Goal: Task Accomplishment & Management: Manage account settings

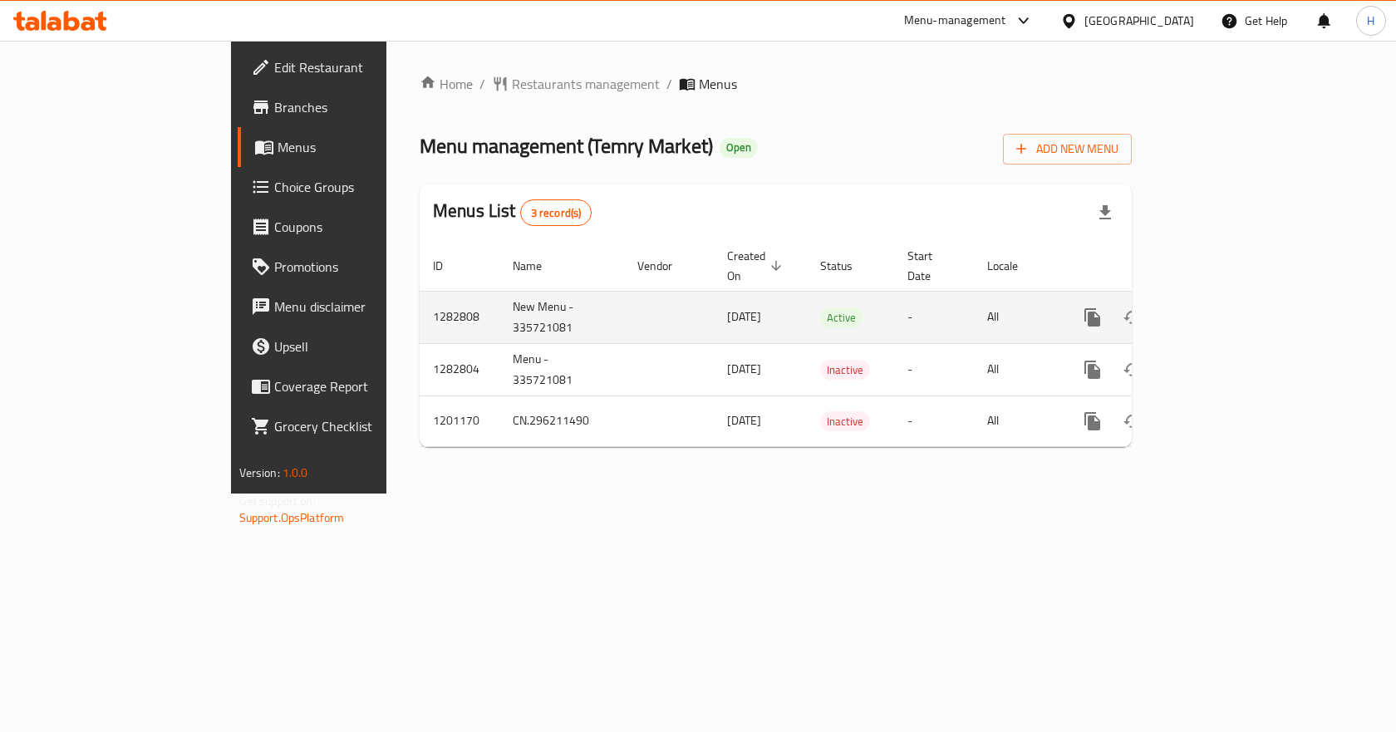
click at [1220, 310] on icon "enhanced table" at bounding box center [1212, 317] width 15 height 15
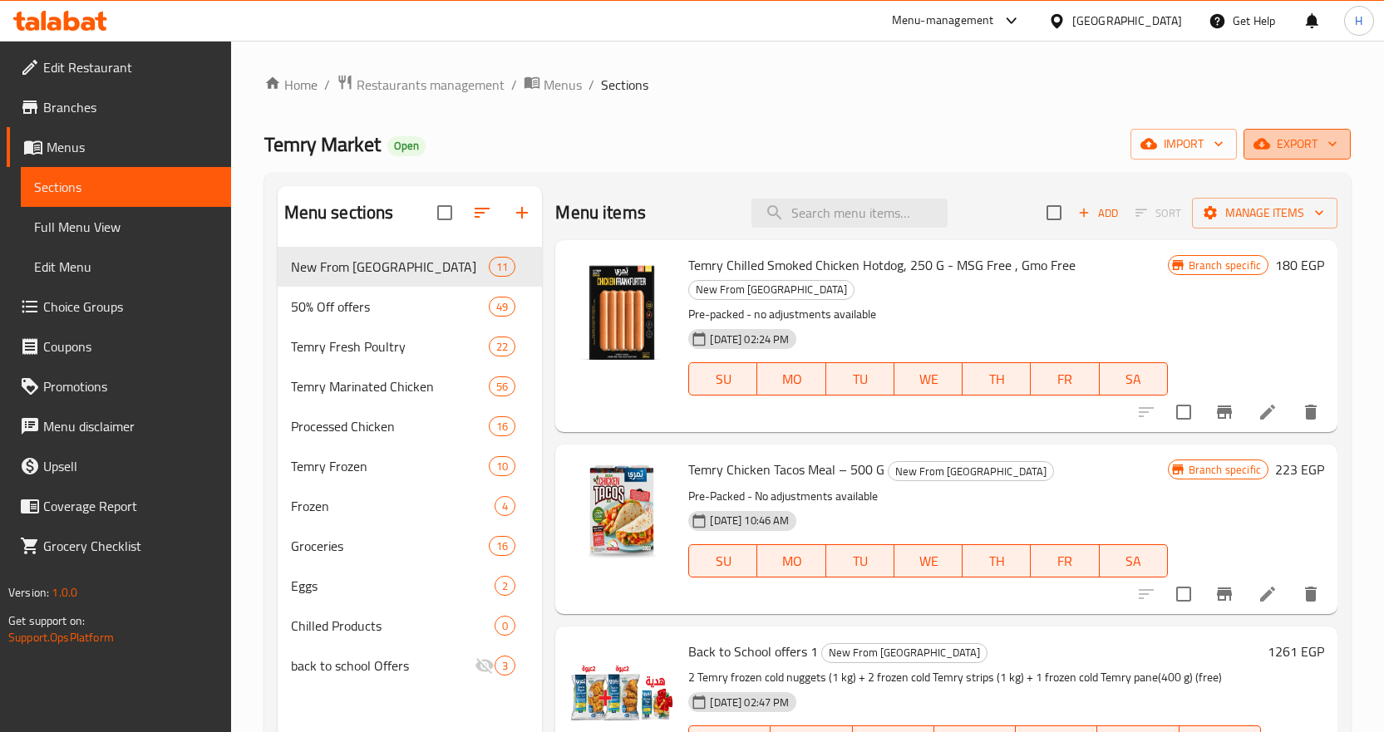
click at [1296, 136] on span "export" at bounding box center [1297, 144] width 81 height 21
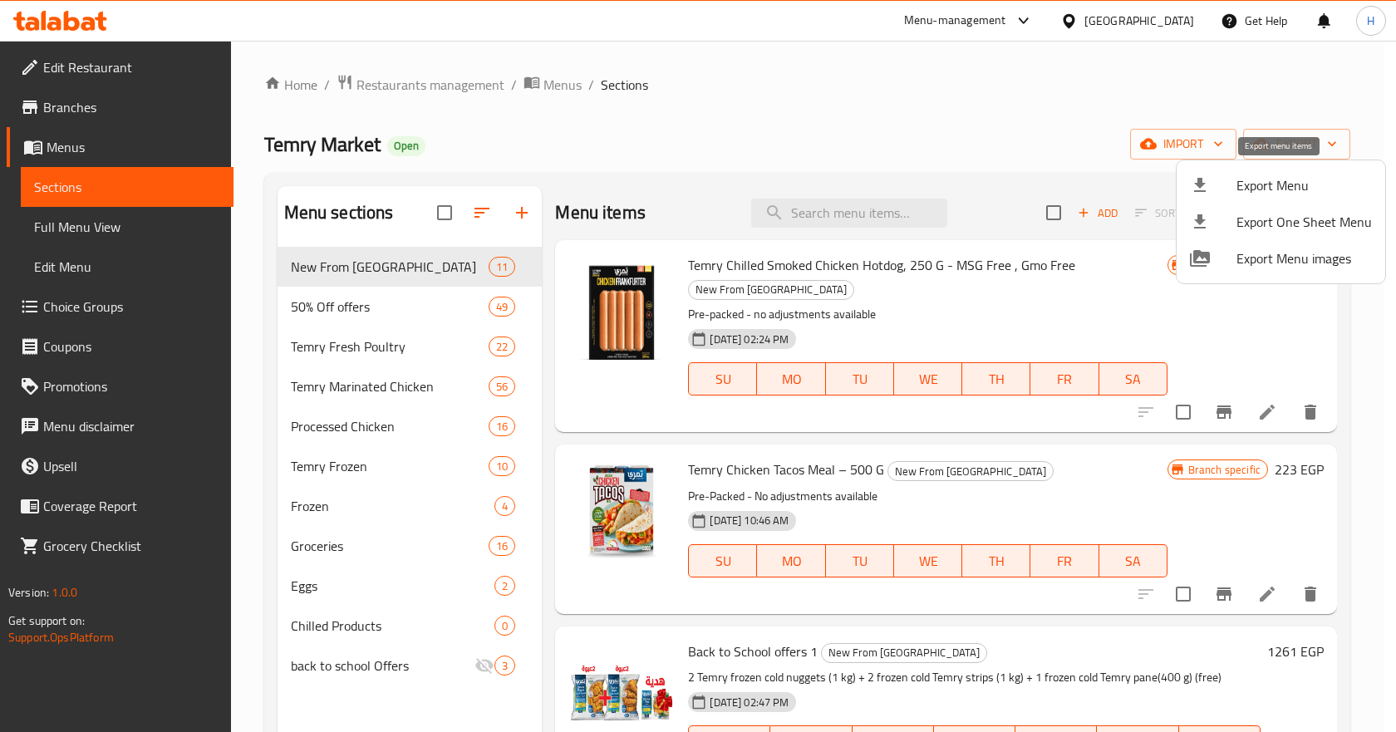
click at [1235, 188] on div at bounding box center [1213, 185] width 47 height 20
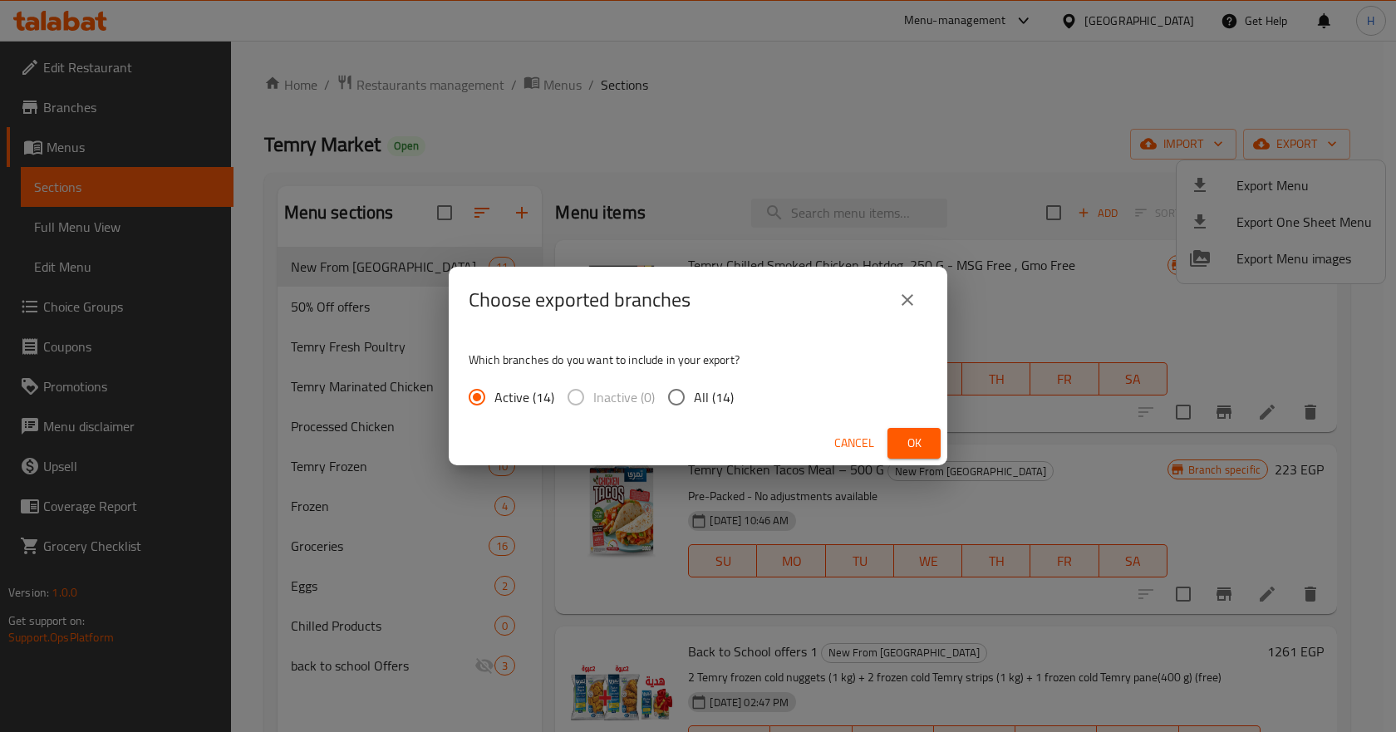
click at [697, 399] on span "All (14)" at bounding box center [714, 397] width 40 height 20
click at [694, 399] on input "All (14)" at bounding box center [676, 397] width 35 height 35
radio input "true"
click at [917, 435] on span "Ok" at bounding box center [914, 443] width 27 height 21
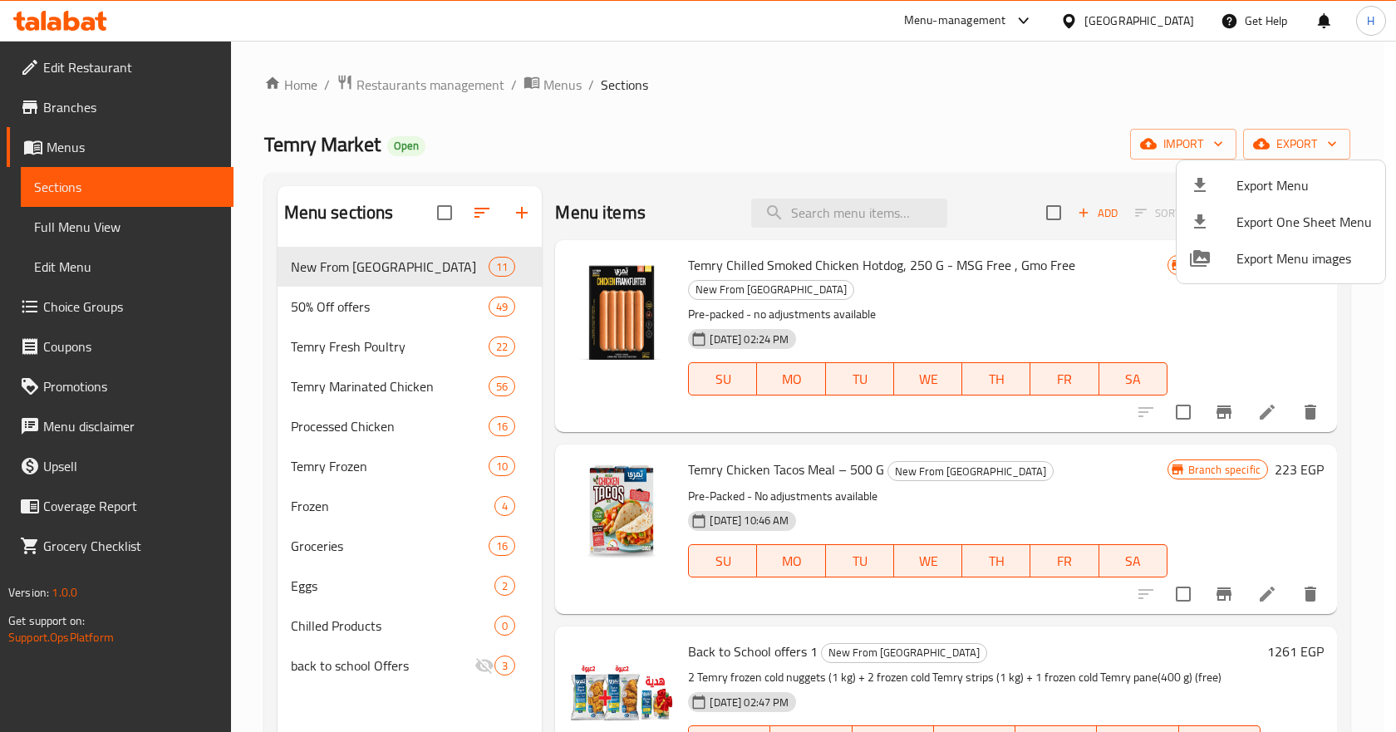
click at [828, 214] on div at bounding box center [698, 366] width 1396 height 732
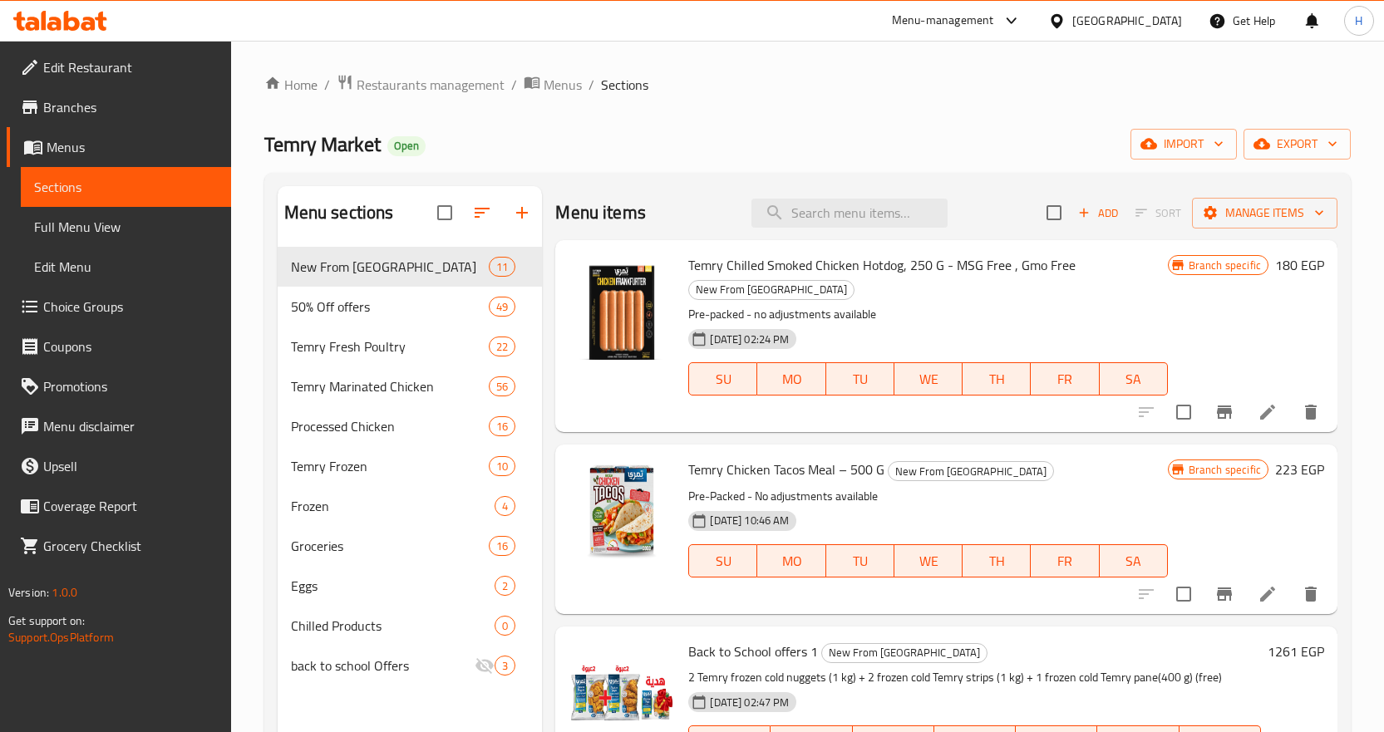
click at [828, 214] on input "search" at bounding box center [849, 213] width 196 height 29
paste input "1تمرى مجمد بانيه بارد 1كجم+2تمرى مجمد ناجتس بارد 1كجم+3تمرى مجمد استربس بارد 1ك…"
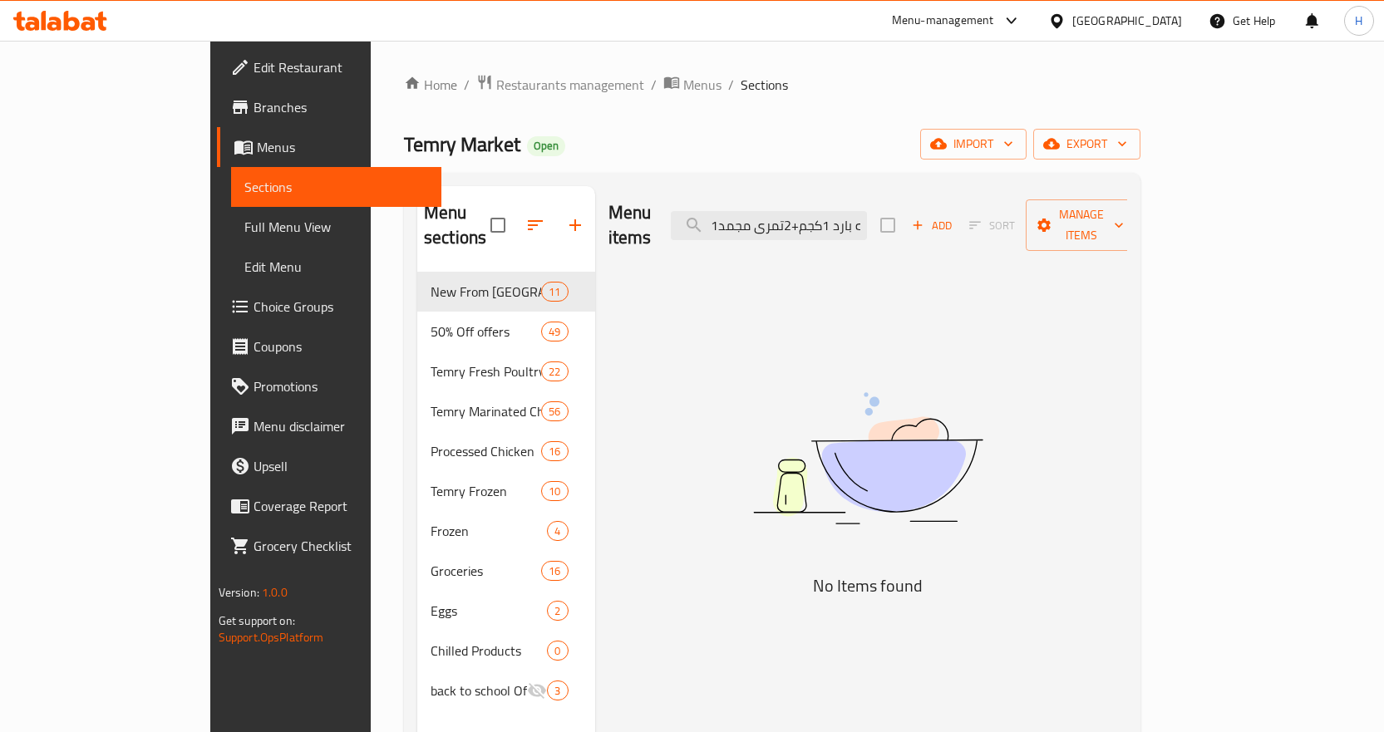
drag, startPoint x: 874, startPoint y: 213, endPoint x: 716, endPoint y: 221, distance: 159.0
click at [716, 221] on div "Menu items 1تمرى مجمد بانيه بارد 1كجم+2تمرى مجمد ناجتس بارد 1كجم+3تمرى مجمد است…" at bounding box center [867, 225] width 519 height 79
click at [809, 216] on input "1تمرى مجمد بانيه بارد 1كجم+2تمرى مجمد ناجتس بارد 1كجم+3تمرى مجمد استربس بارد 1ك…" at bounding box center [769, 225] width 196 height 29
drag, startPoint x: 794, startPoint y: 215, endPoint x: 883, endPoint y: 226, distance: 89.6
click at [867, 226] on input "1تمرى مجمد بانيه بارد 1كجم+2تمرى مجمد ناجتس بارد 1كجم+3تمرى مجمد استربس بارد 1ك…" at bounding box center [769, 225] width 196 height 29
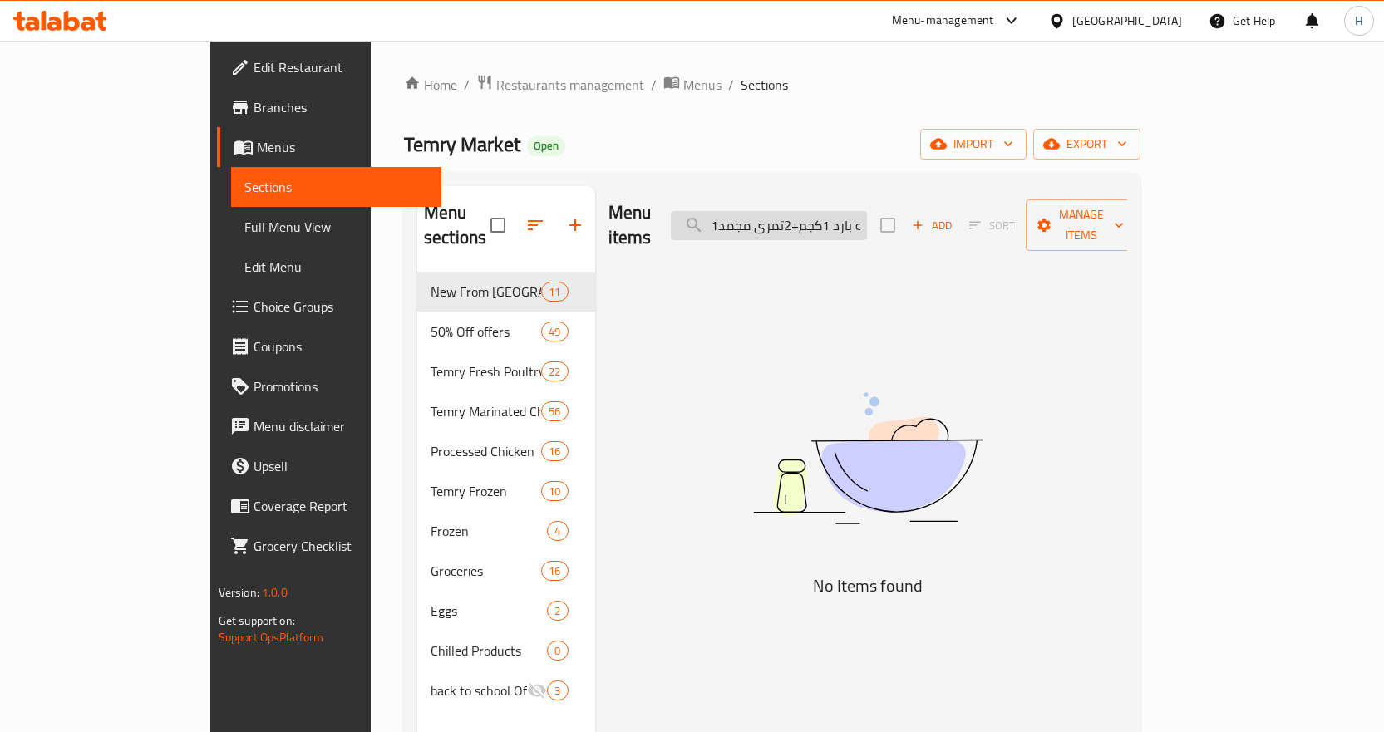
type input "د 400جم (هديه"
click at [867, 211] on input "د 400جم (هديه" at bounding box center [769, 225] width 196 height 29
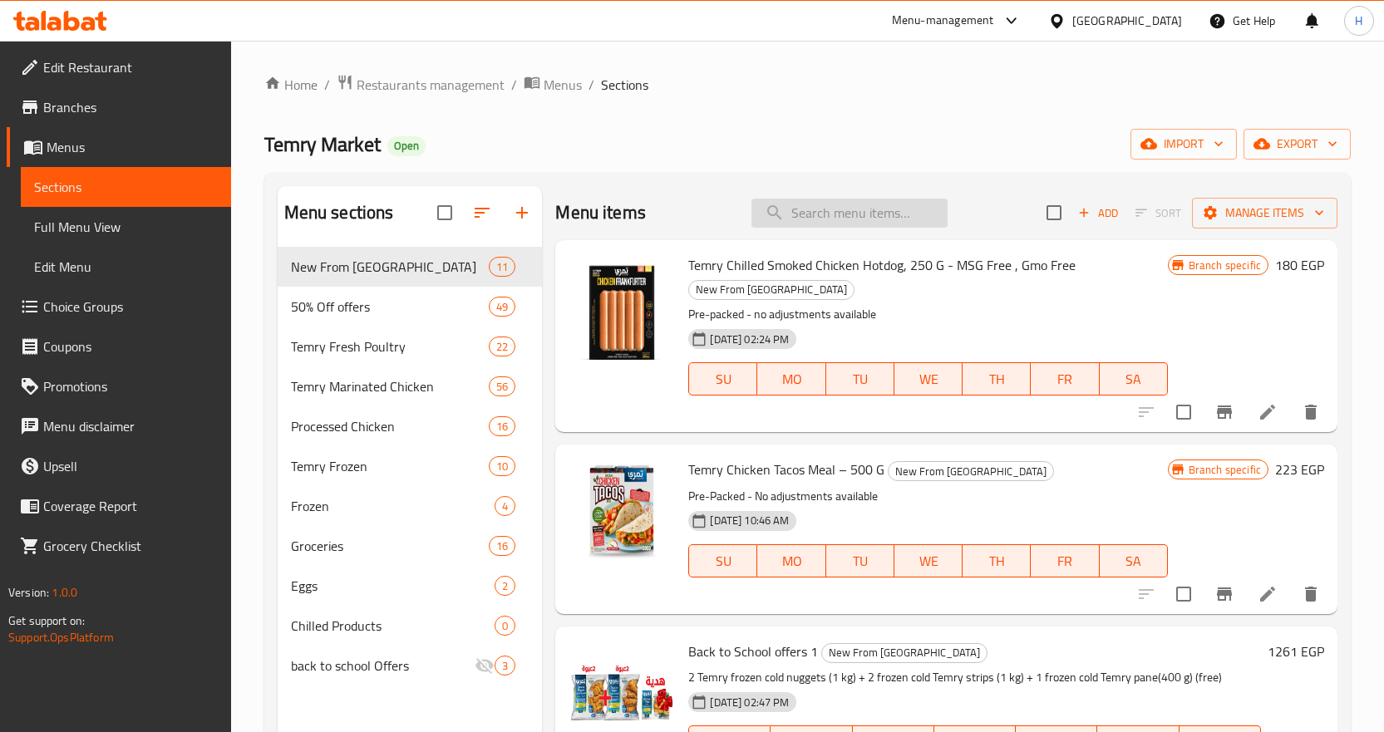
paste input "Back to School offers 3"
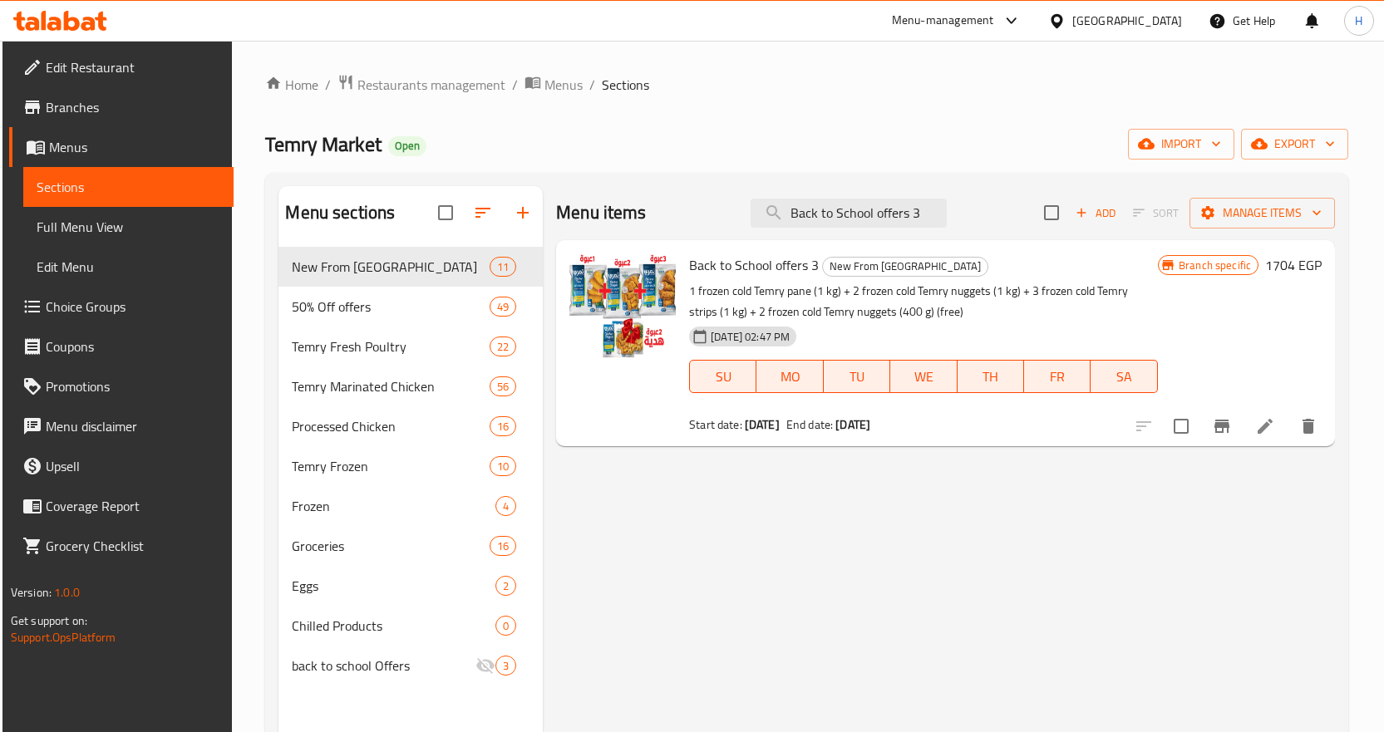
click at [1272, 266] on h6 "1704 EGP" at bounding box center [1293, 264] width 57 height 23
click at [1221, 431] on icon "Branch-specific-item" at bounding box center [1222, 426] width 20 height 20
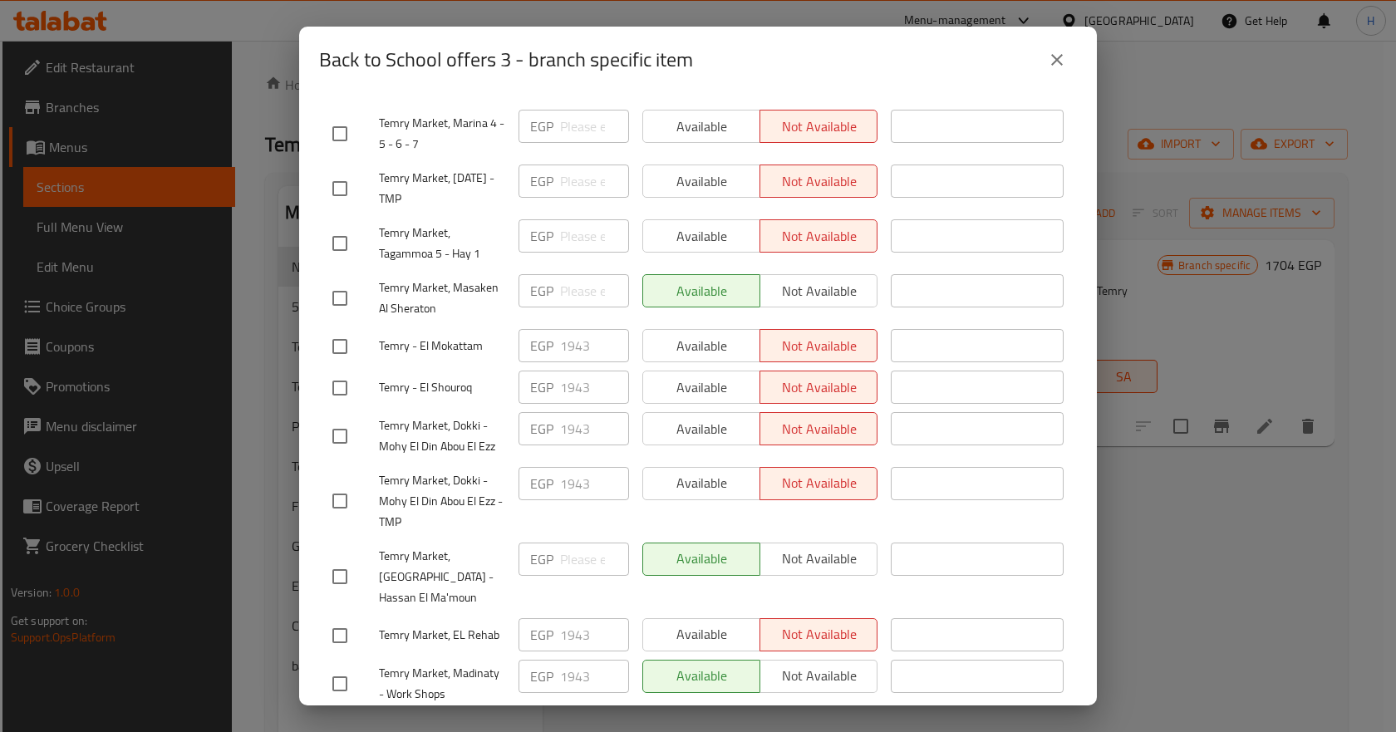
scroll to position [503, 0]
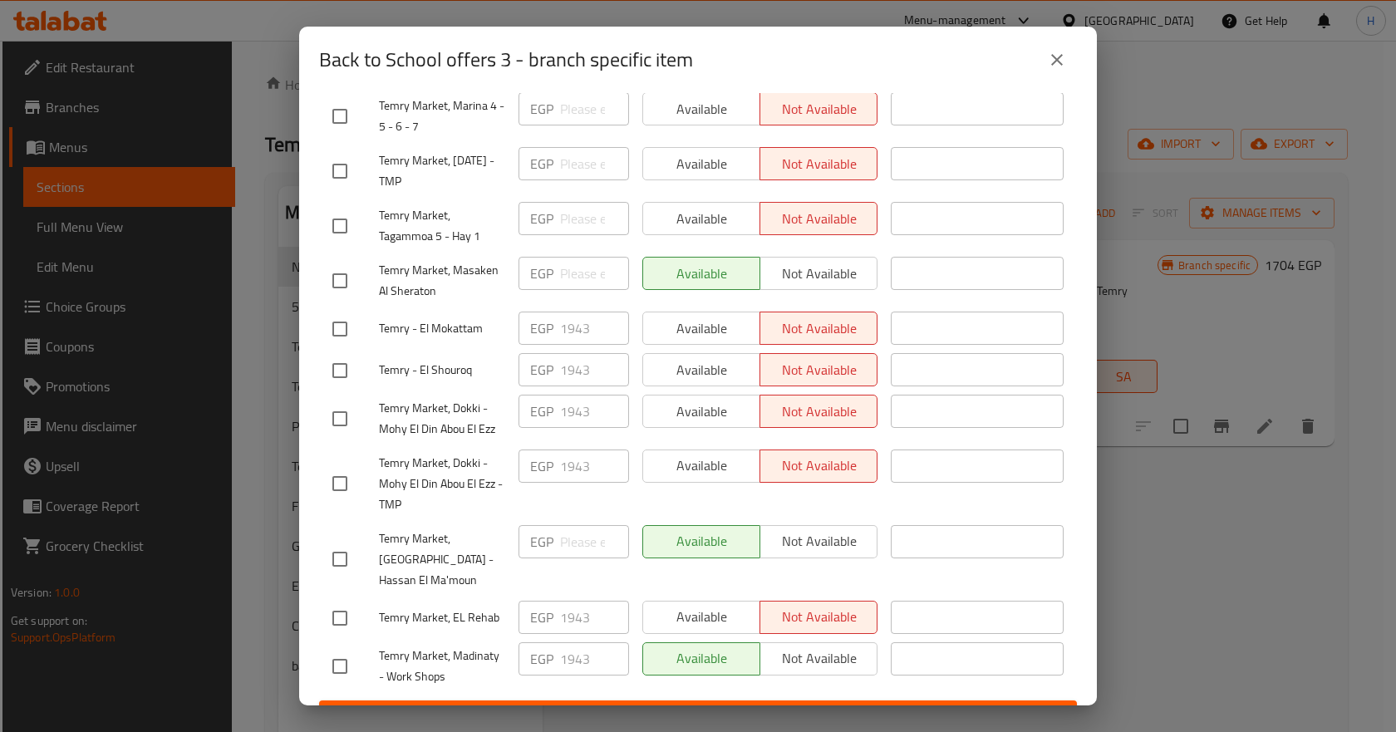
drag, startPoint x: 1038, startPoint y: 51, endPoint x: 1050, endPoint y: 56, distance: 12.7
click at [1041, 51] on div "Back to School offers 3 - branch specific item" at bounding box center [698, 60] width 758 height 40
click at [1054, 57] on icon "close" at bounding box center [1057, 60] width 12 height 12
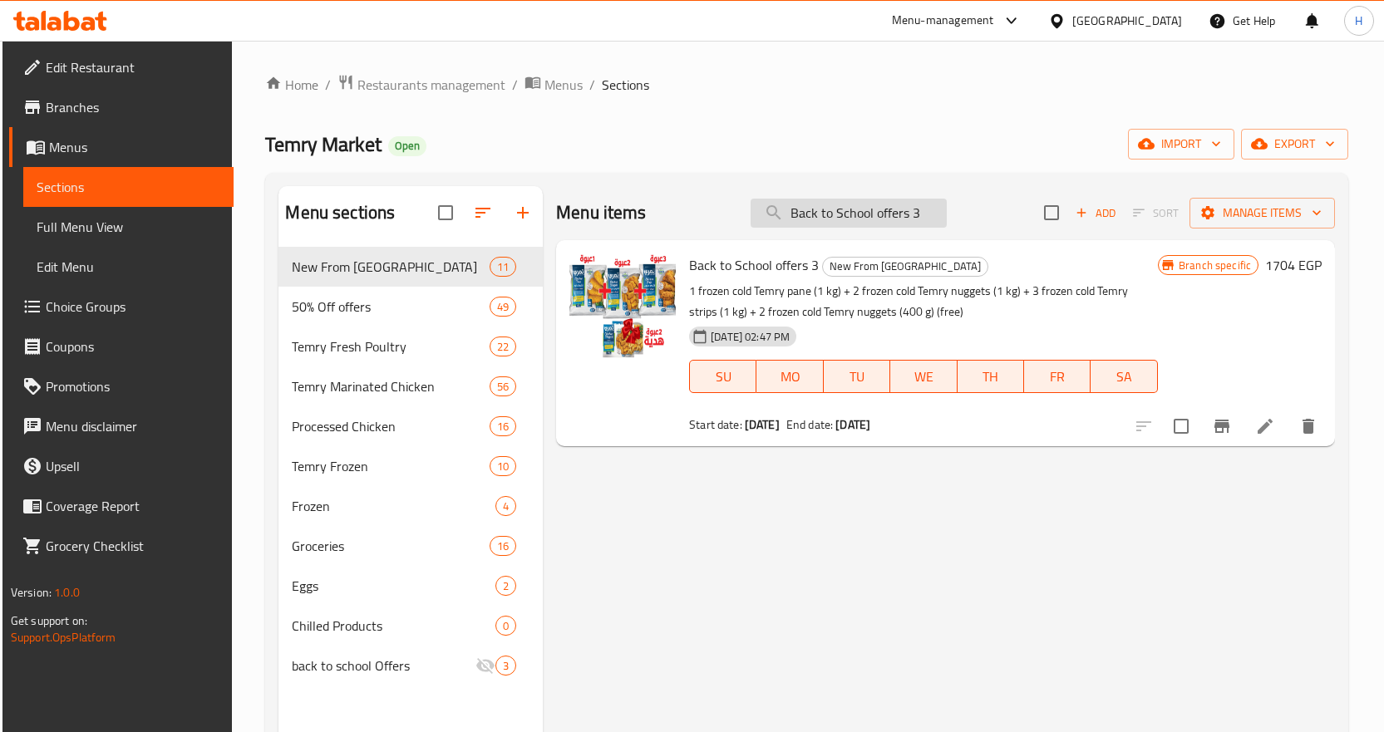
click at [847, 222] on input "Back to School offers 3" at bounding box center [848, 213] width 196 height 29
paste input "4"
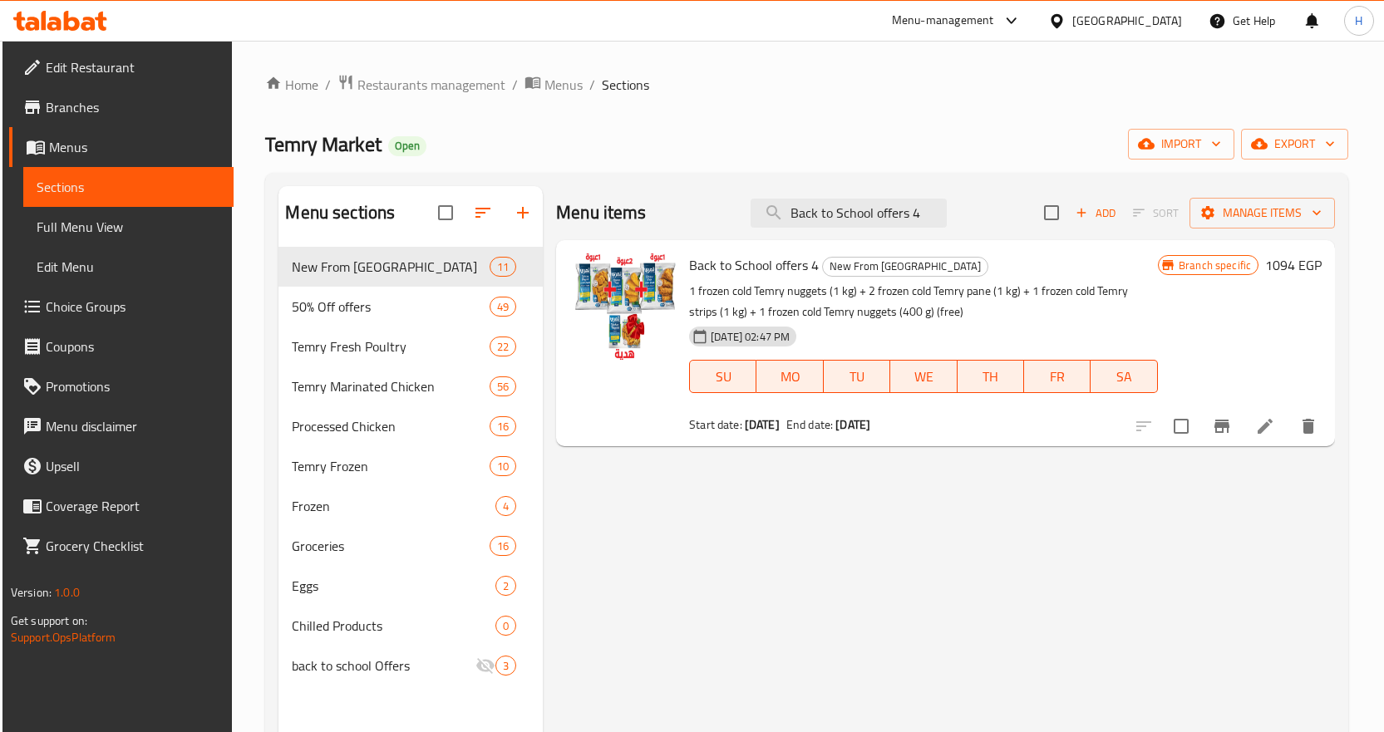
click at [1227, 426] on icon "Branch-specific-item" at bounding box center [1221, 426] width 15 height 13
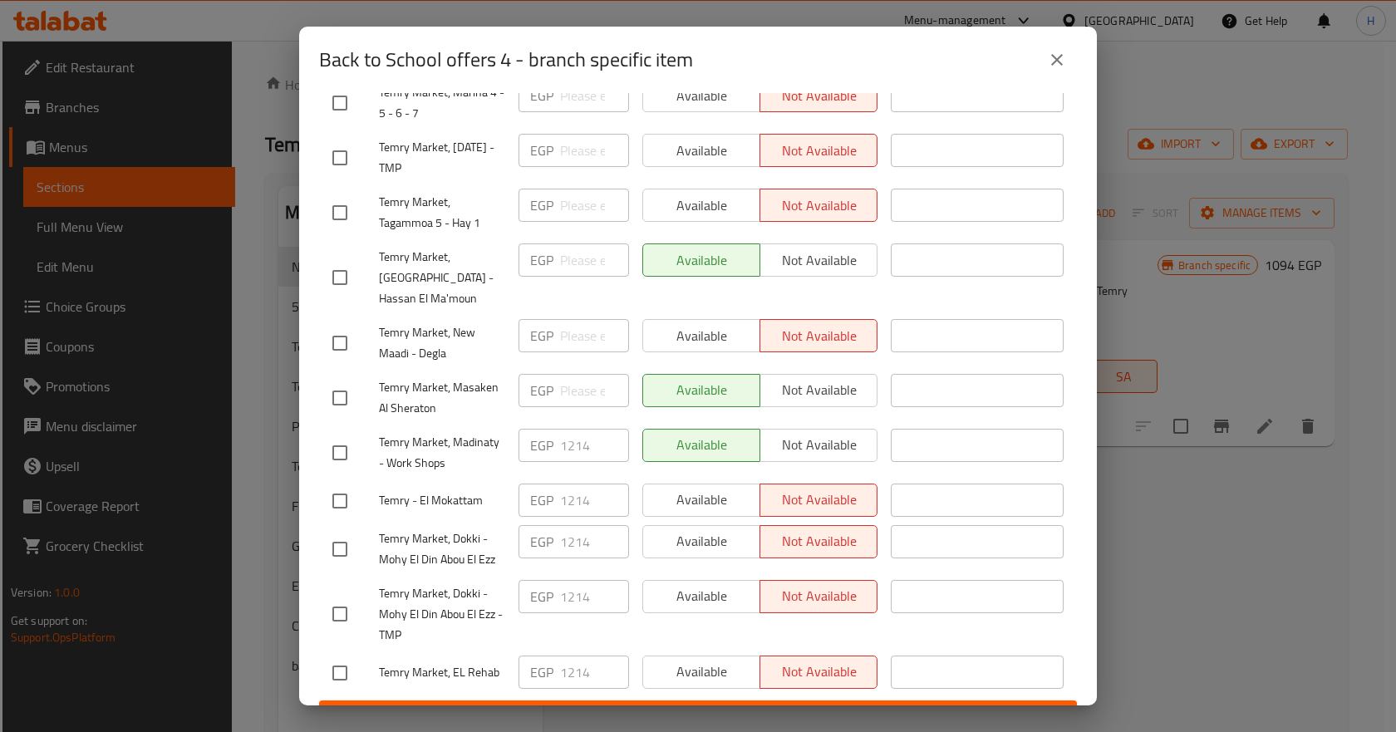
click at [500, 247] on span "Temry Market, Nasr City - Hassan El Ma'moun" at bounding box center [442, 278] width 126 height 62
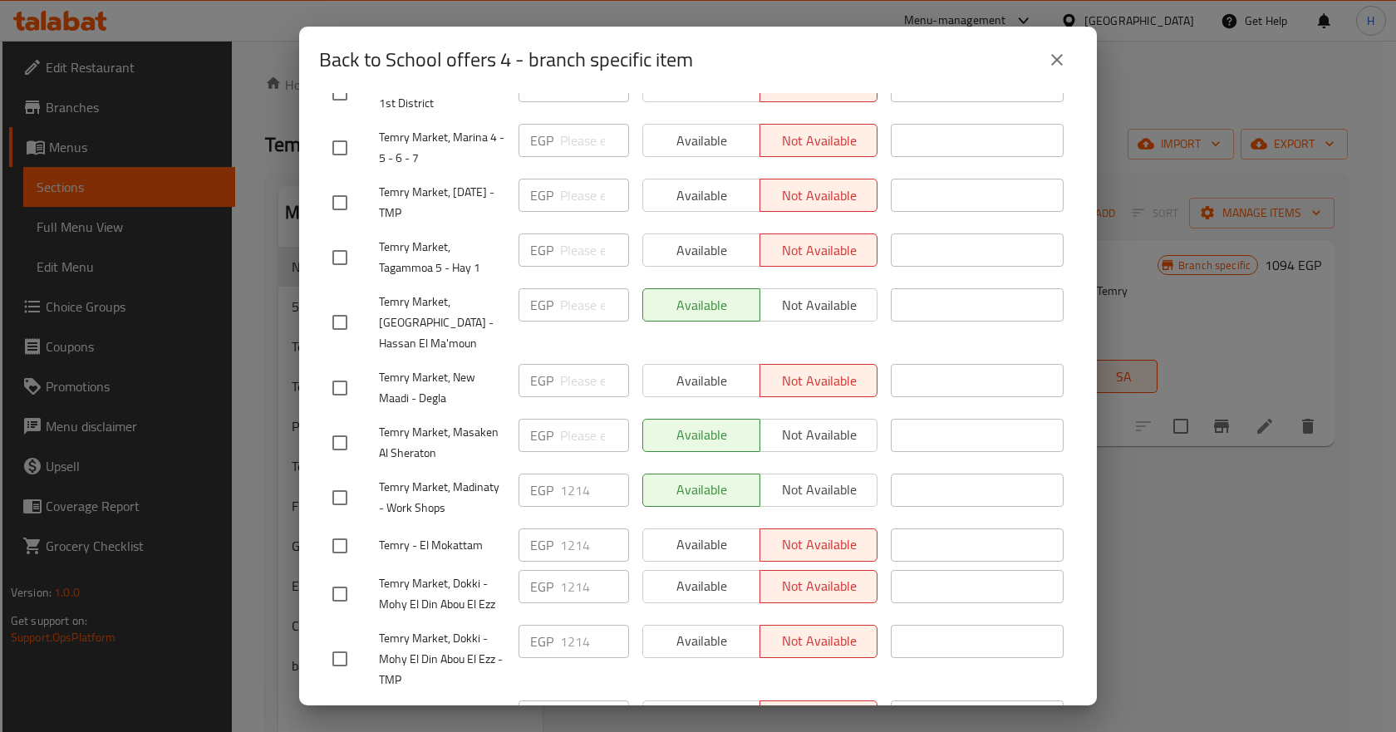
scroll to position [420, 0]
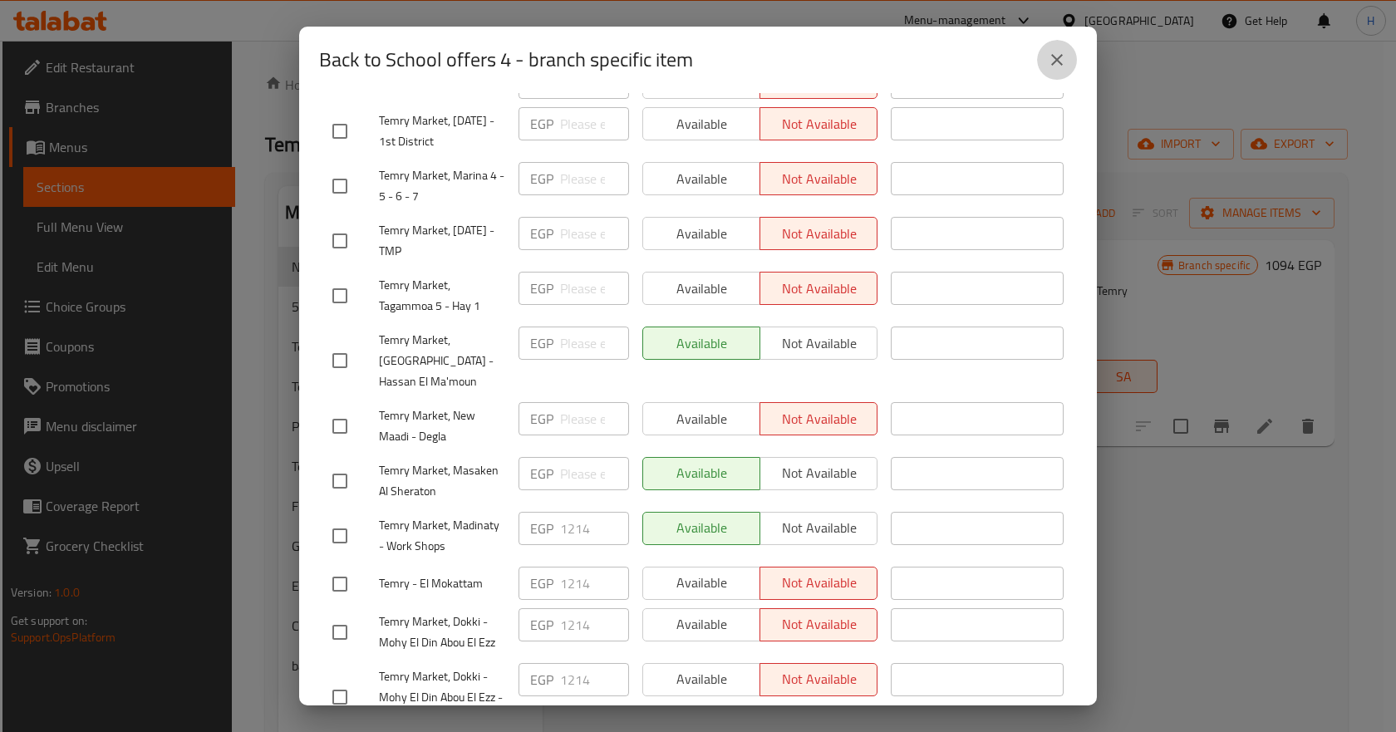
click at [1050, 66] on icon "close" at bounding box center [1057, 60] width 20 height 20
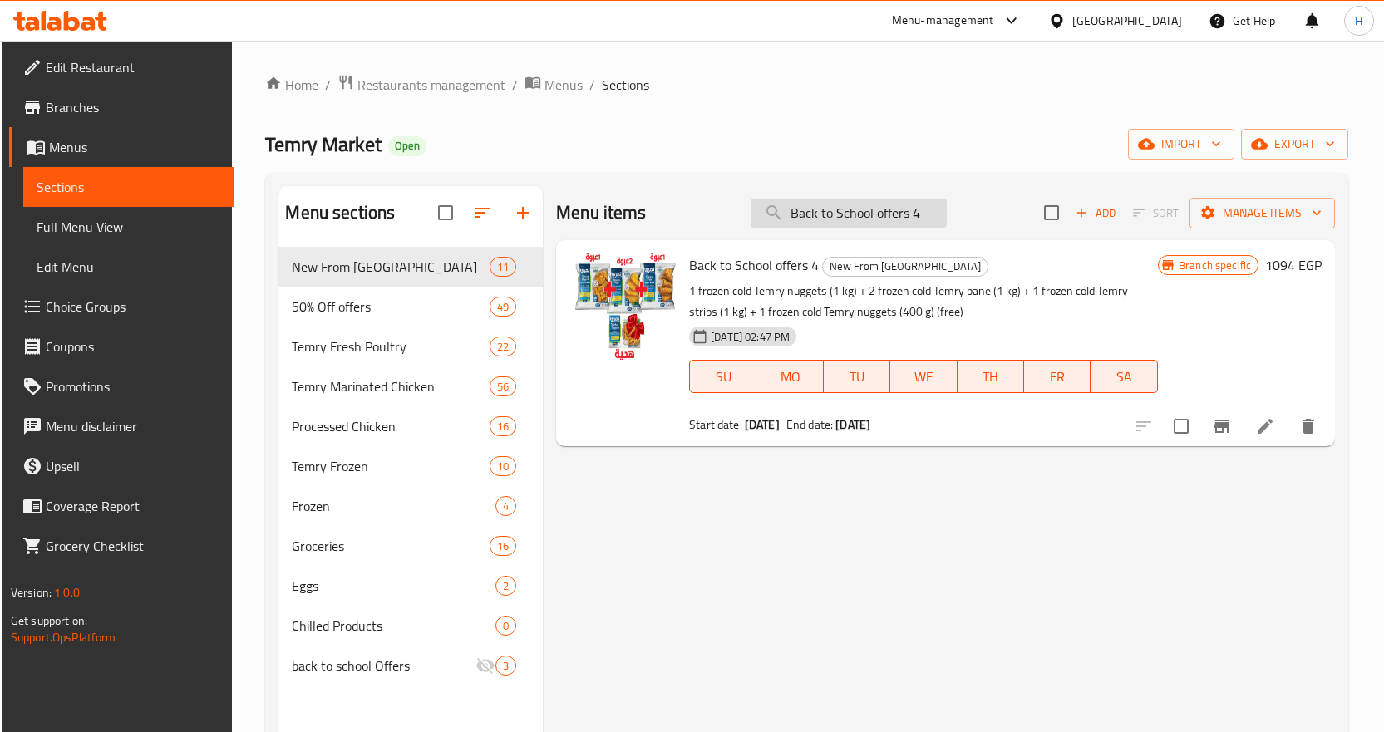
click at [862, 209] on input "Back to School offers 4" at bounding box center [848, 213] width 196 height 29
paste input "3"
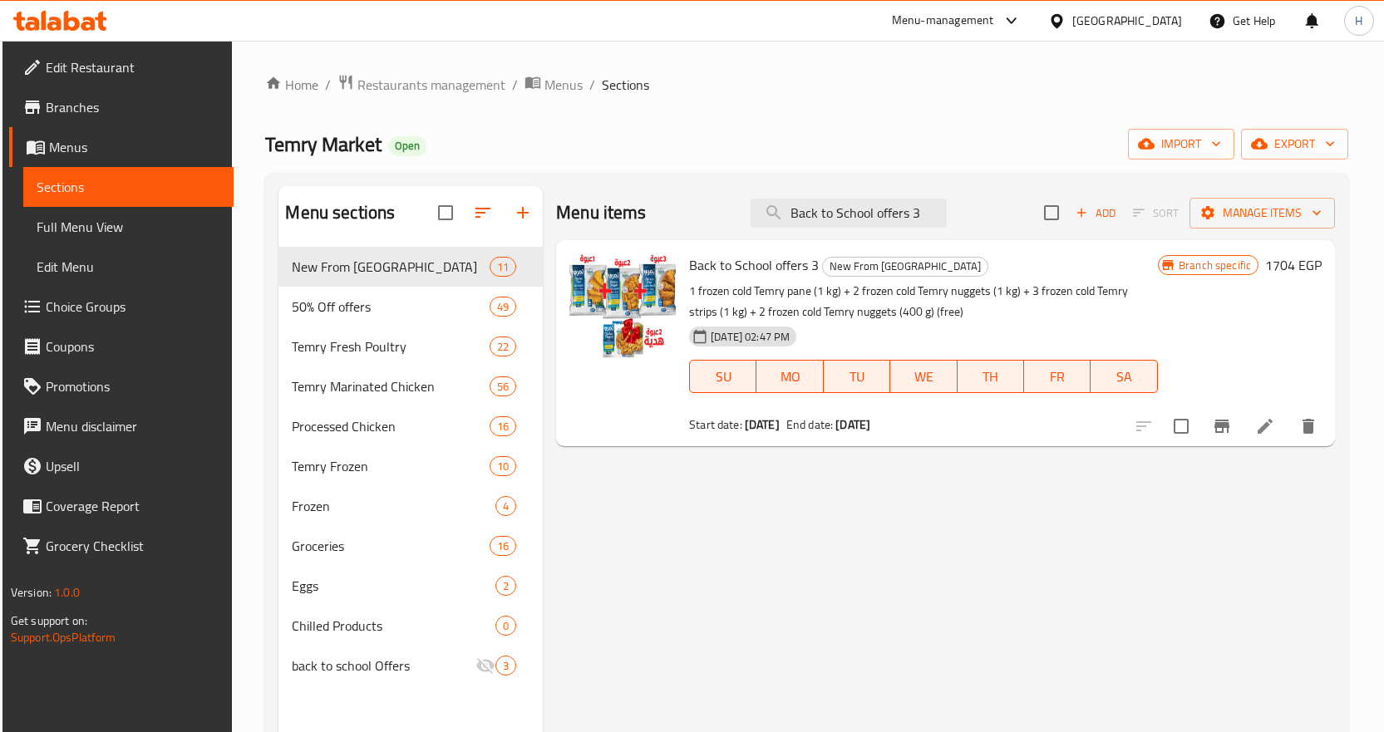
type input "Back to School offers 3"
click at [1229, 421] on icon "Branch-specific-item" at bounding box center [1221, 426] width 15 height 13
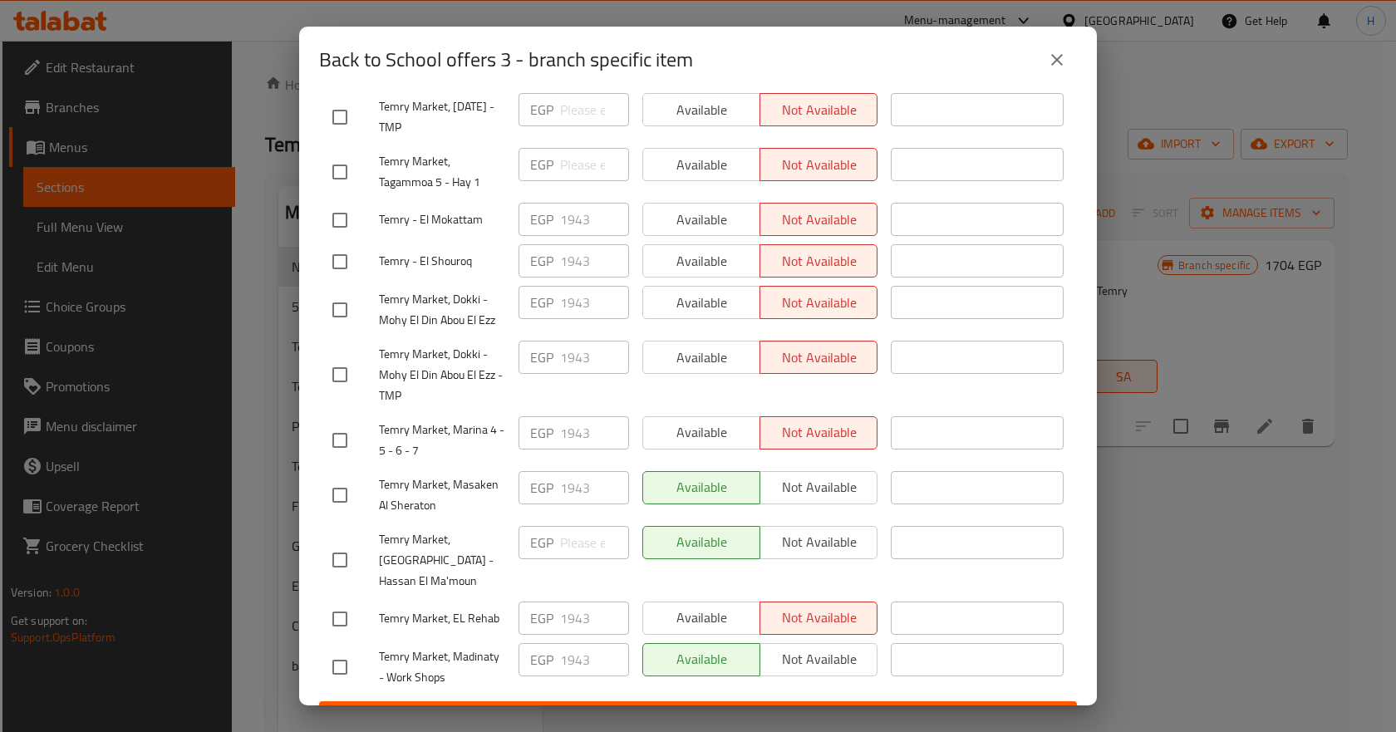
scroll to position [503, 0]
click at [1060, 42] on button "close" at bounding box center [1057, 60] width 40 height 40
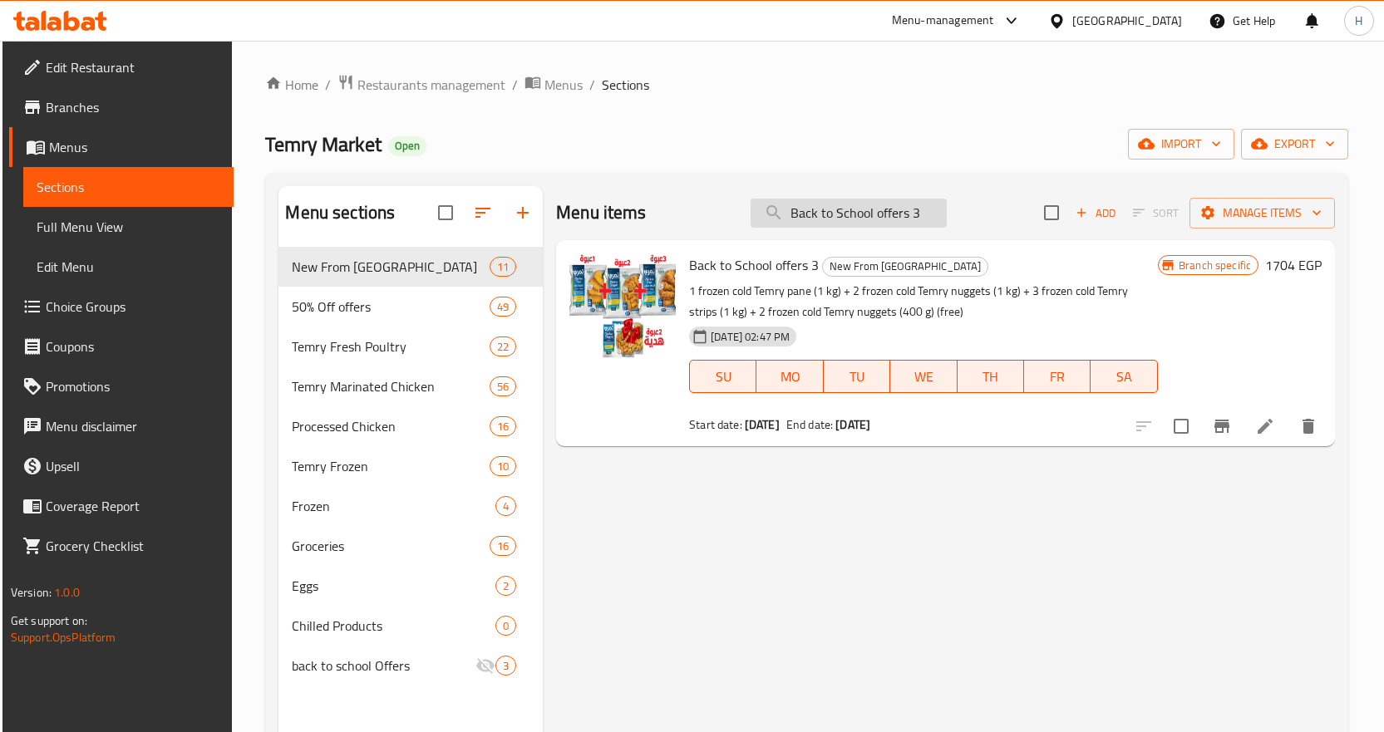
click at [836, 200] on input "Back to School offers 3" at bounding box center [848, 213] width 196 height 29
click at [1220, 424] on icon "Branch-specific-item" at bounding box center [1221, 426] width 15 height 13
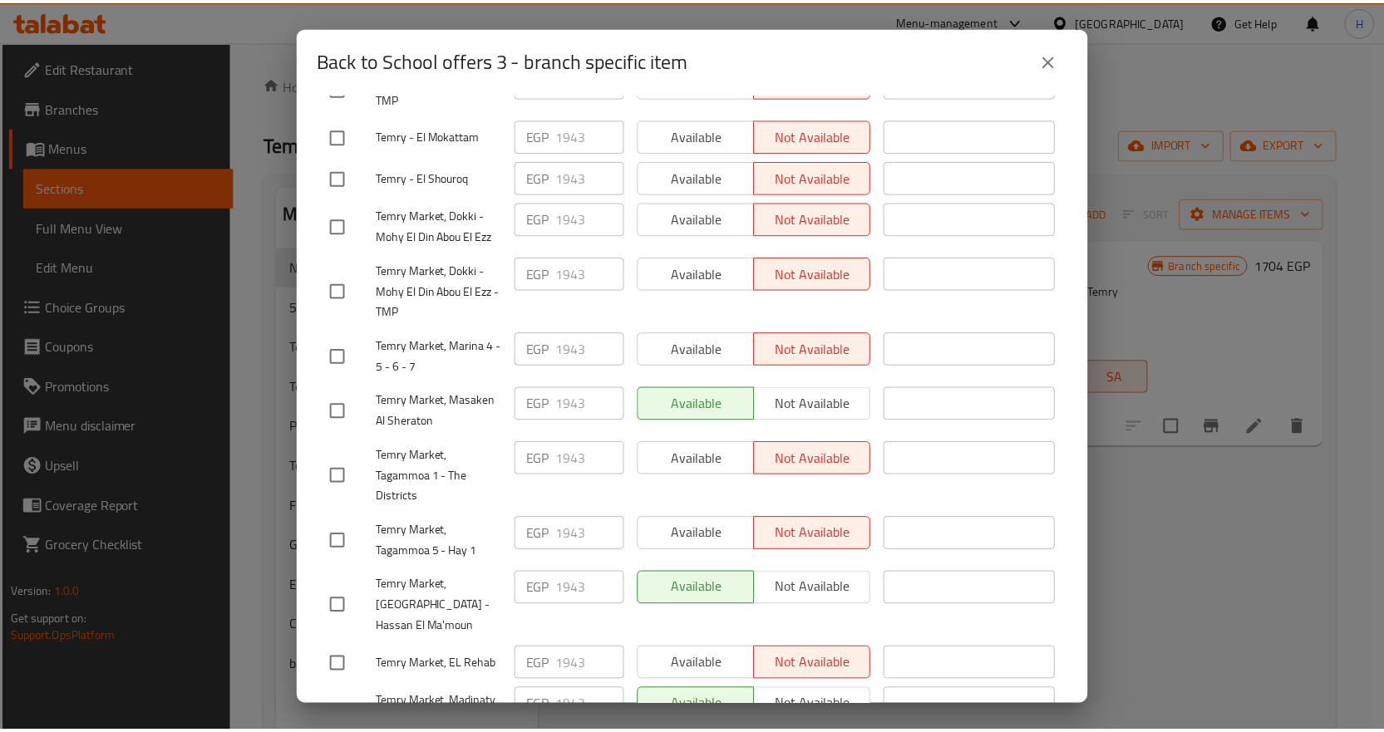
scroll to position [416, 0]
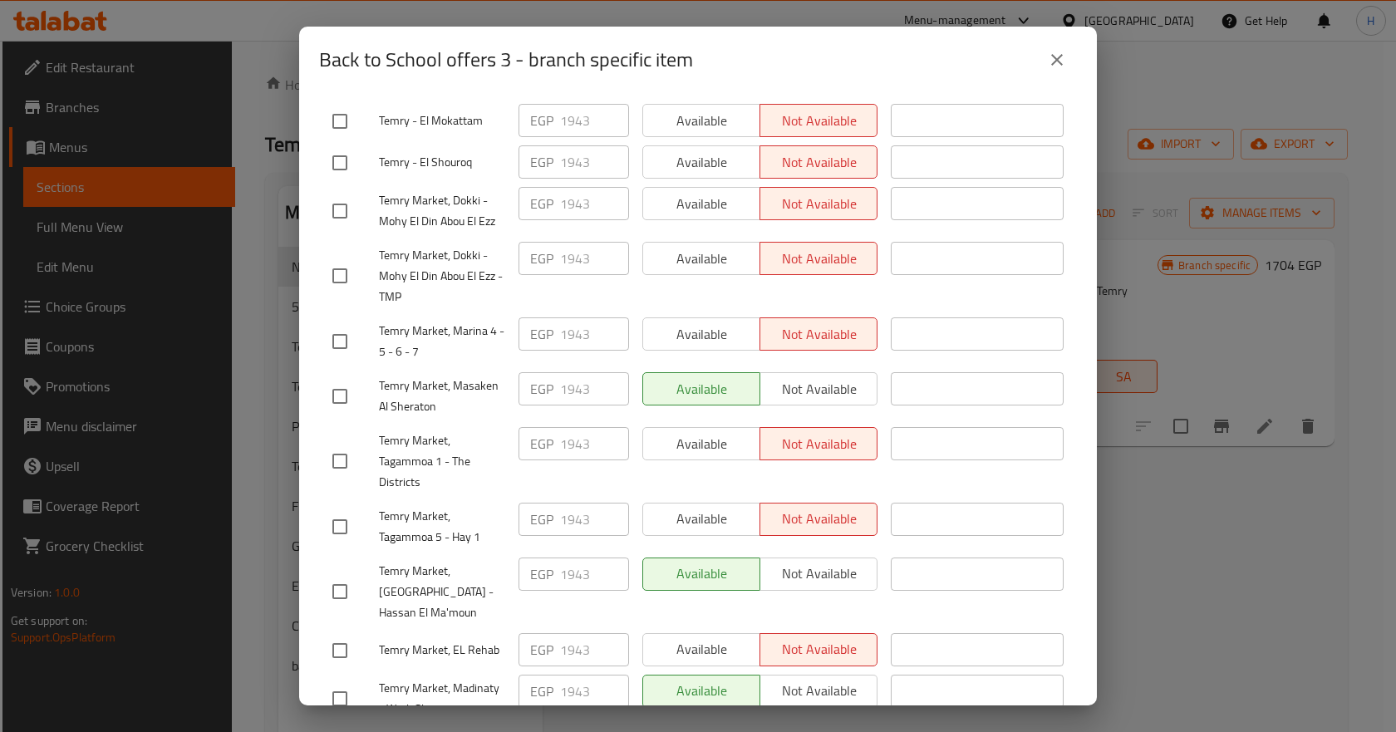
click at [1043, 65] on button "close" at bounding box center [1057, 60] width 40 height 40
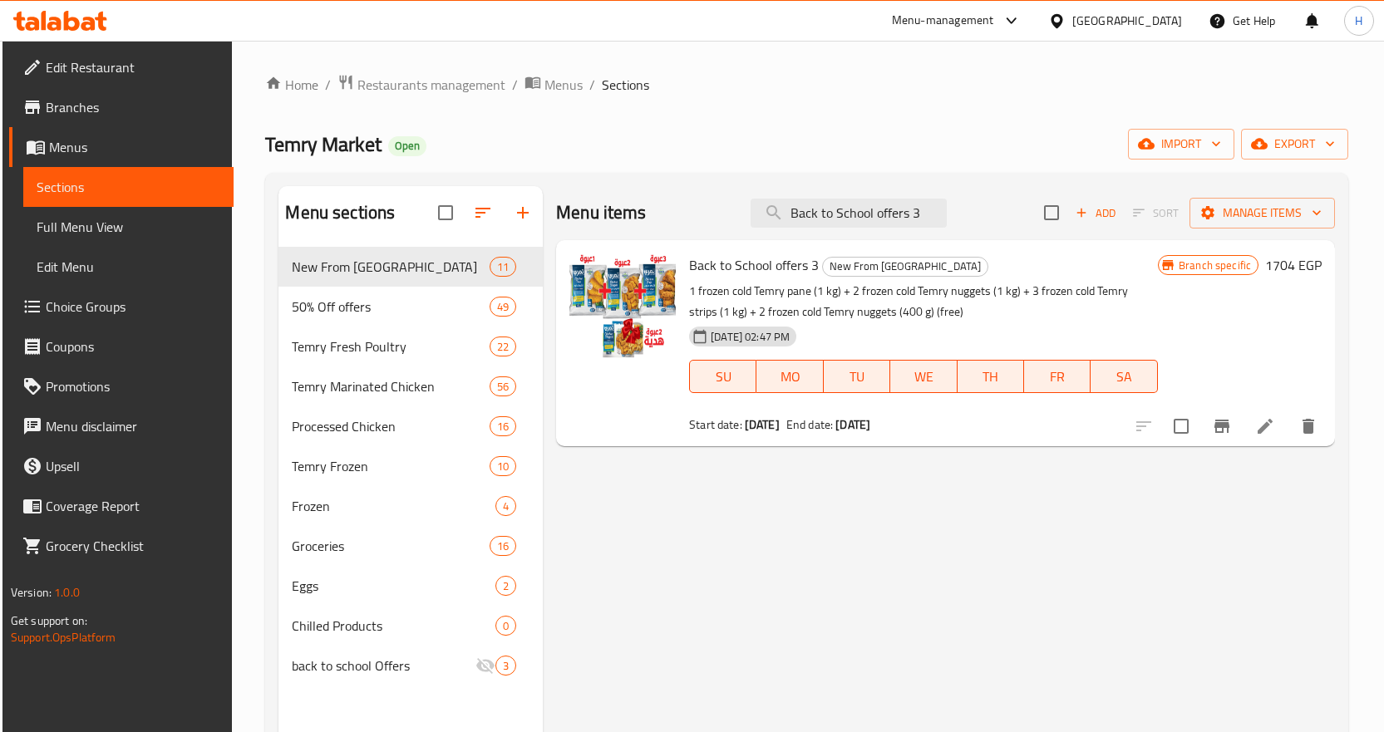
click at [833, 426] on span "End date:" at bounding box center [809, 425] width 47 height 22
click at [777, 428] on b "05-09-2025" at bounding box center [762, 425] width 35 height 22
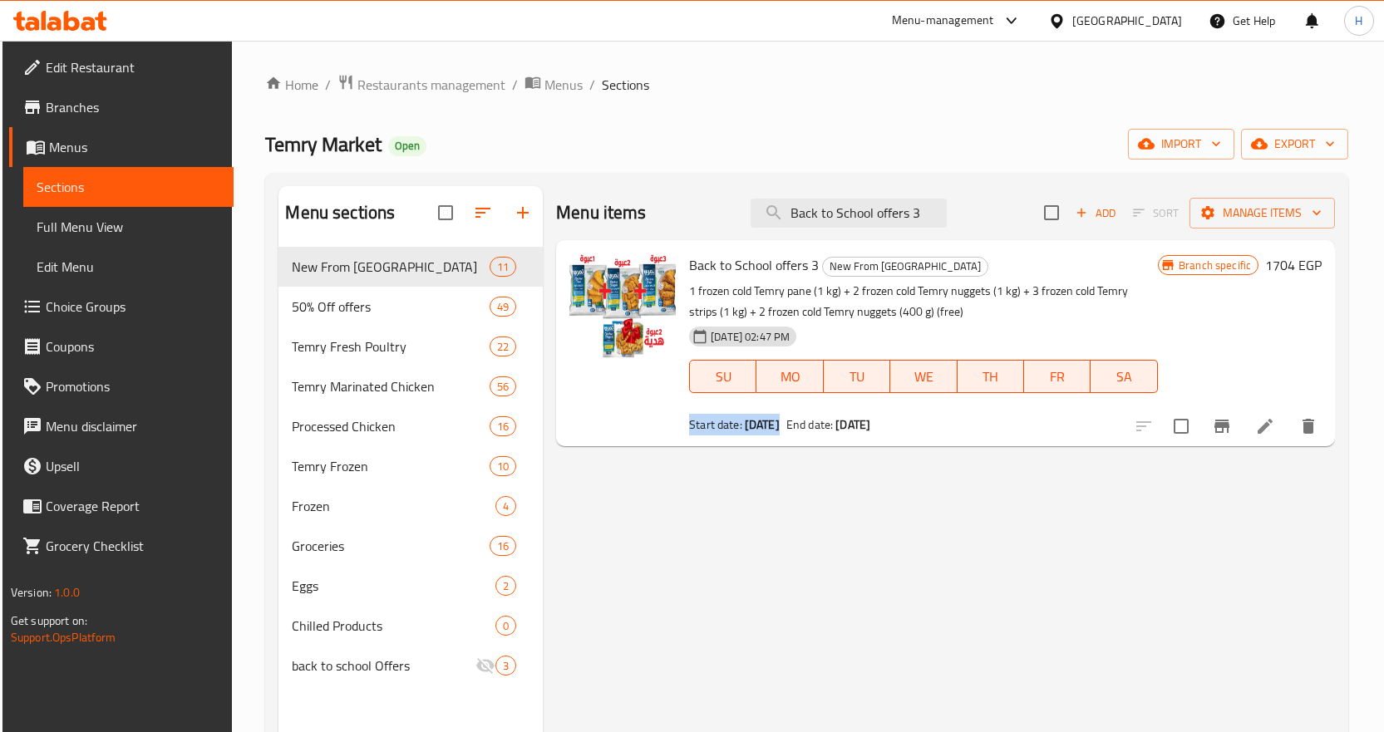
click at [777, 428] on b "05-09-2025" at bounding box center [762, 425] width 35 height 22
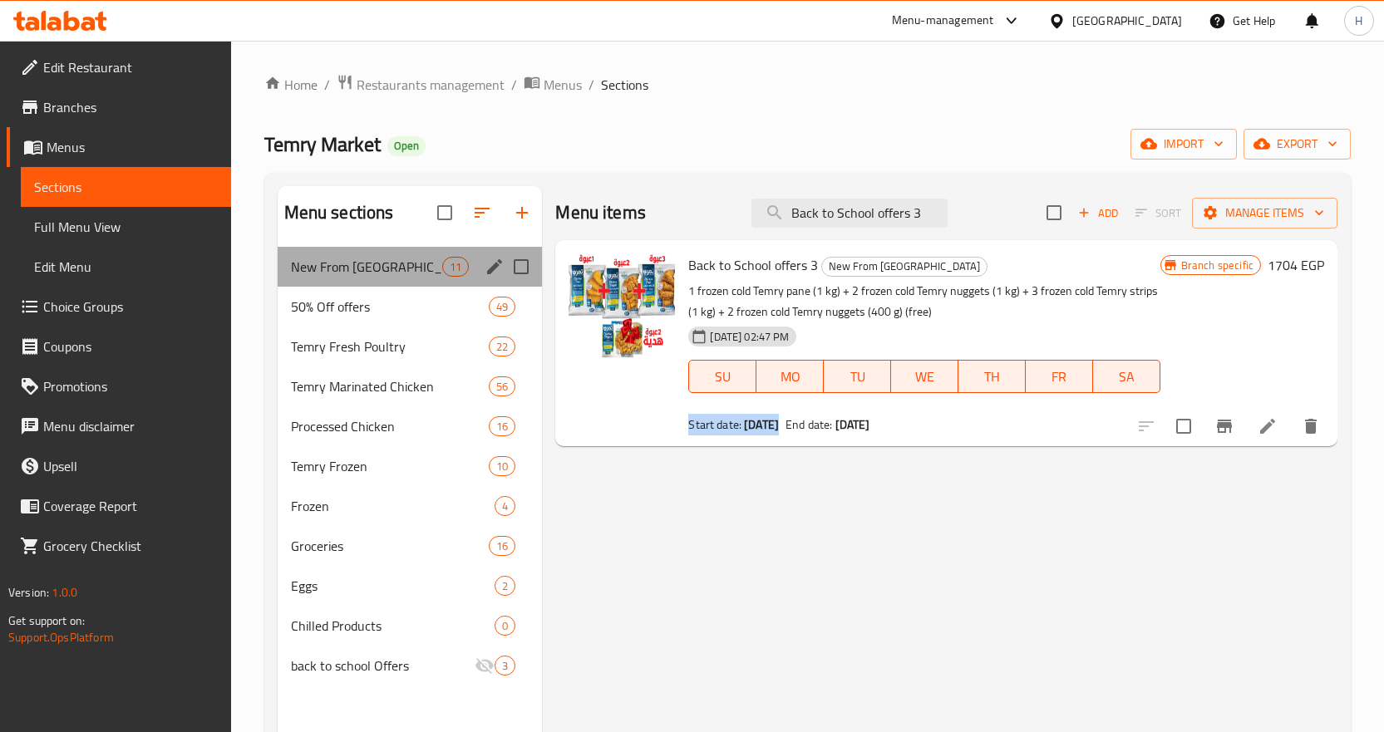
click at [366, 279] on div "New From Temry 11" at bounding box center [410, 267] width 265 height 40
click at [353, 308] on span "50% Off offers" at bounding box center [367, 307] width 152 height 20
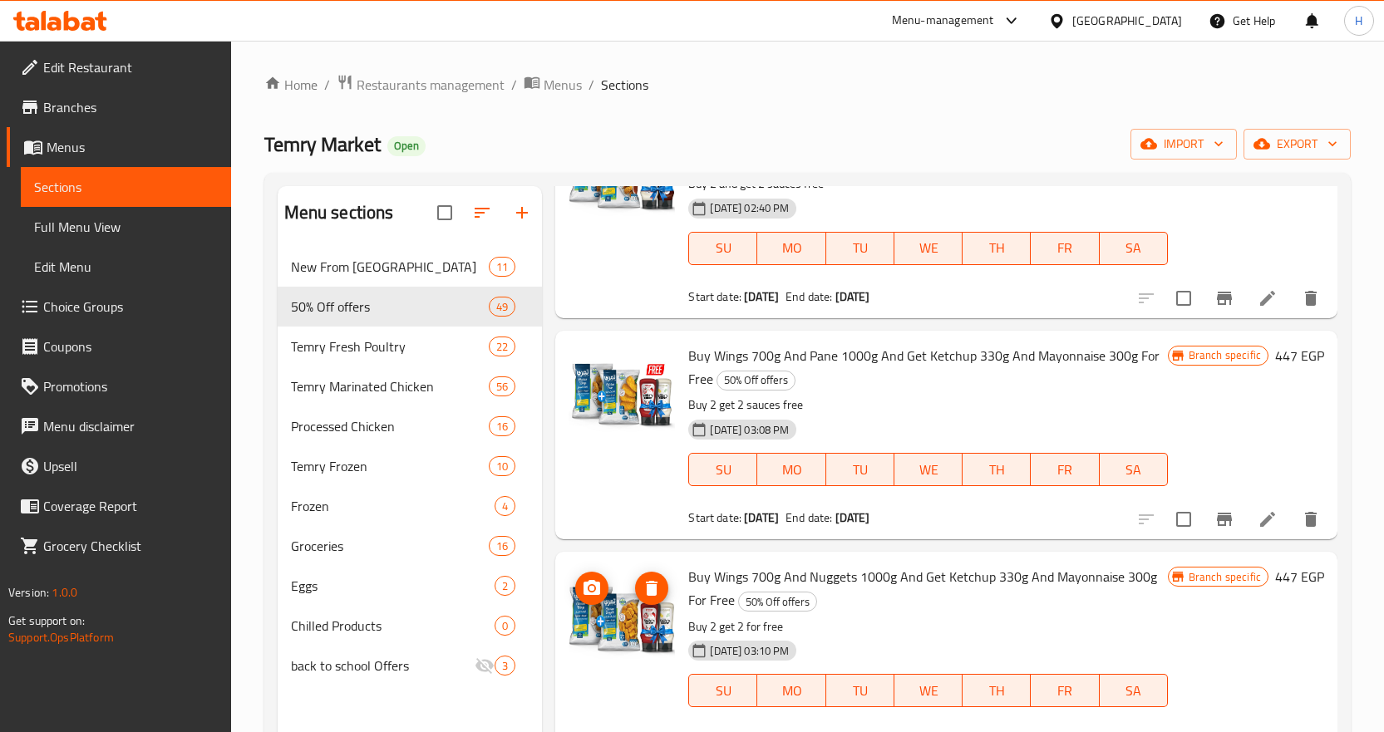
scroll to position [4405, 0]
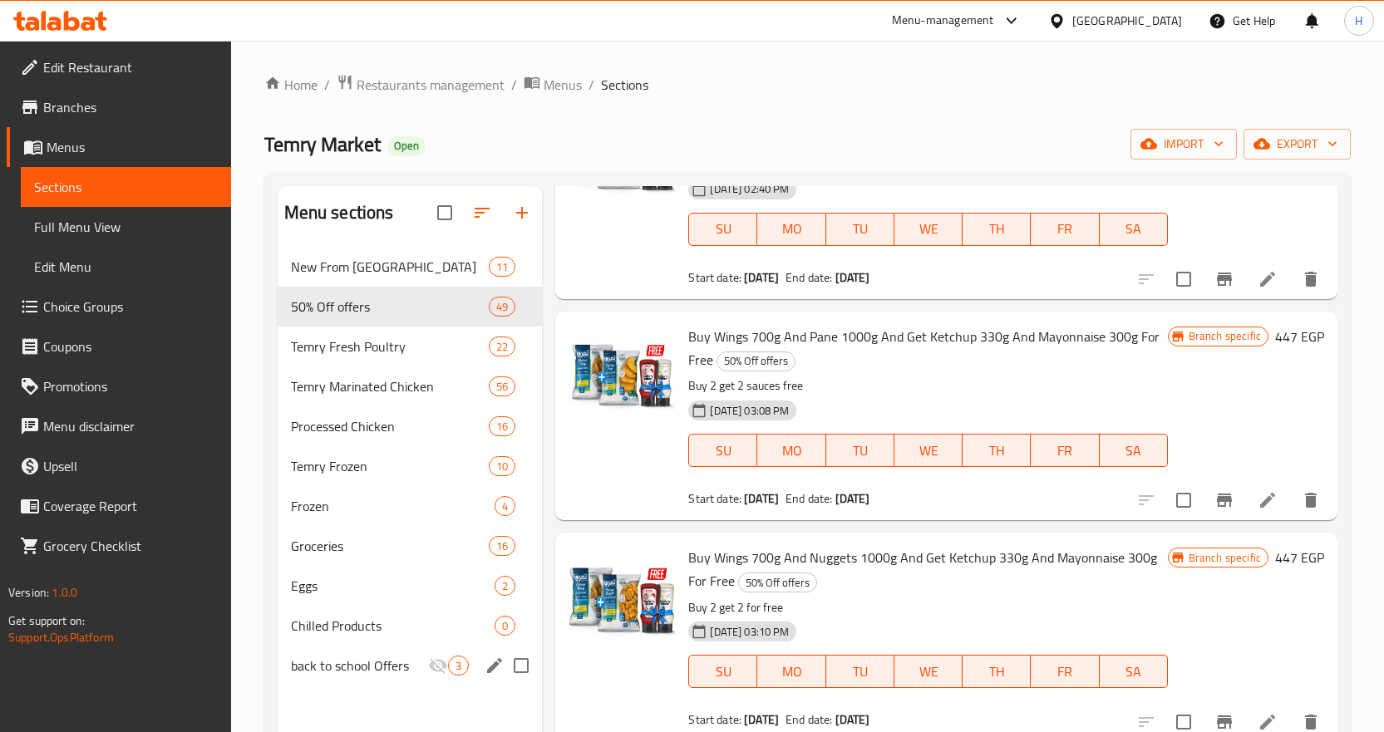
click at [384, 661] on span "back to school Offers" at bounding box center [360, 666] width 138 height 20
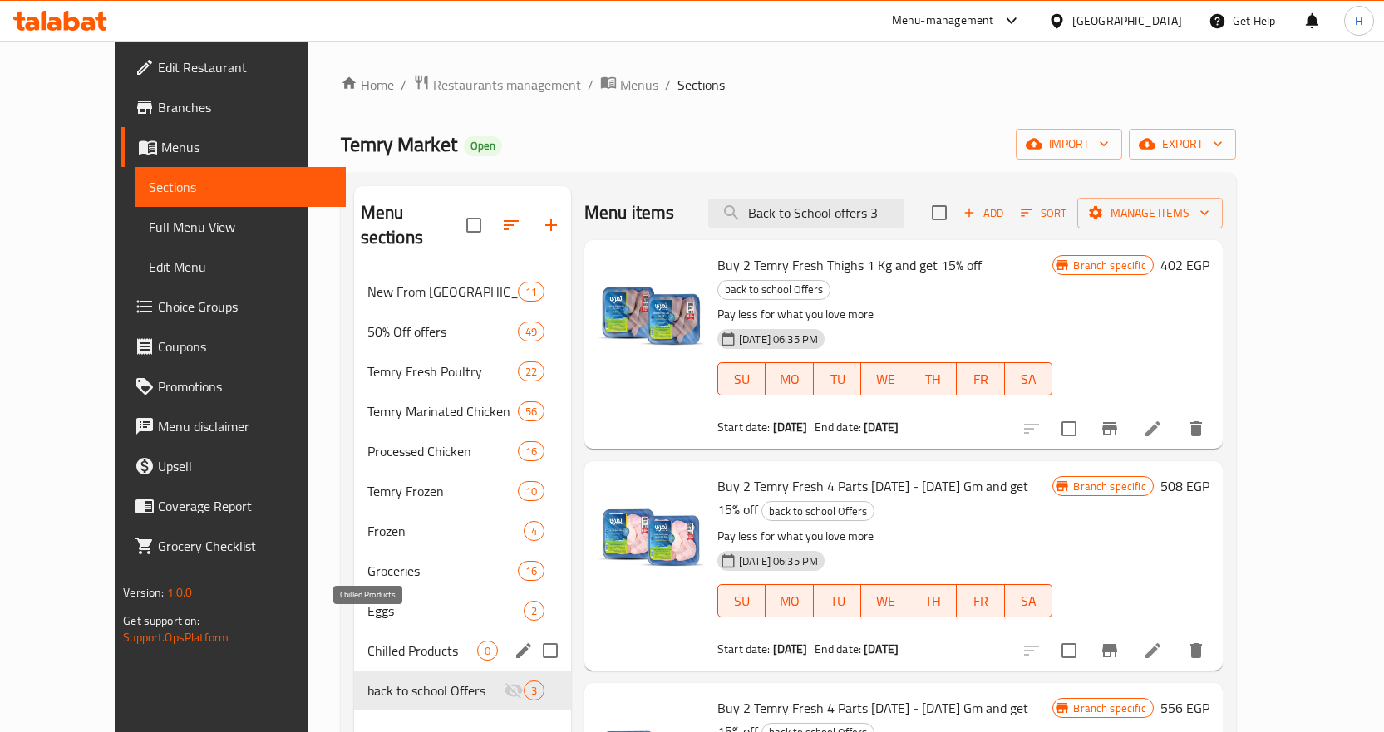
click at [367, 641] on span "Chilled Products" at bounding box center [422, 651] width 110 height 20
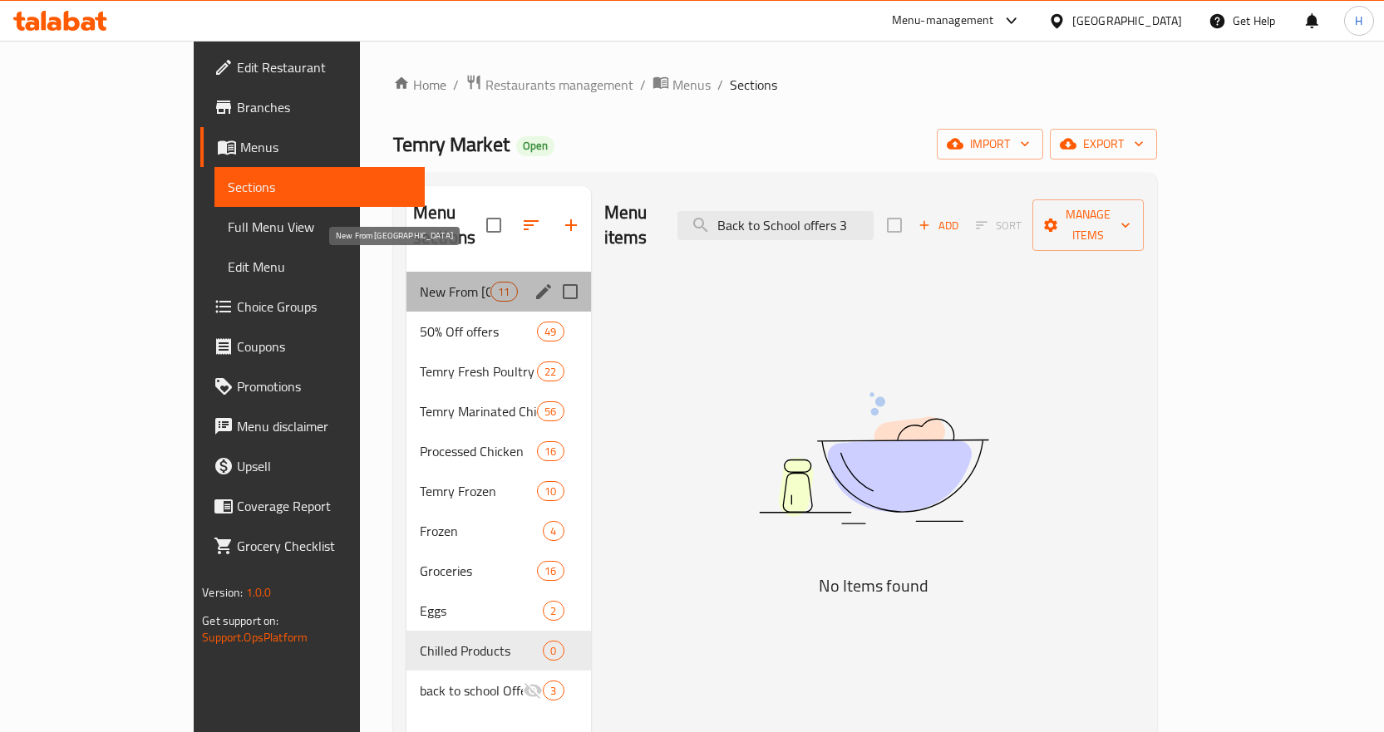
click at [420, 282] on span "New From [GEOGRAPHIC_DATA]" at bounding box center [455, 292] width 71 height 20
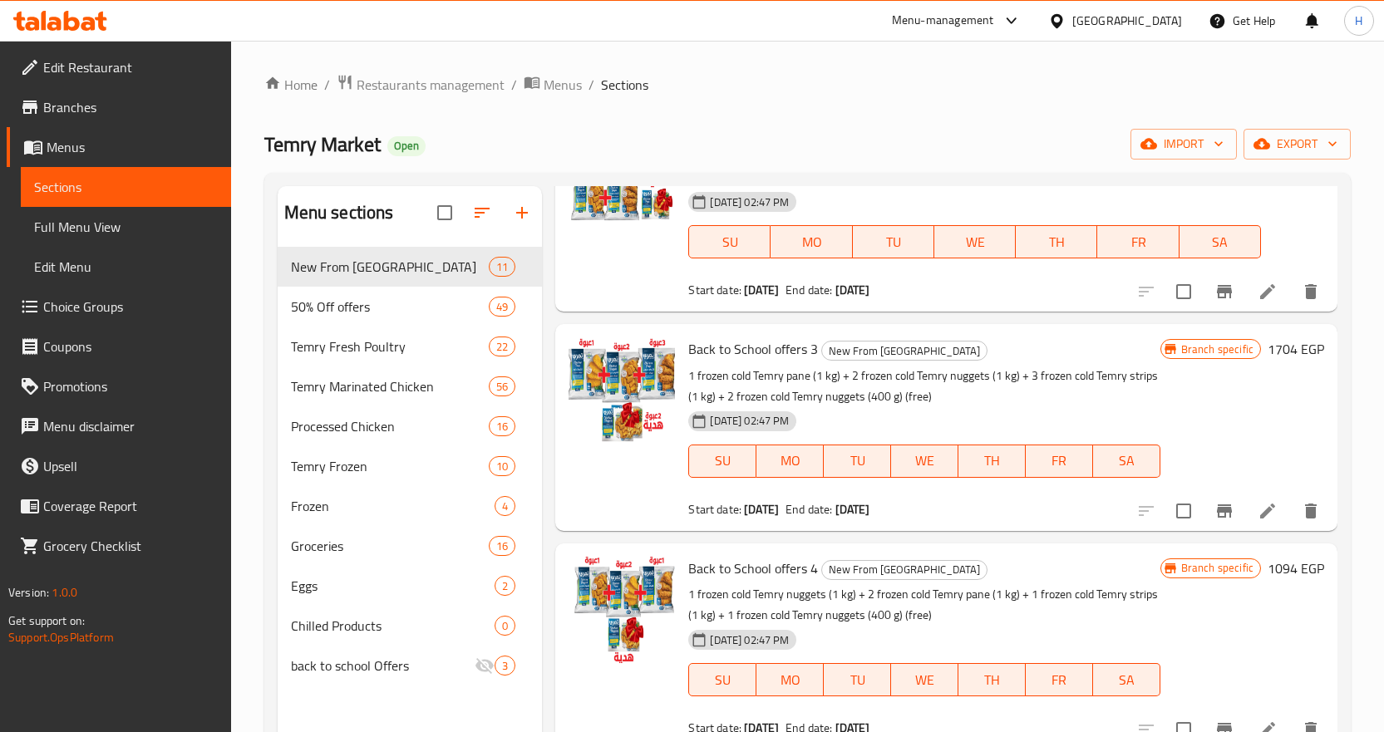
scroll to position [528, 0]
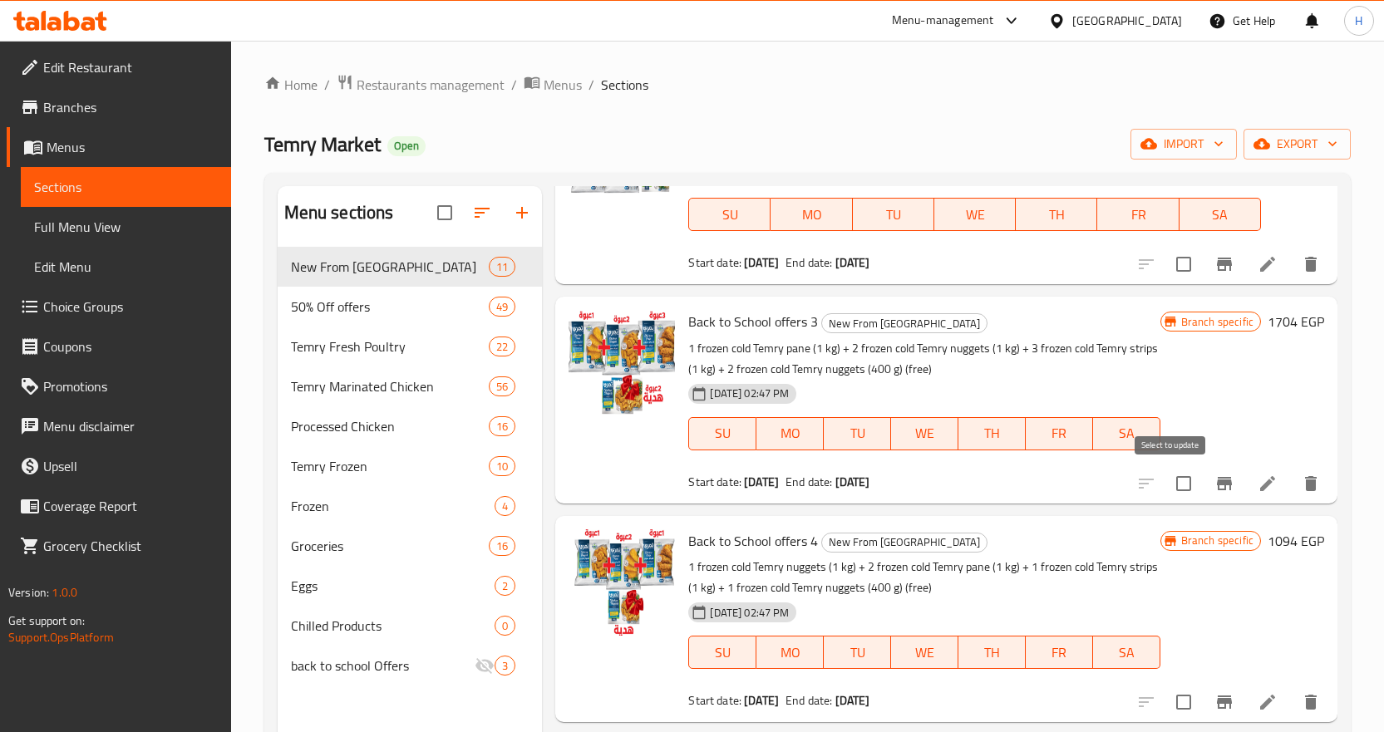
click at [1174, 485] on input "checkbox" at bounding box center [1183, 483] width 35 height 35
checkbox input "true"
click at [1174, 705] on input "checkbox" at bounding box center [1183, 702] width 35 height 35
checkbox input "true"
click at [1135, 701] on div at bounding box center [1228, 702] width 204 height 40
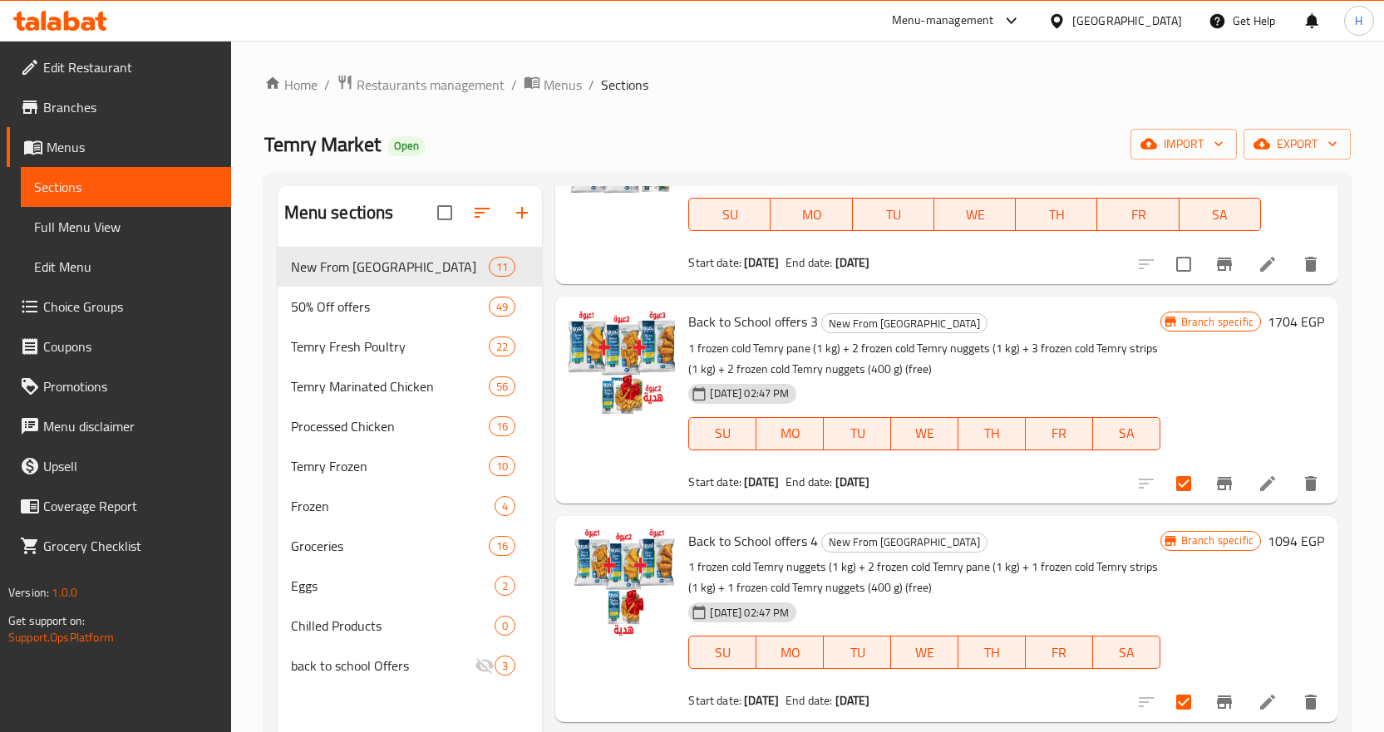
click at [1260, 485] on icon at bounding box center [1267, 483] width 15 height 15
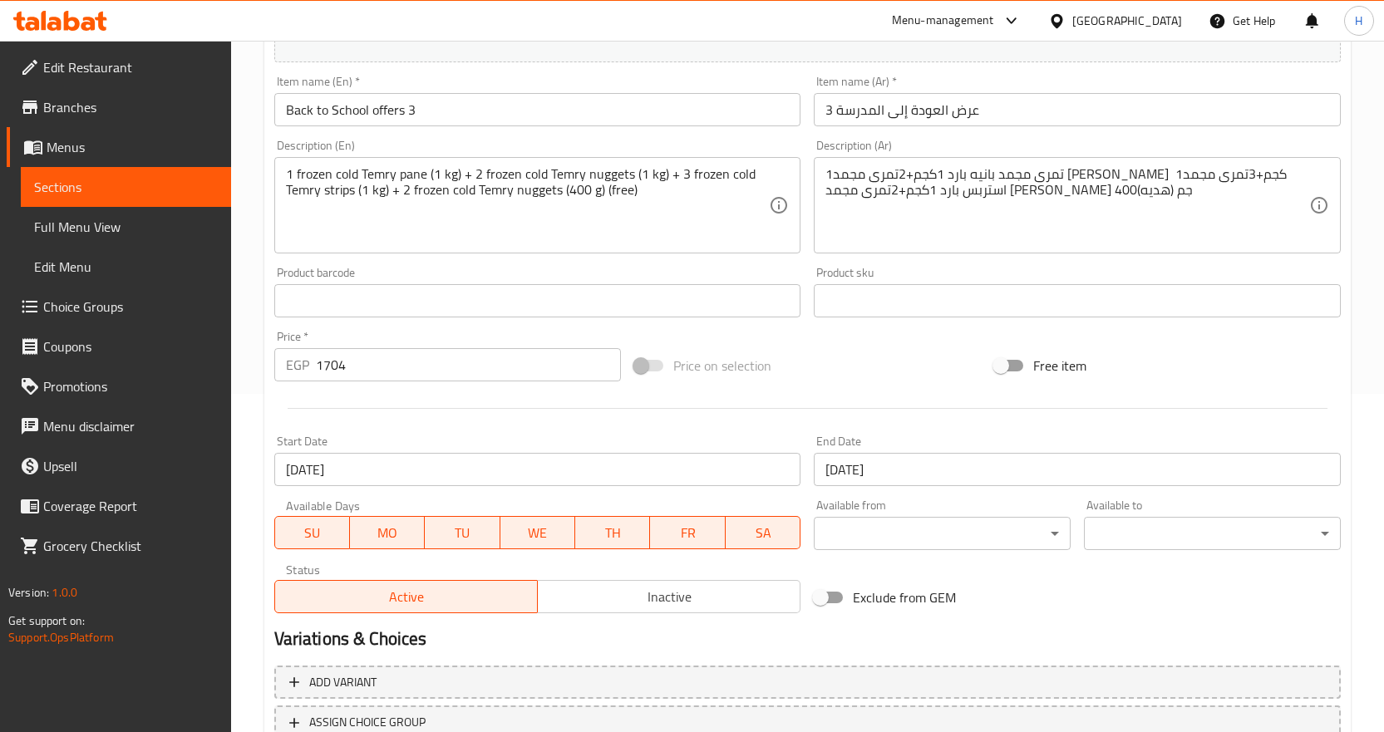
scroll to position [416, 0]
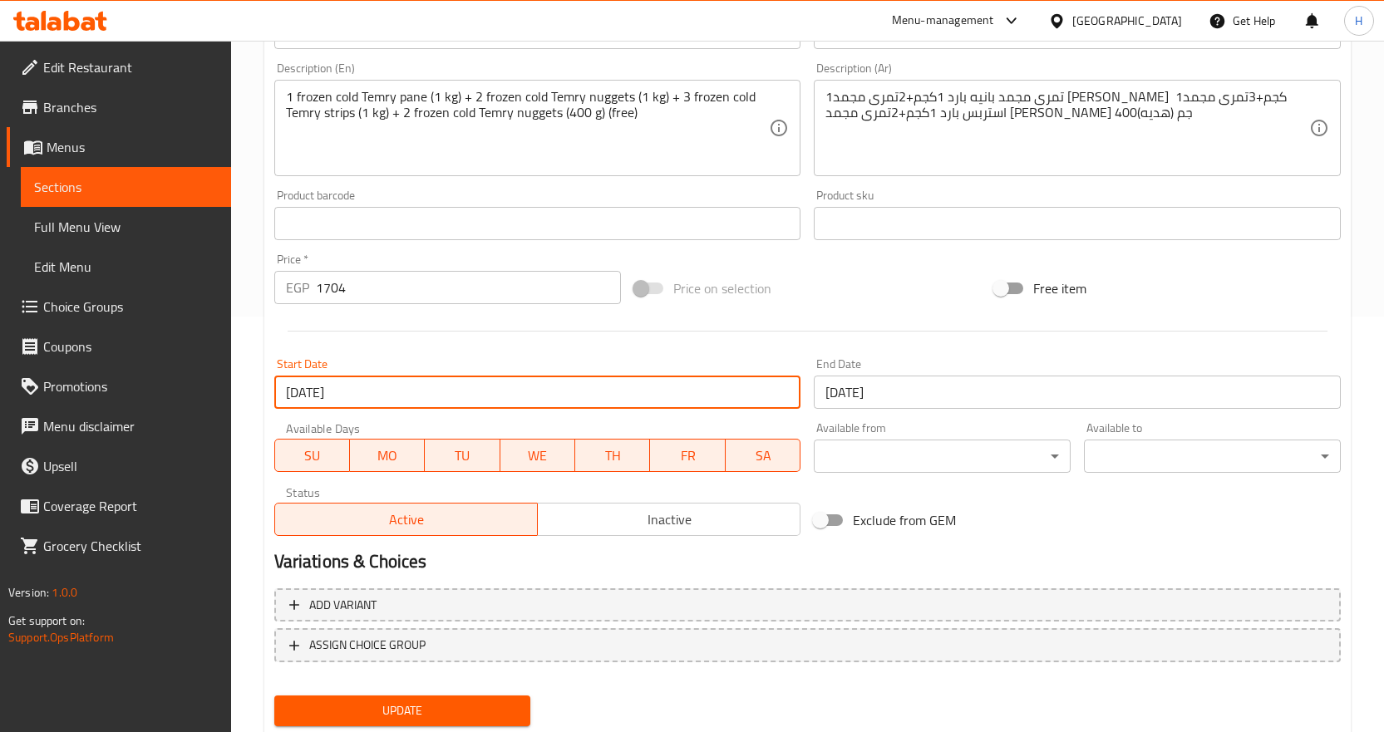
click at [298, 389] on input "05-09-2025" at bounding box center [537, 392] width 527 height 33
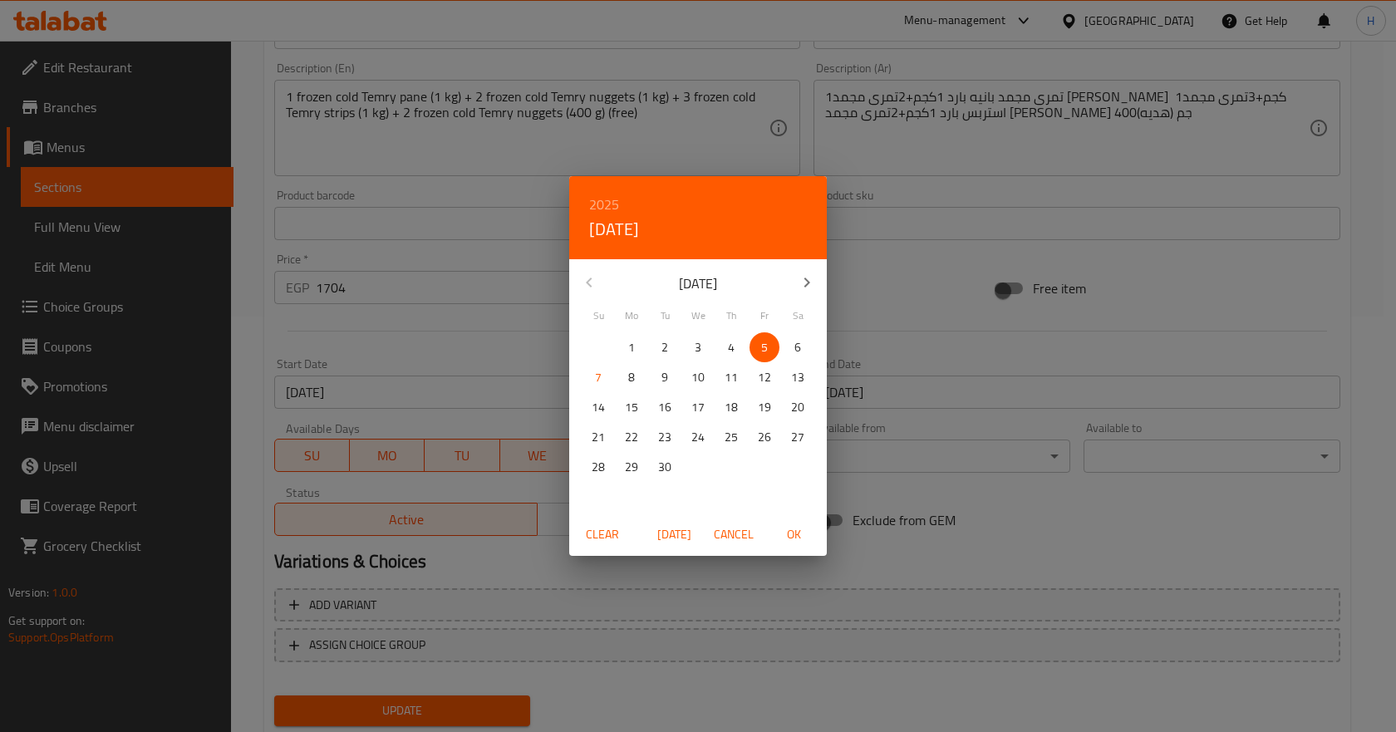
click at [602, 381] on span "7" at bounding box center [598, 377] width 30 height 21
click at [796, 530] on span "OK" at bounding box center [794, 534] width 40 height 21
type input "[DATE]"
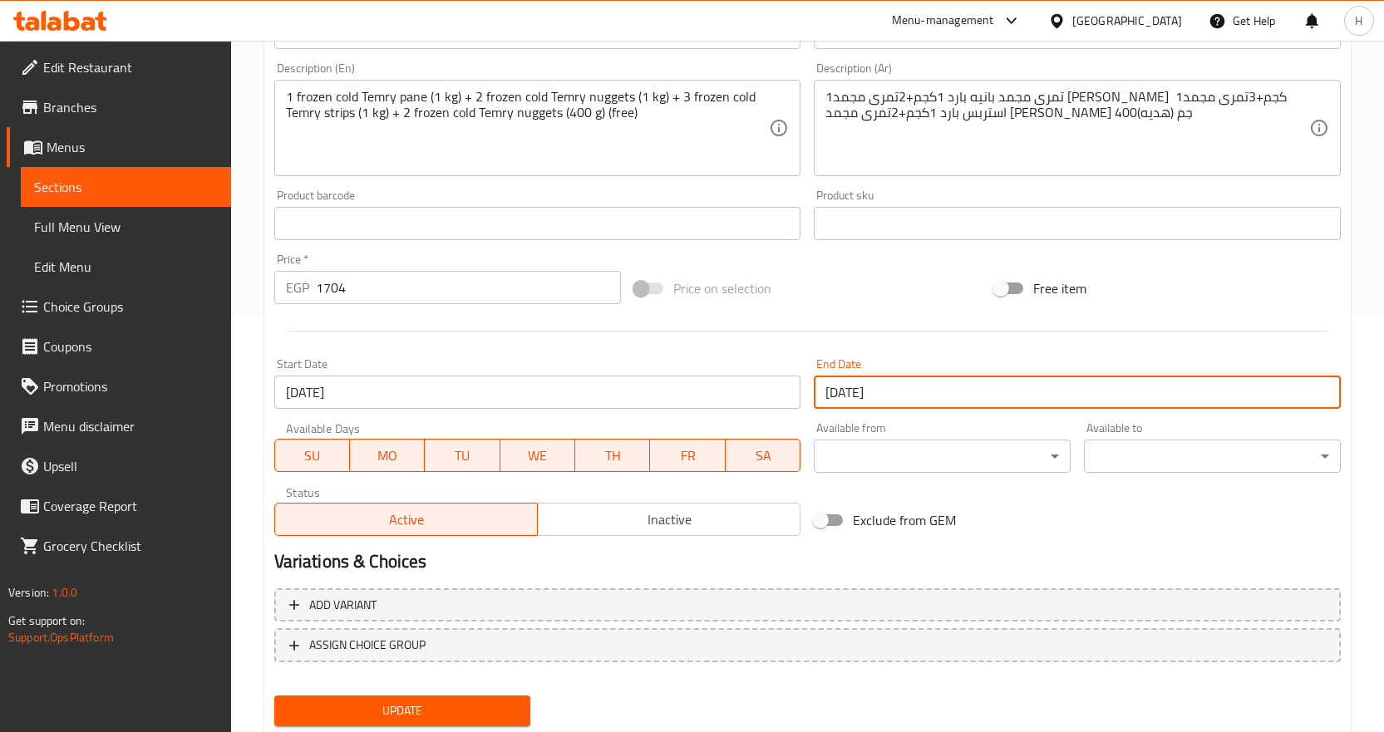
click at [851, 386] on input "[DATE]" at bounding box center [1077, 392] width 527 height 33
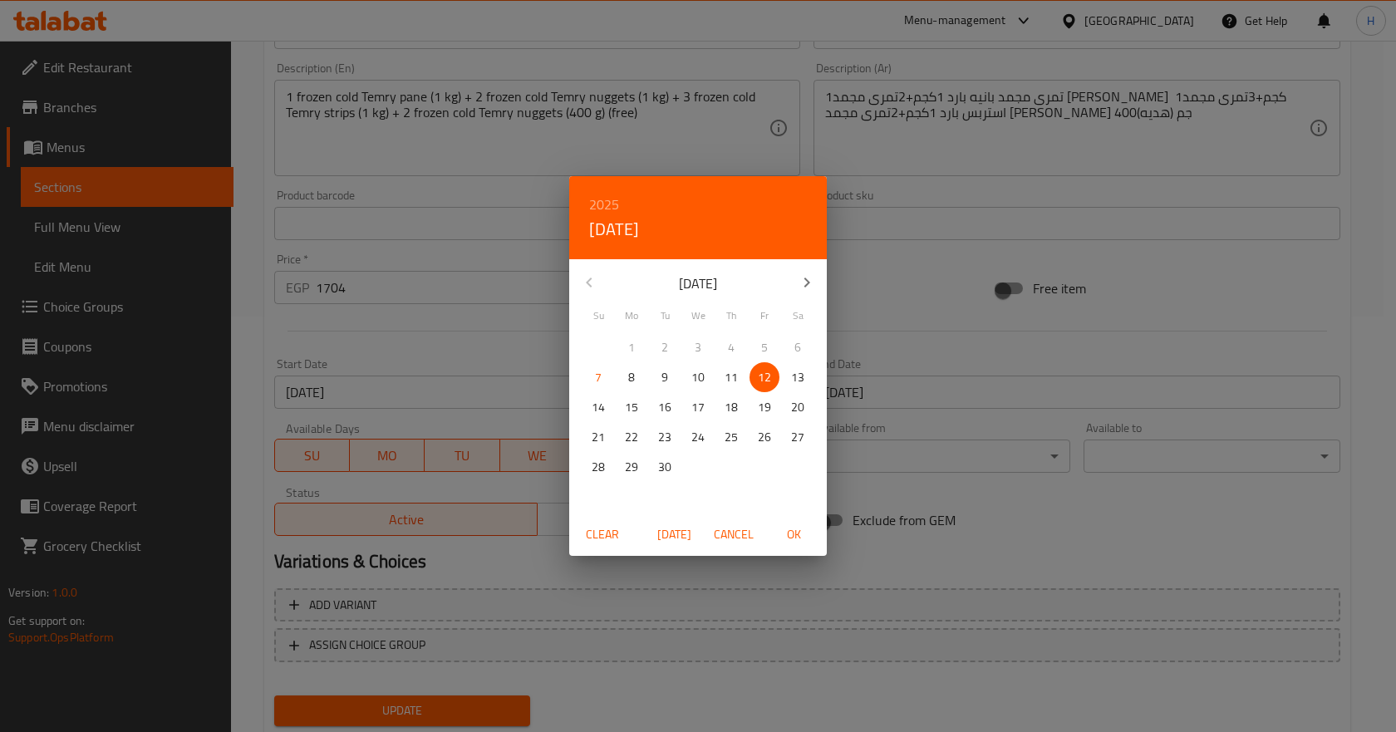
click at [672, 470] on span "30" at bounding box center [665, 467] width 30 height 21
click at [791, 539] on span "OK" at bounding box center [794, 534] width 40 height 21
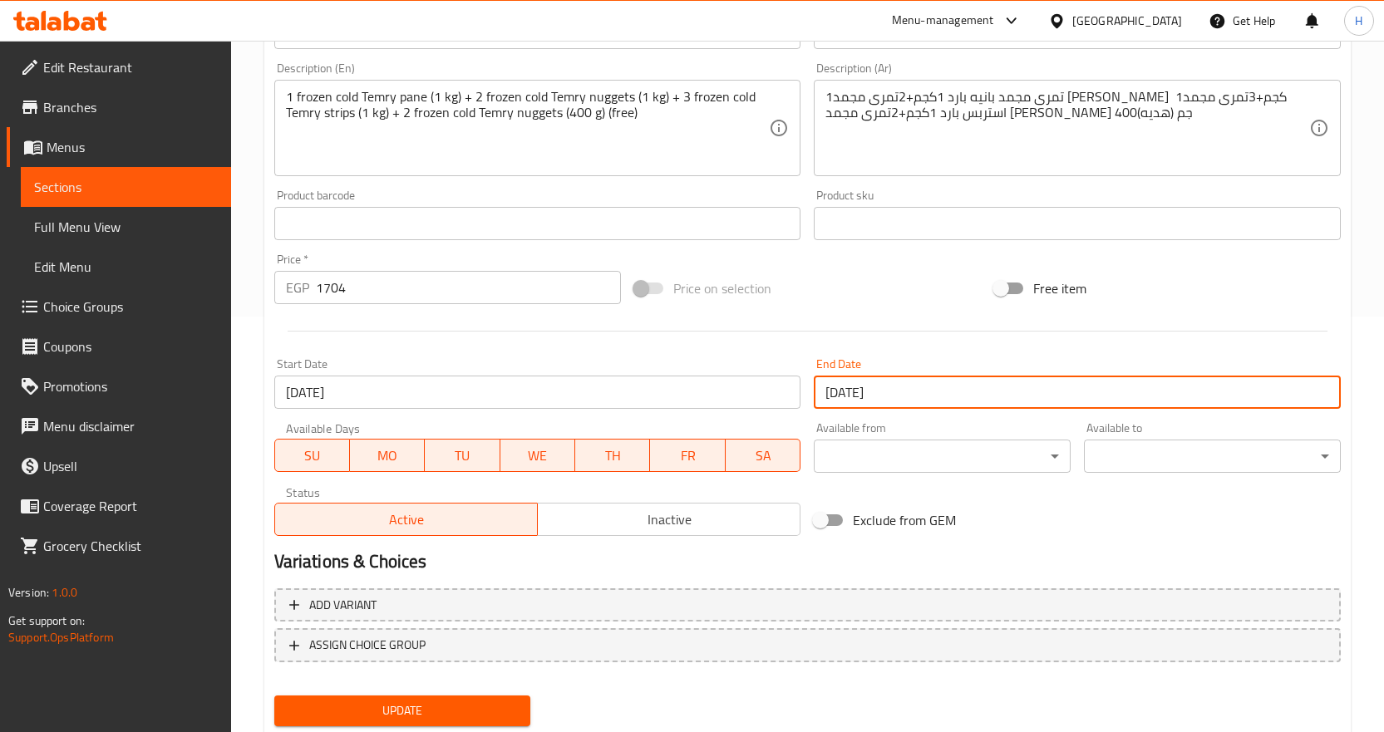
click at [841, 388] on input "30-09-2025" at bounding box center [1077, 392] width 527 height 33
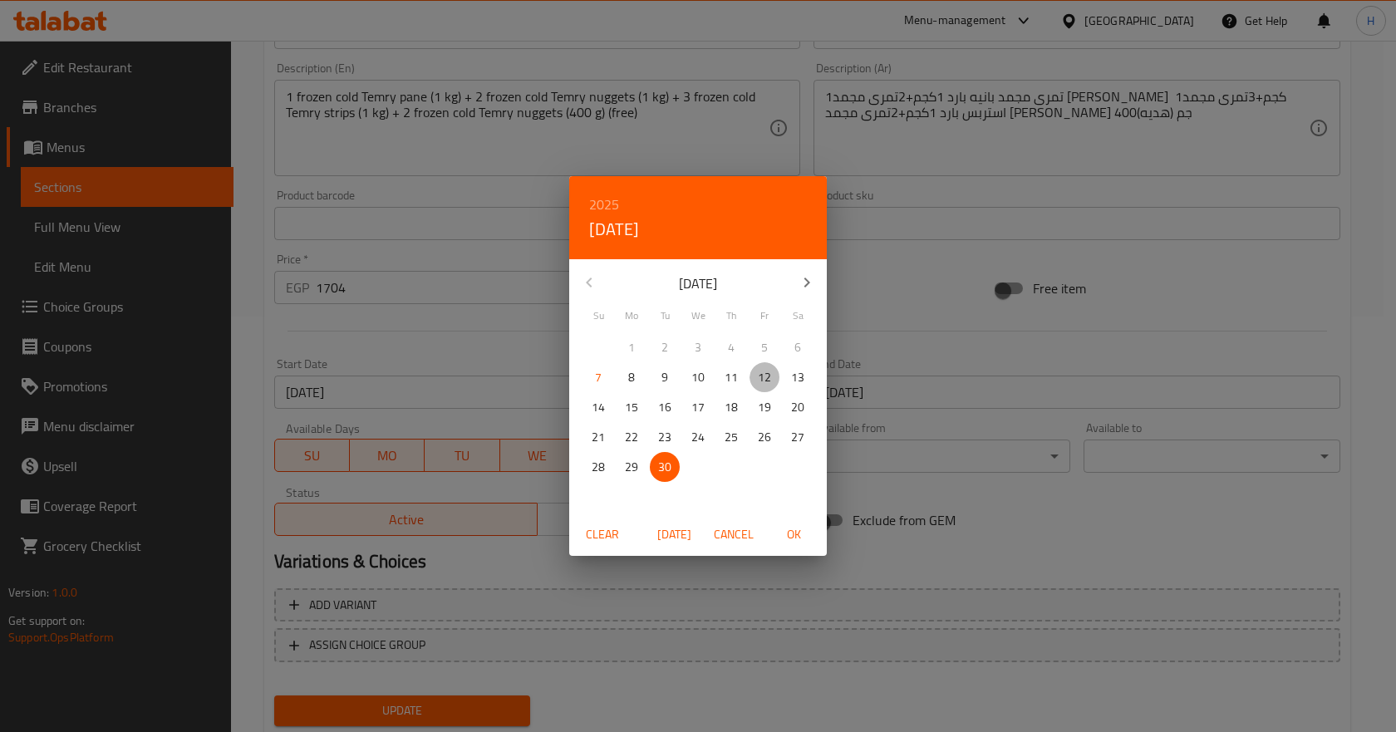
click at [763, 375] on p "12" at bounding box center [764, 377] width 13 height 21
click at [799, 539] on span "OK" at bounding box center [794, 534] width 40 height 21
type input "[DATE]"
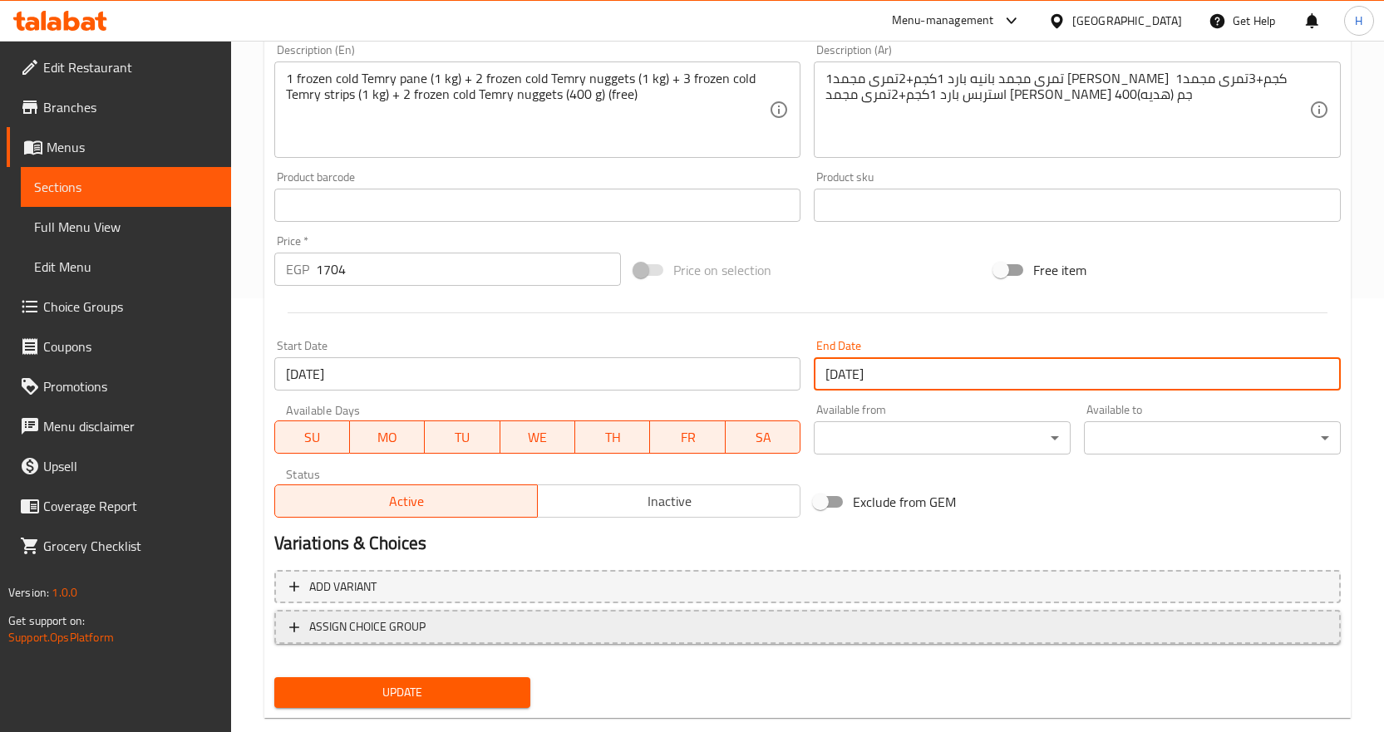
scroll to position [466, 0]
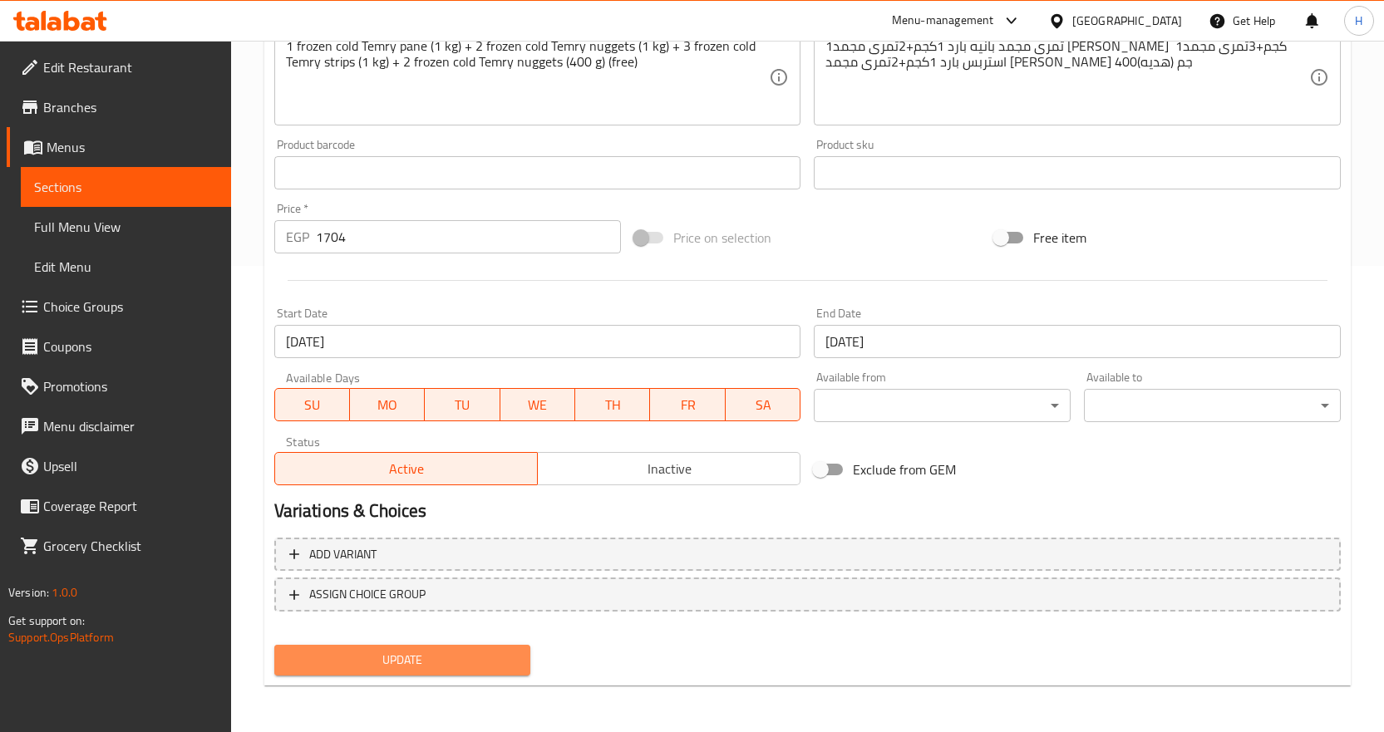
click at [497, 659] on span "Update" at bounding box center [403, 660] width 230 height 21
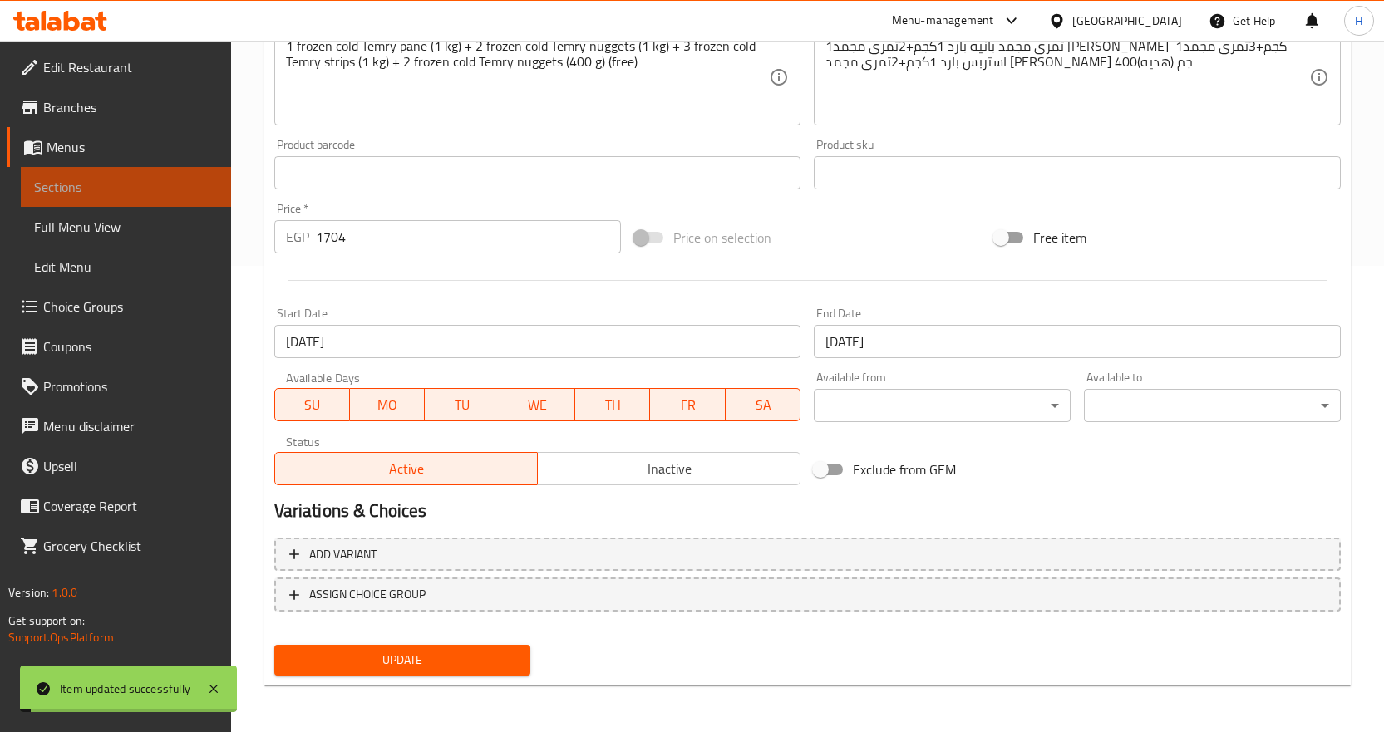
click at [211, 184] on span "Sections" at bounding box center [126, 187] width 184 height 20
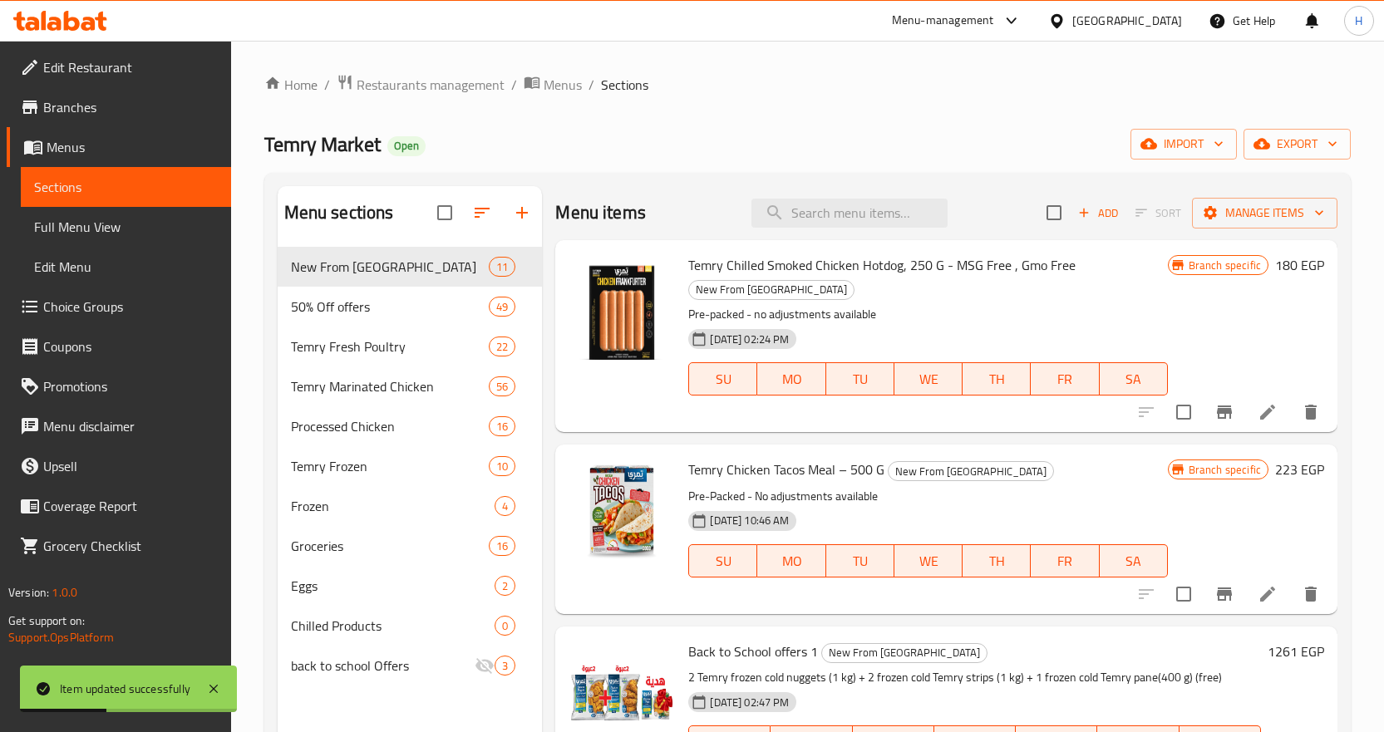
click at [909, 187] on div "Menu items Add Sort Manage items" at bounding box center [946, 213] width 782 height 54
click at [913, 230] on div "Menu items Add Sort Manage items" at bounding box center [946, 213] width 782 height 54
click at [900, 211] on input "search" at bounding box center [849, 213] width 196 height 29
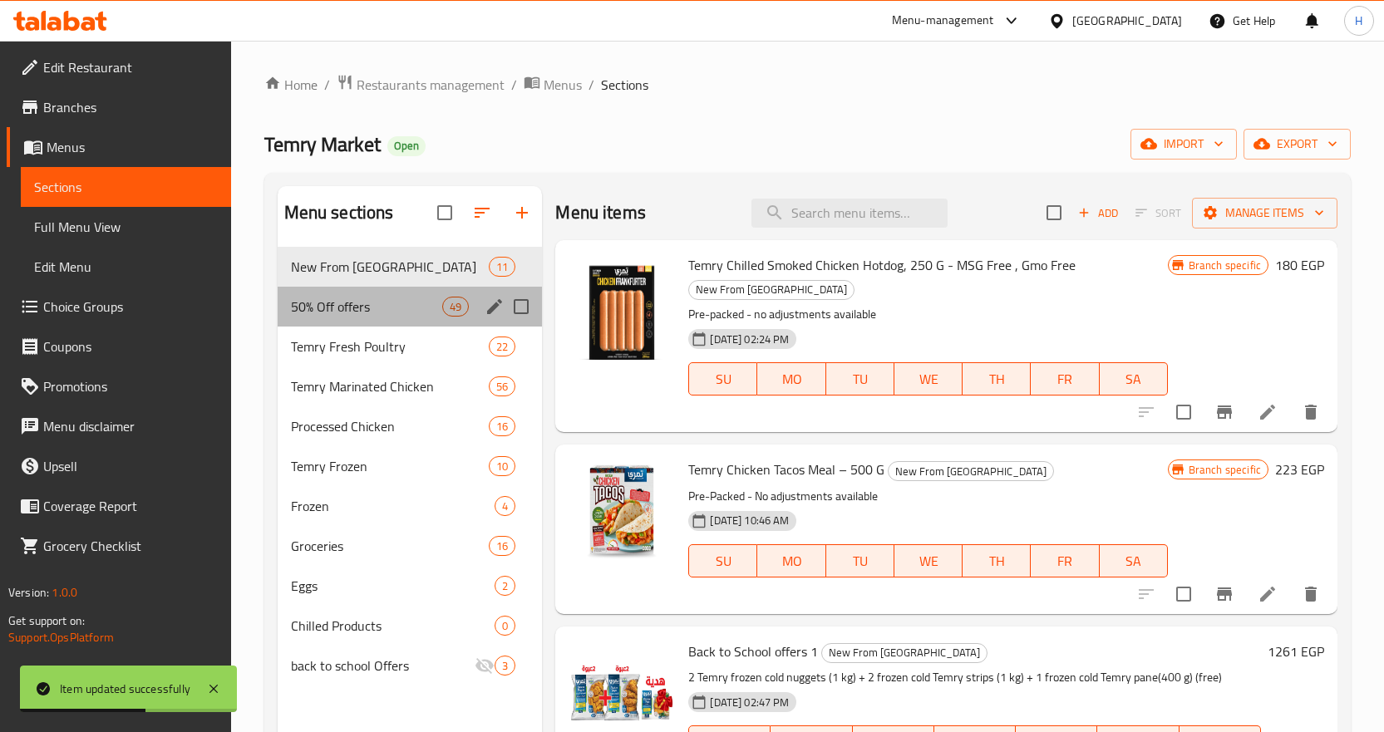
click at [383, 295] on div "50% Off offers 49" at bounding box center [410, 307] width 265 height 40
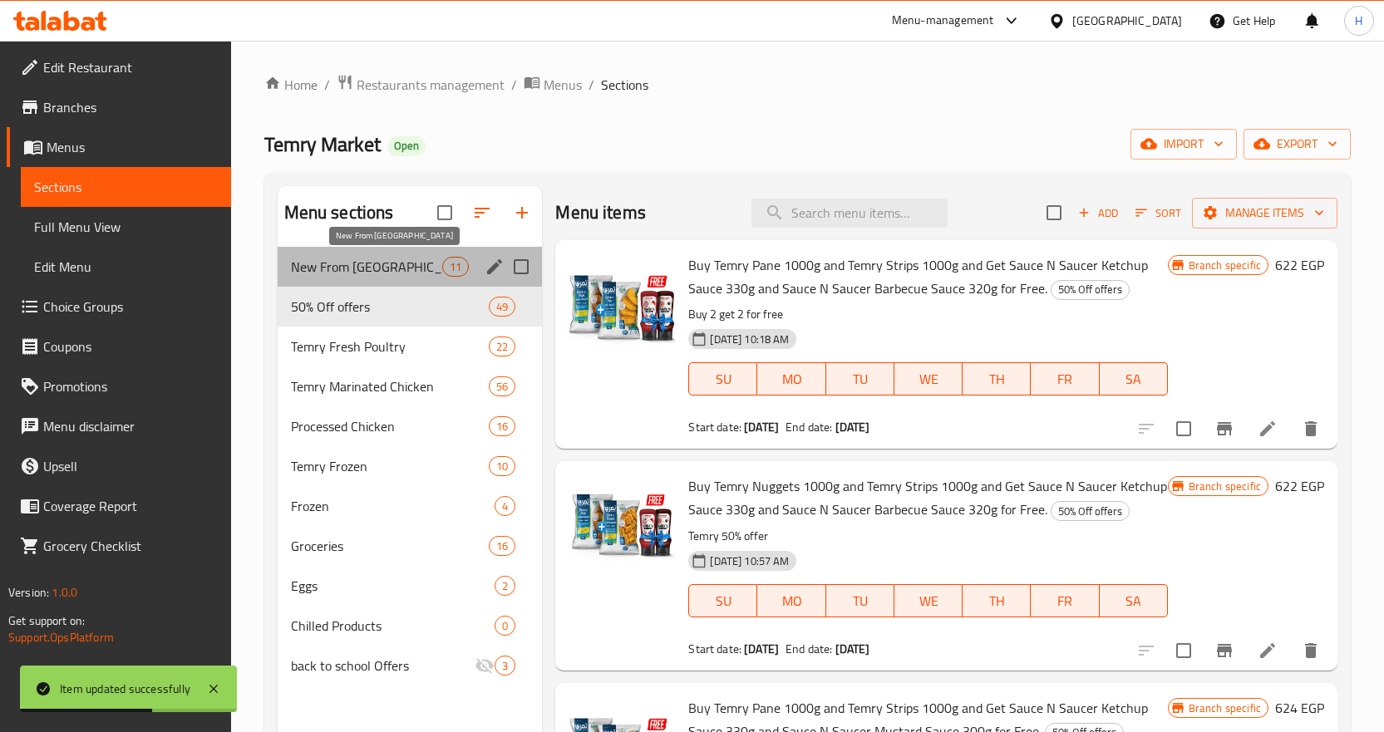
click at [376, 271] on span "New From [GEOGRAPHIC_DATA]" at bounding box center [367, 267] width 152 height 20
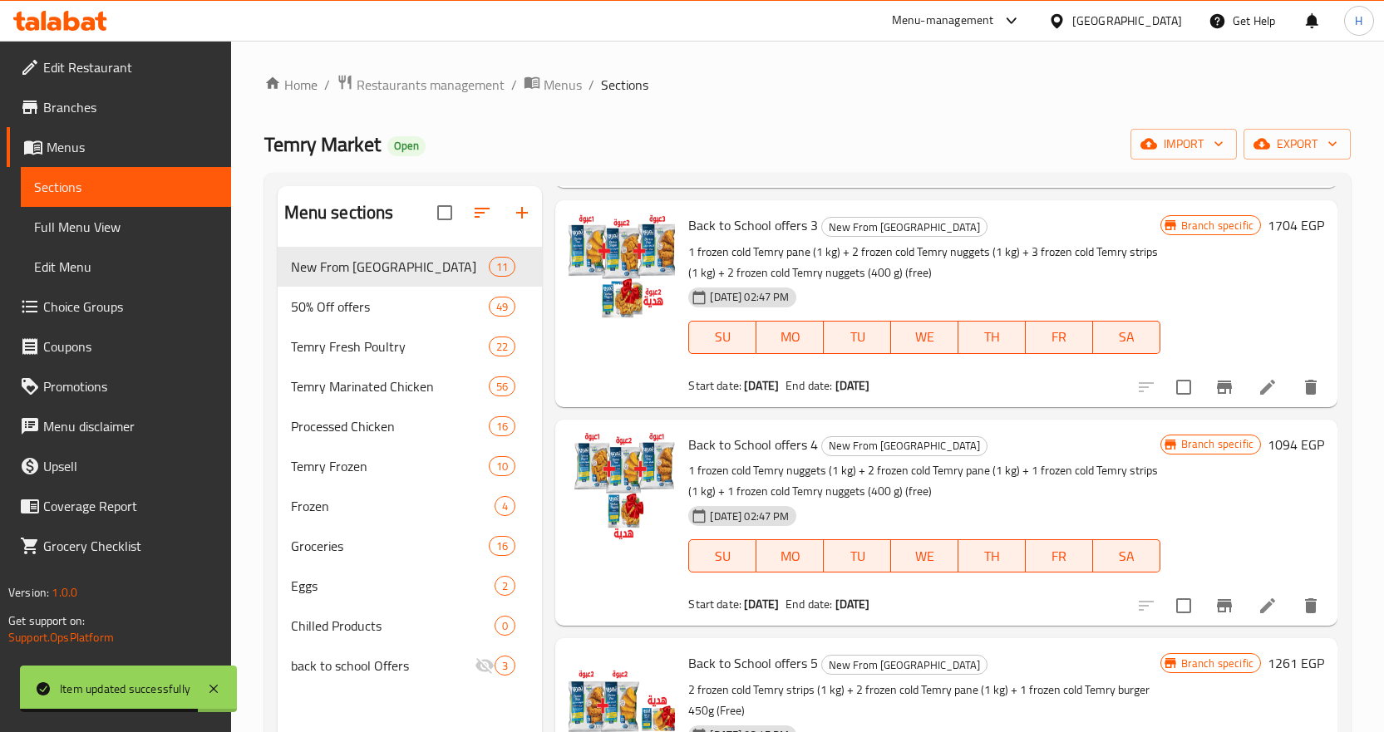
scroll to position [665, 0]
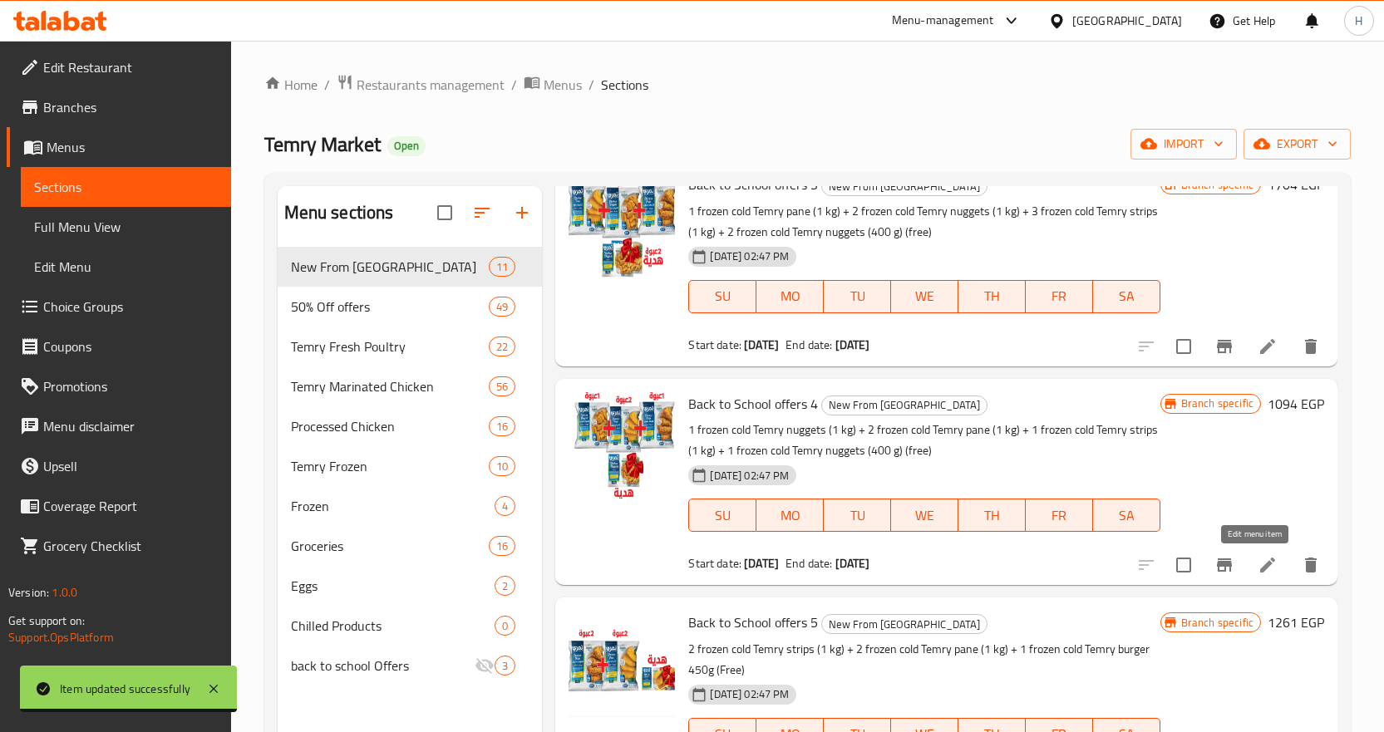
click at [1257, 567] on icon at bounding box center [1267, 565] width 20 height 20
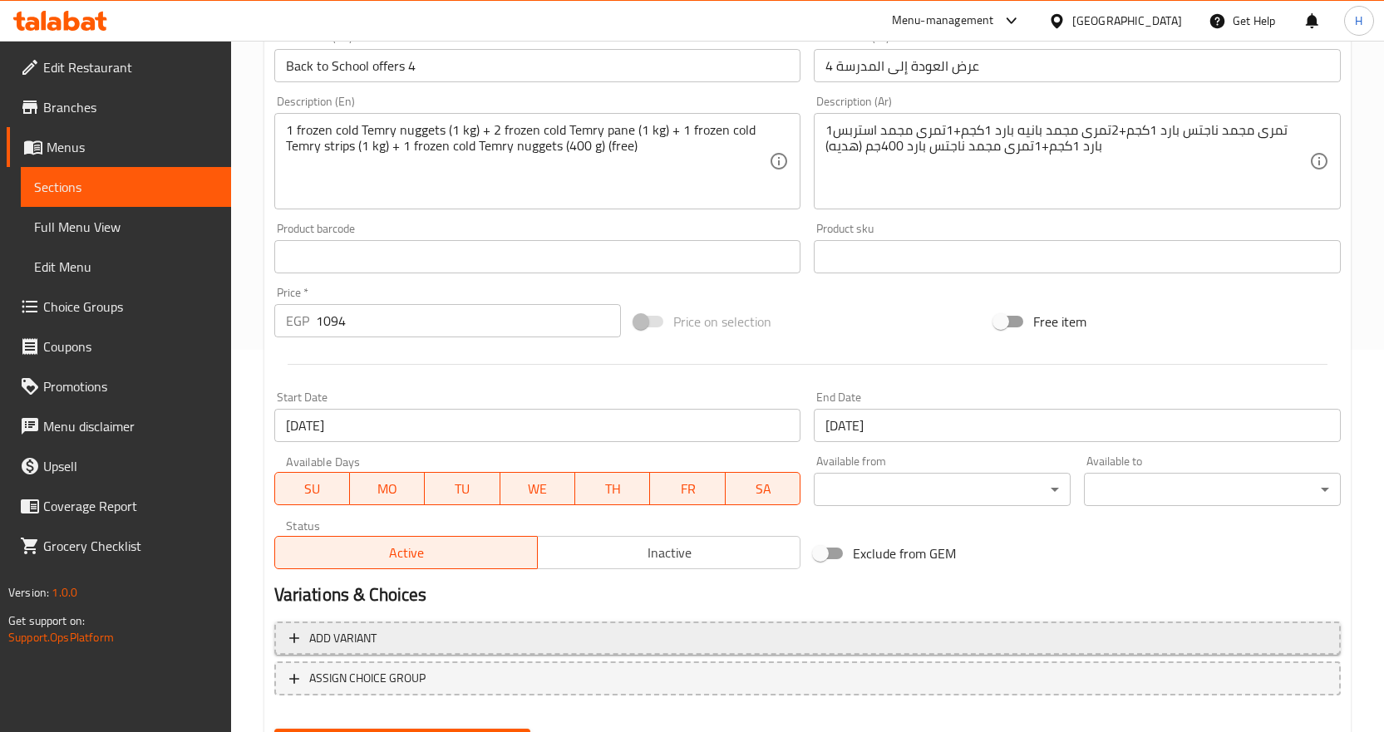
scroll to position [416, 0]
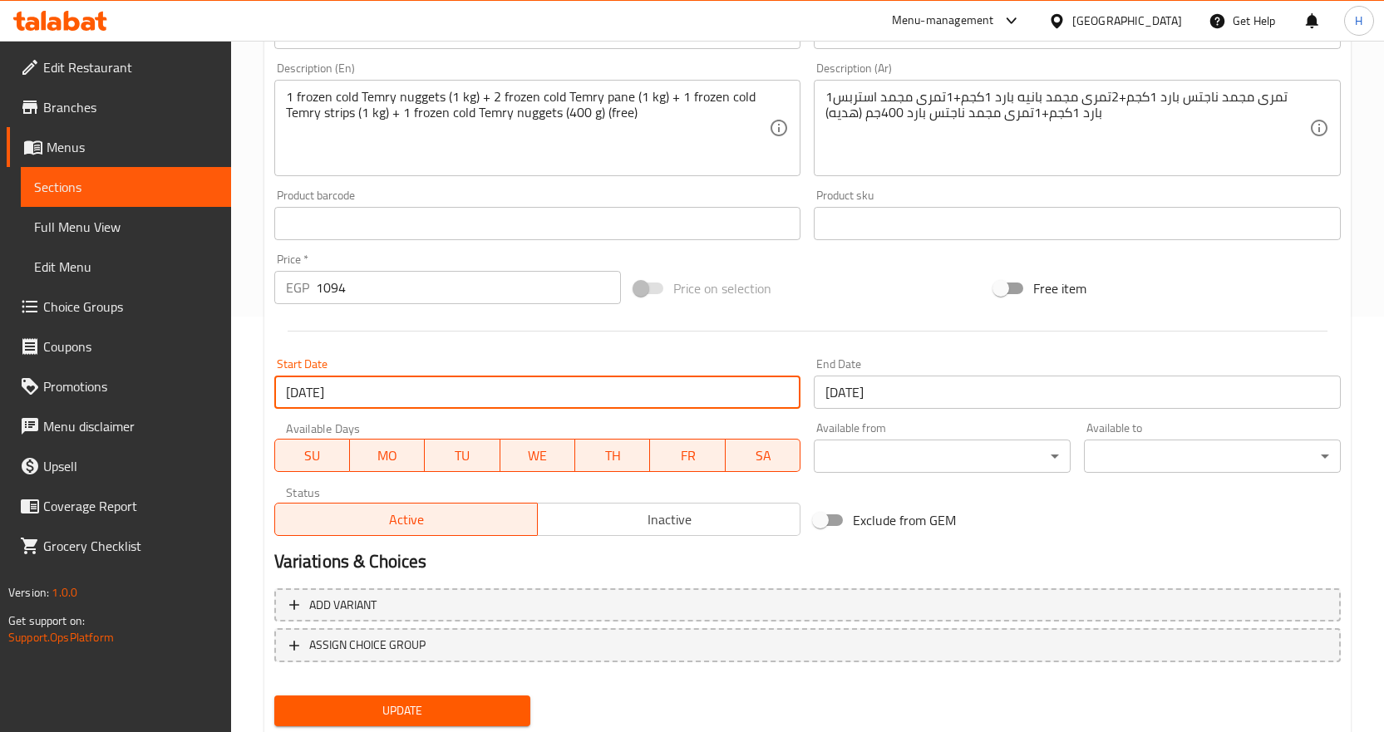
click at [293, 393] on input "05-09-2025" at bounding box center [537, 392] width 527 height 33
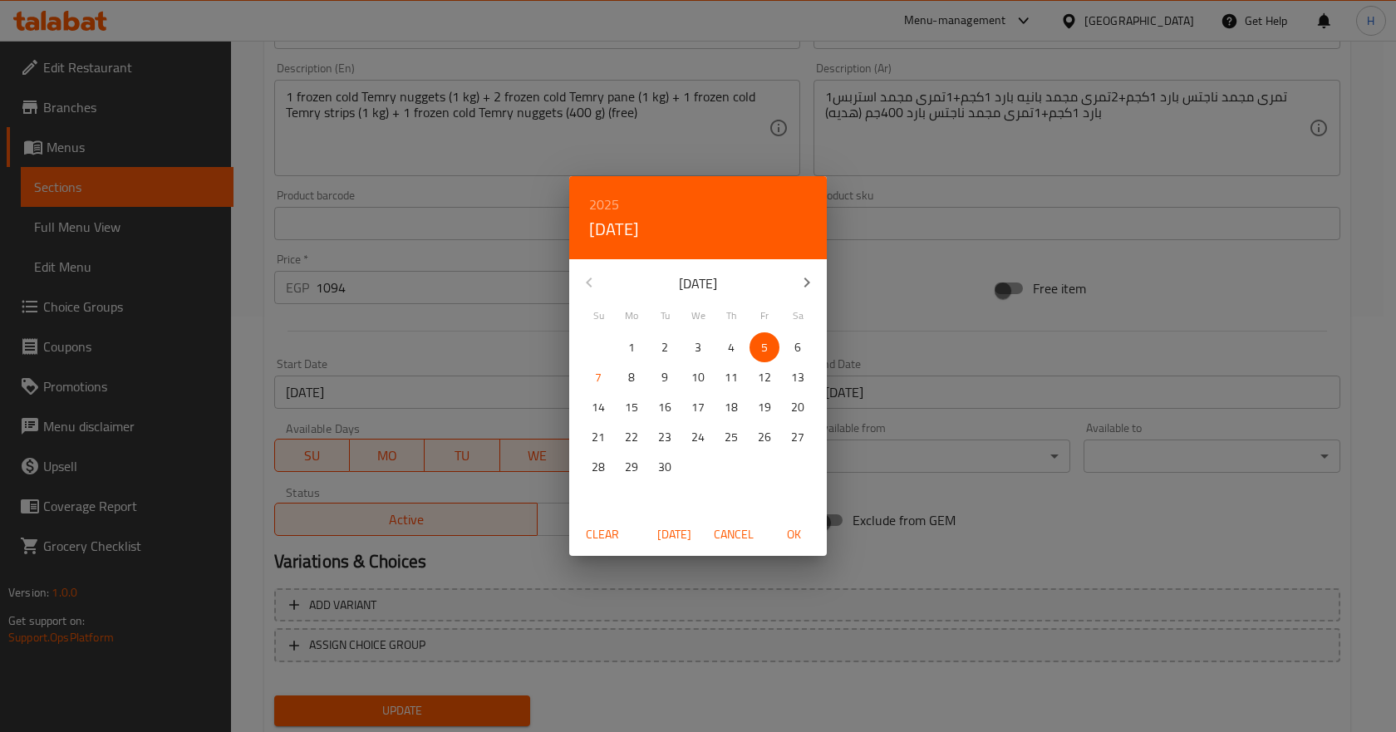
click at [306, 391] on div "2025 Fri, Sep 5 September 2025 Su Mo Tu We Th Fr Sa 31 1 2 3 4 5 6 7 8 9 10 11 …" at bounding box center [698, 366] width 1396 height 732
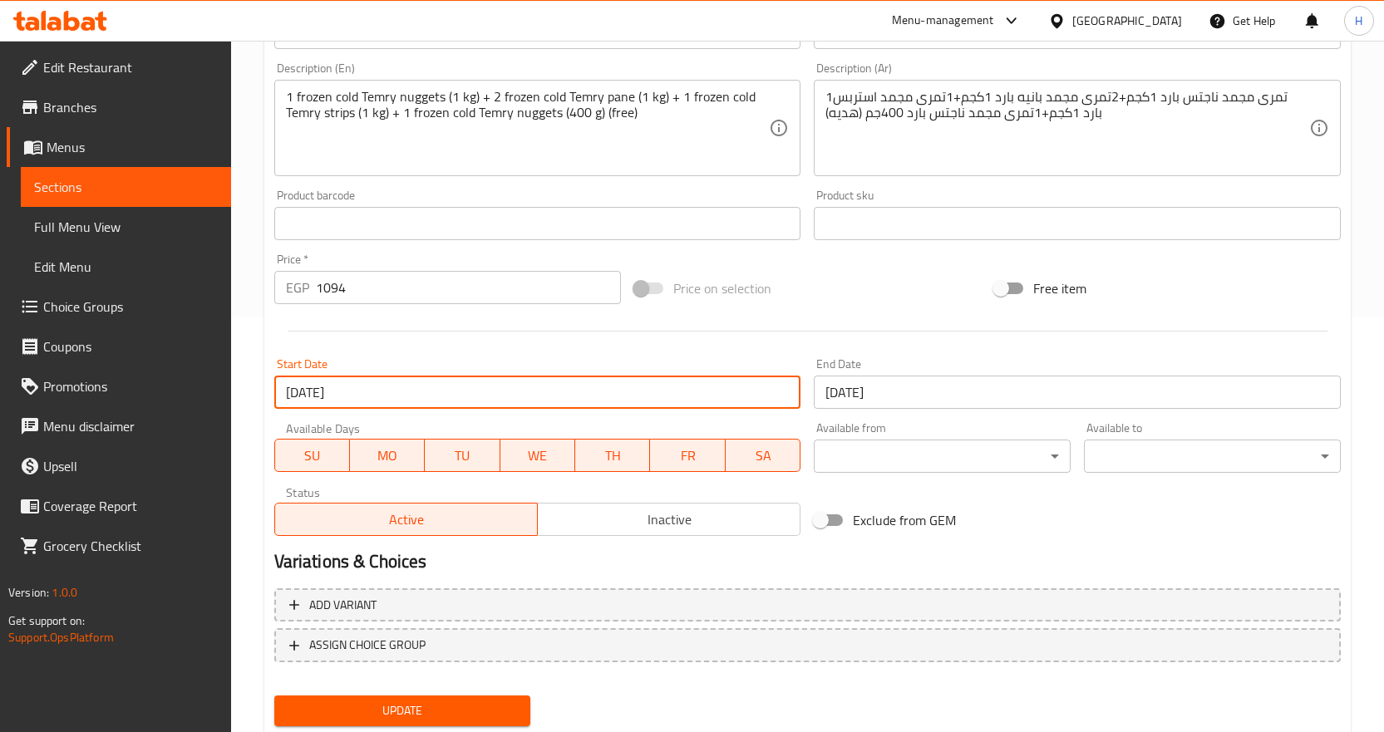
click at [445, 389] on input "05-09-2025" at bounding box center [537, 392] width 527 height 33
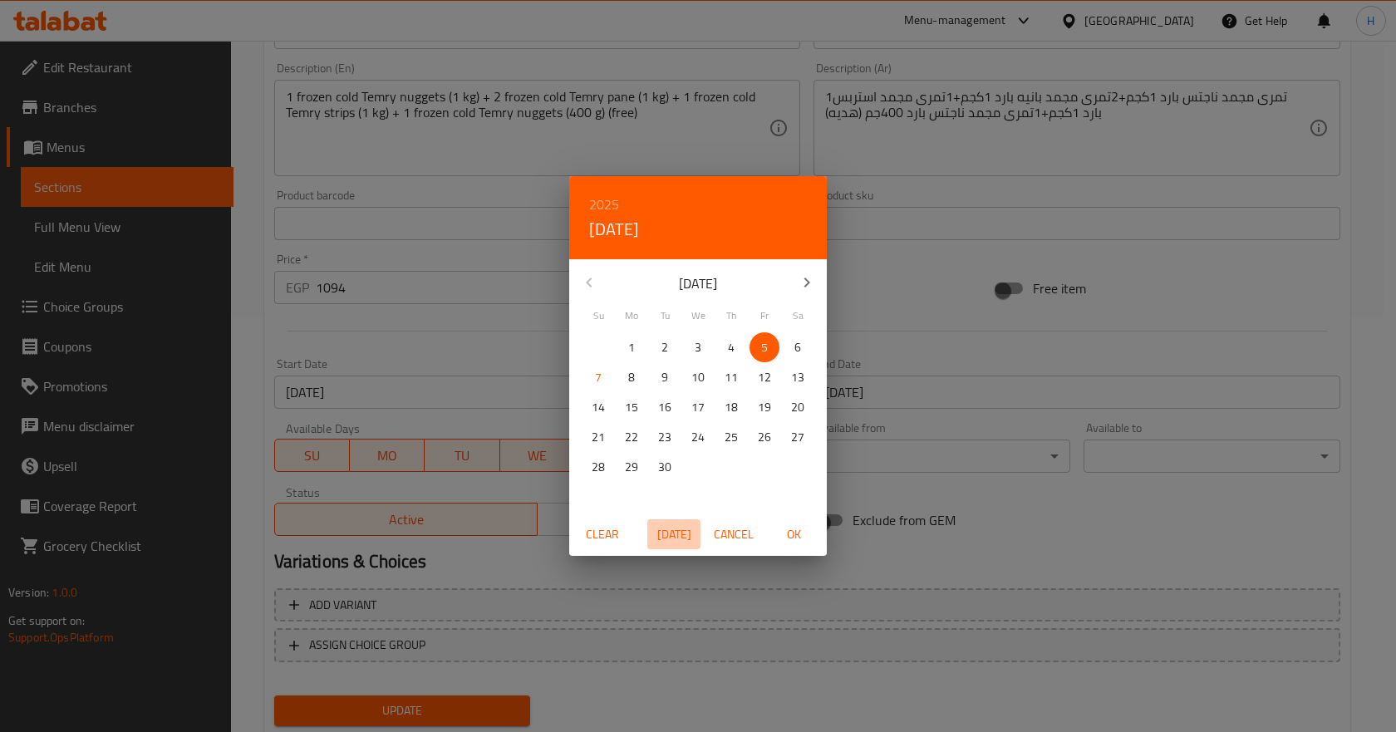
click at [680, 538] on span "Today" at bounding box center [674, 534] width 40 height 21
click at [790, 540] on span "OK" at bounding box center [794, 534] width 40 height 21
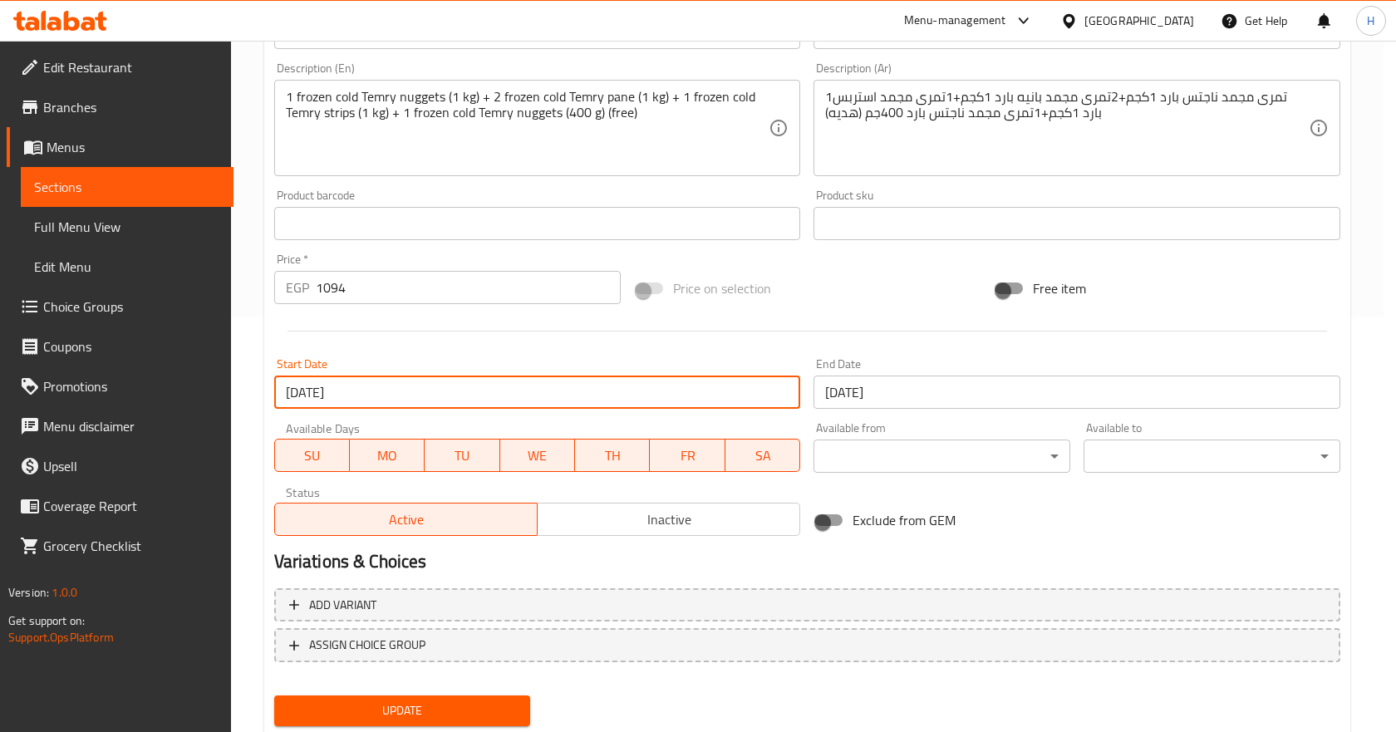
type input "[DATE]"
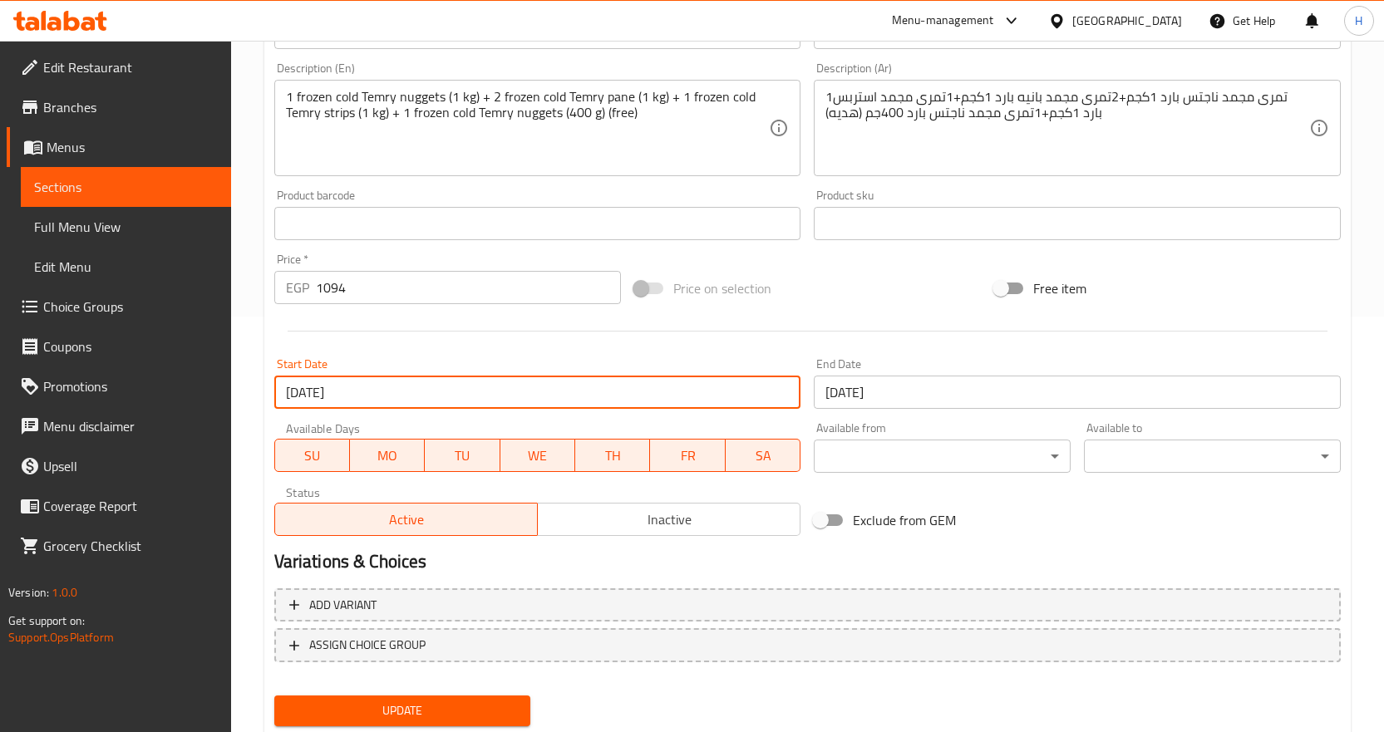
click at [496, 709] on span "Update" at bounding box center [403, 711] width 230 height 21
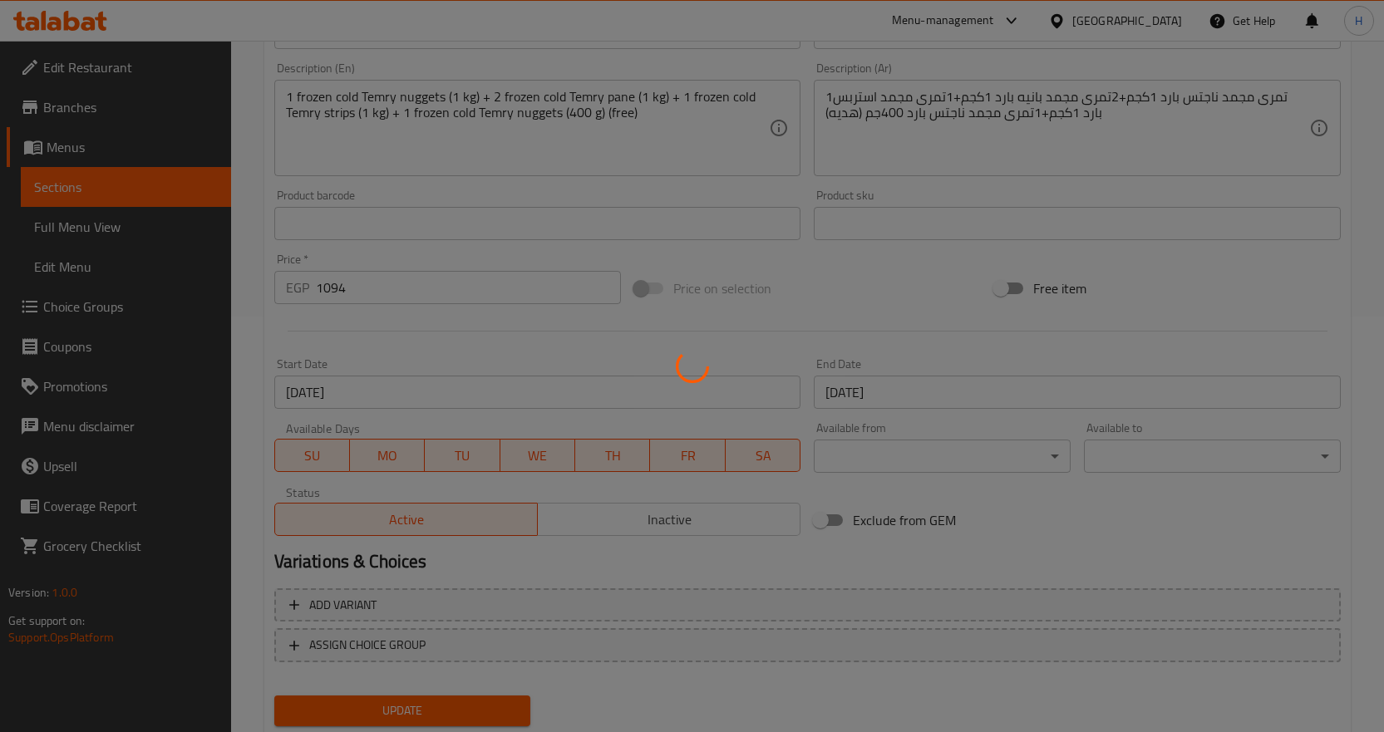
drag, startPoint x: 194, startPoint y: 244, endPoint x: 208, endPoint y: 259, distance: 20.6
click at [201, 251] on div at bounding box center [692, 366] width 1384 height 732
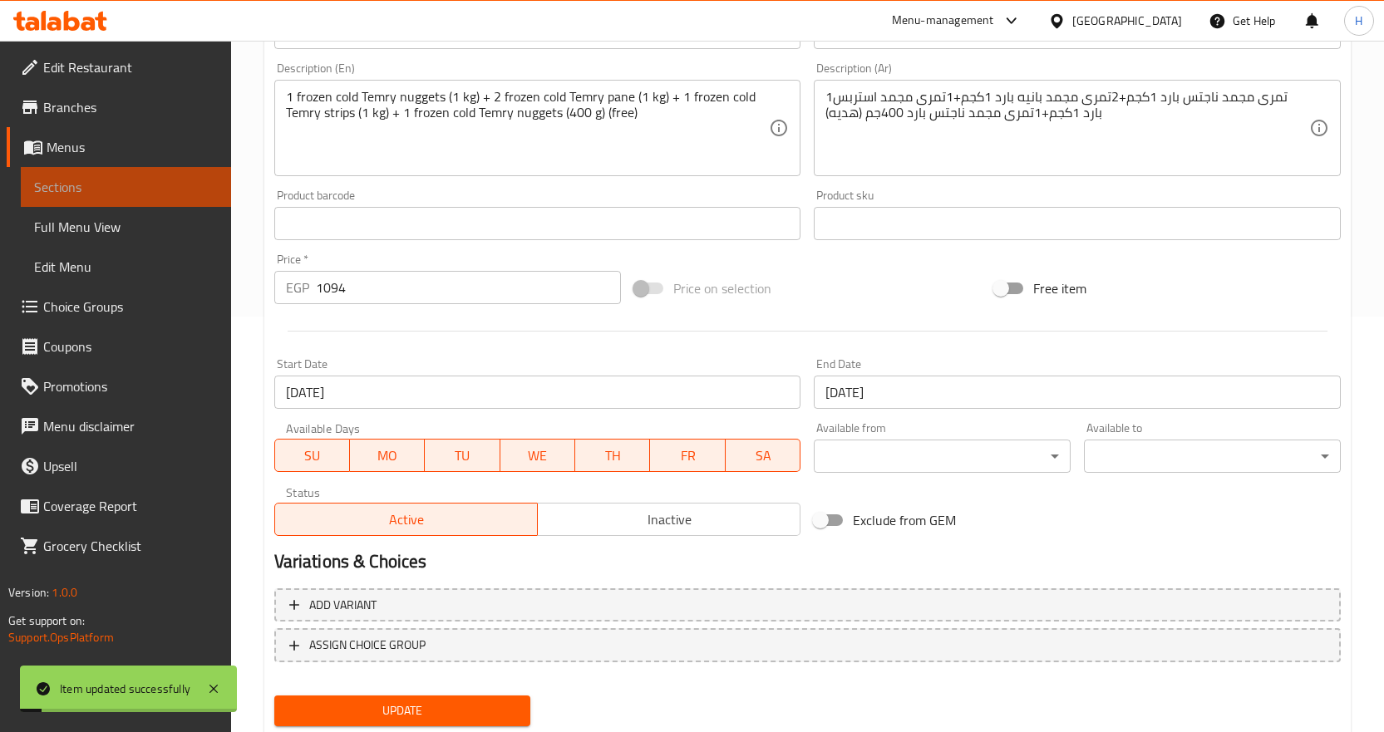
click at [194, 194] on span "Sections" at bounding box center [126, 187] width 184 height 20
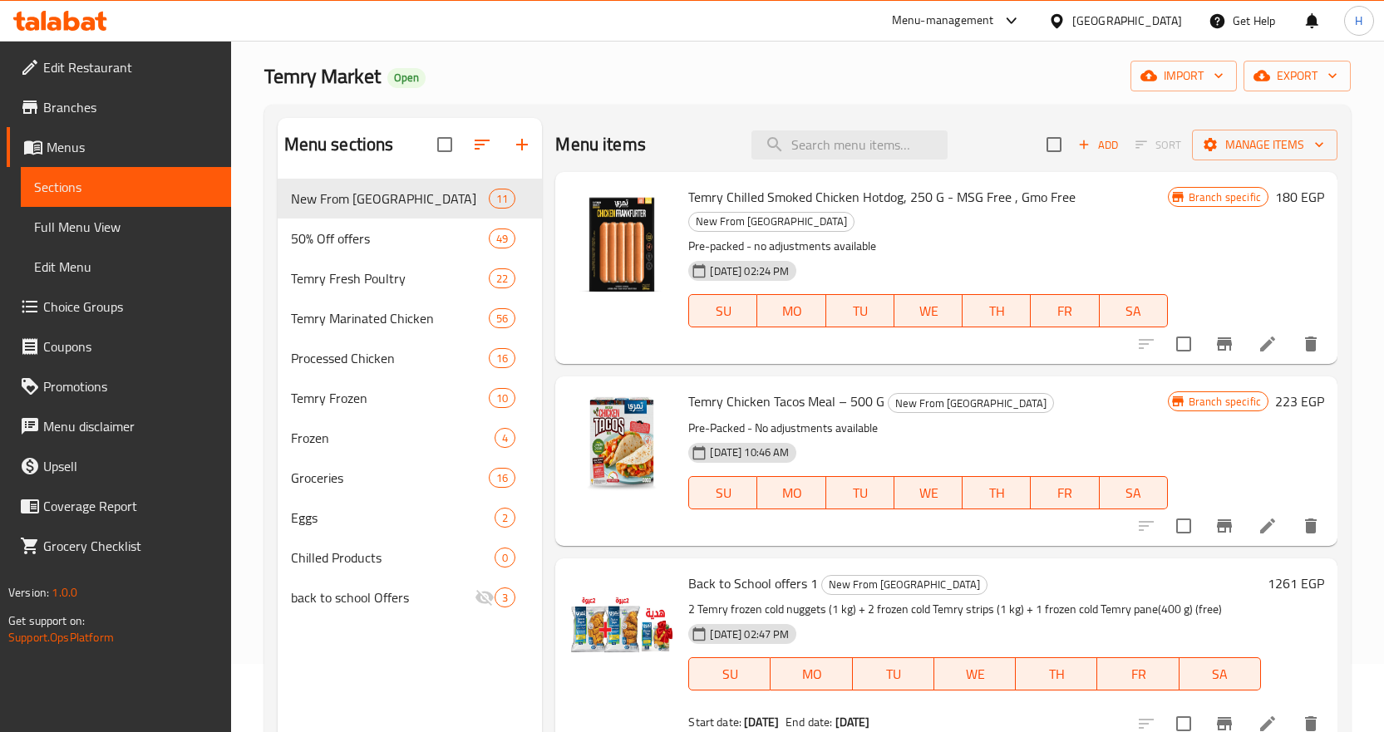
scroll to position [66, 0]
click at [824, 155] on input "search" at bounding box center [849, 146] width 196 height 29
click at [870, 142] on input "search" at bounding box center [849, 146] width 196 height 29
paste input "Back to School offers 3"
type input "Back to School offers 3"
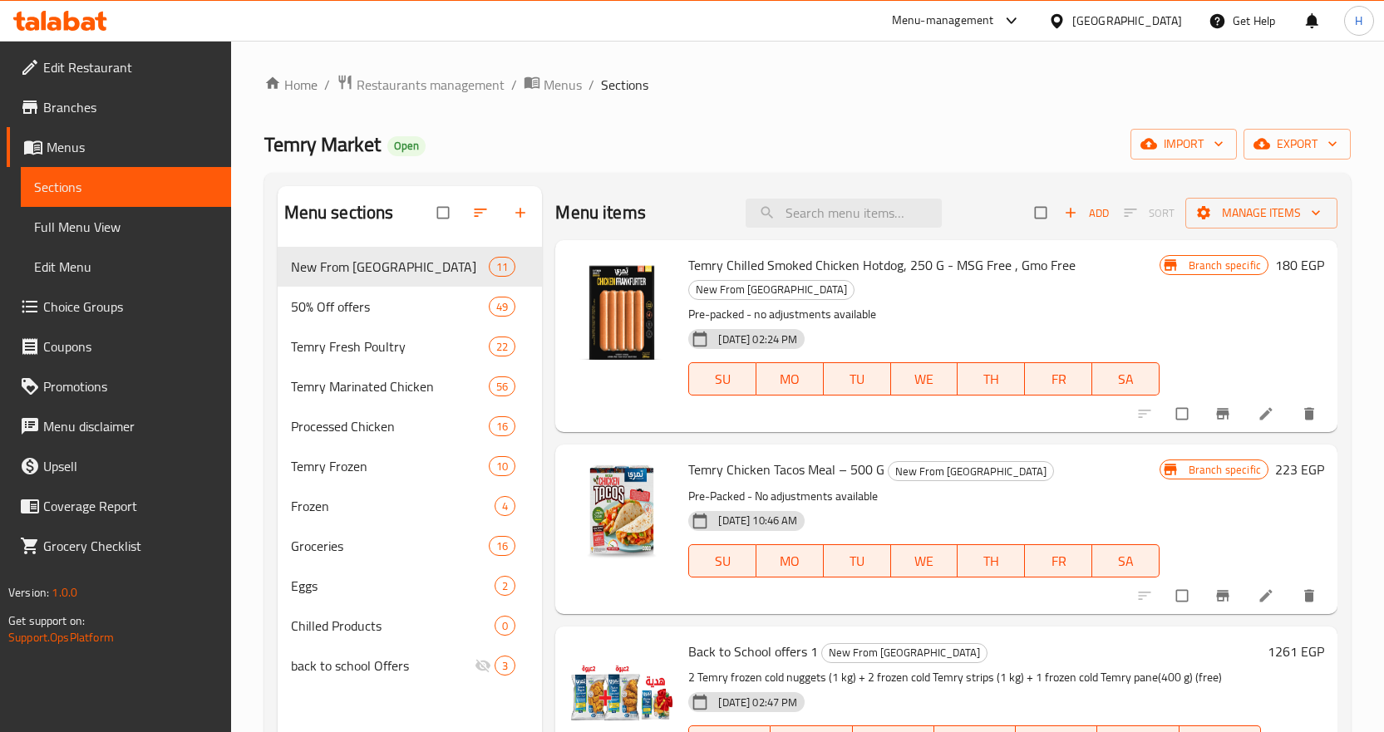
click at [106, 108] on span "Branches" at bounding box center [130, 107] width 175 height 20
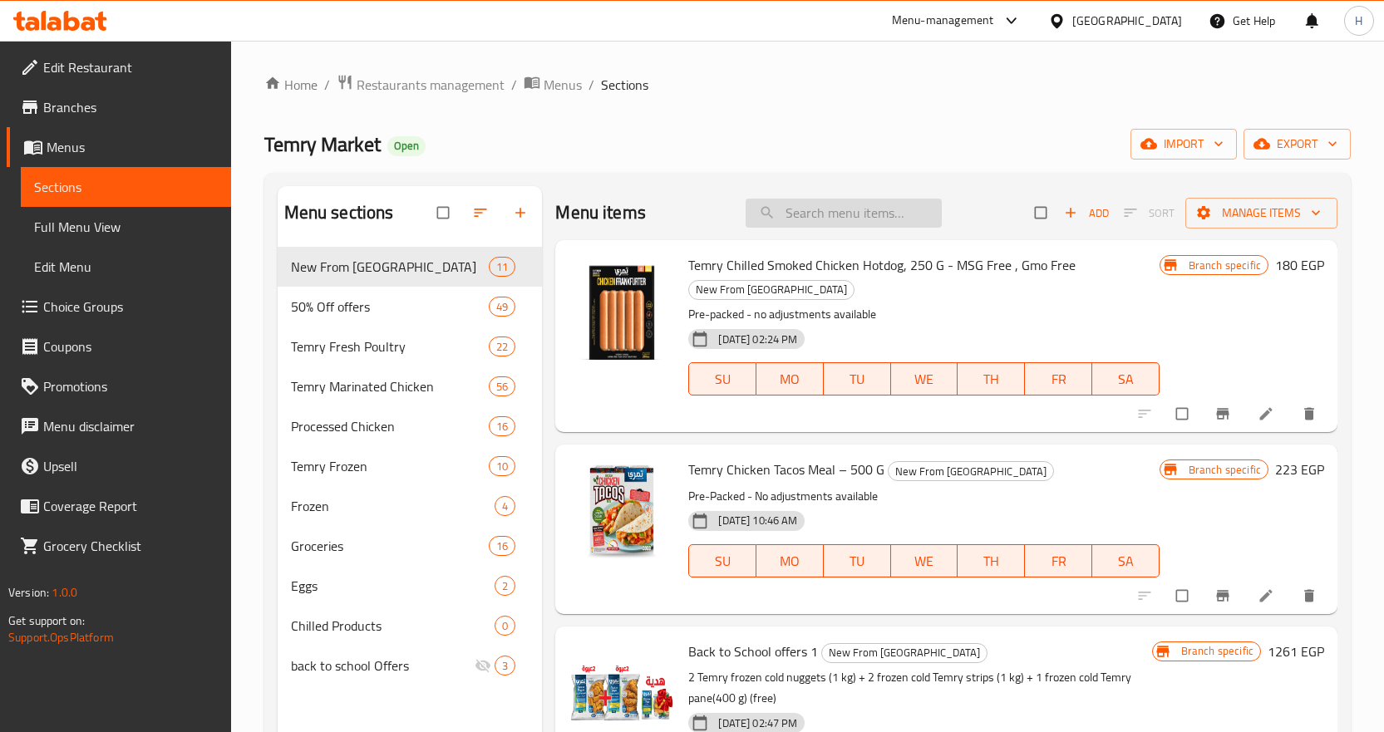
click at [814, 201] on input "search" at bounding box center [843, 213] width 196 height 29
paste input "Back to School offers 3"
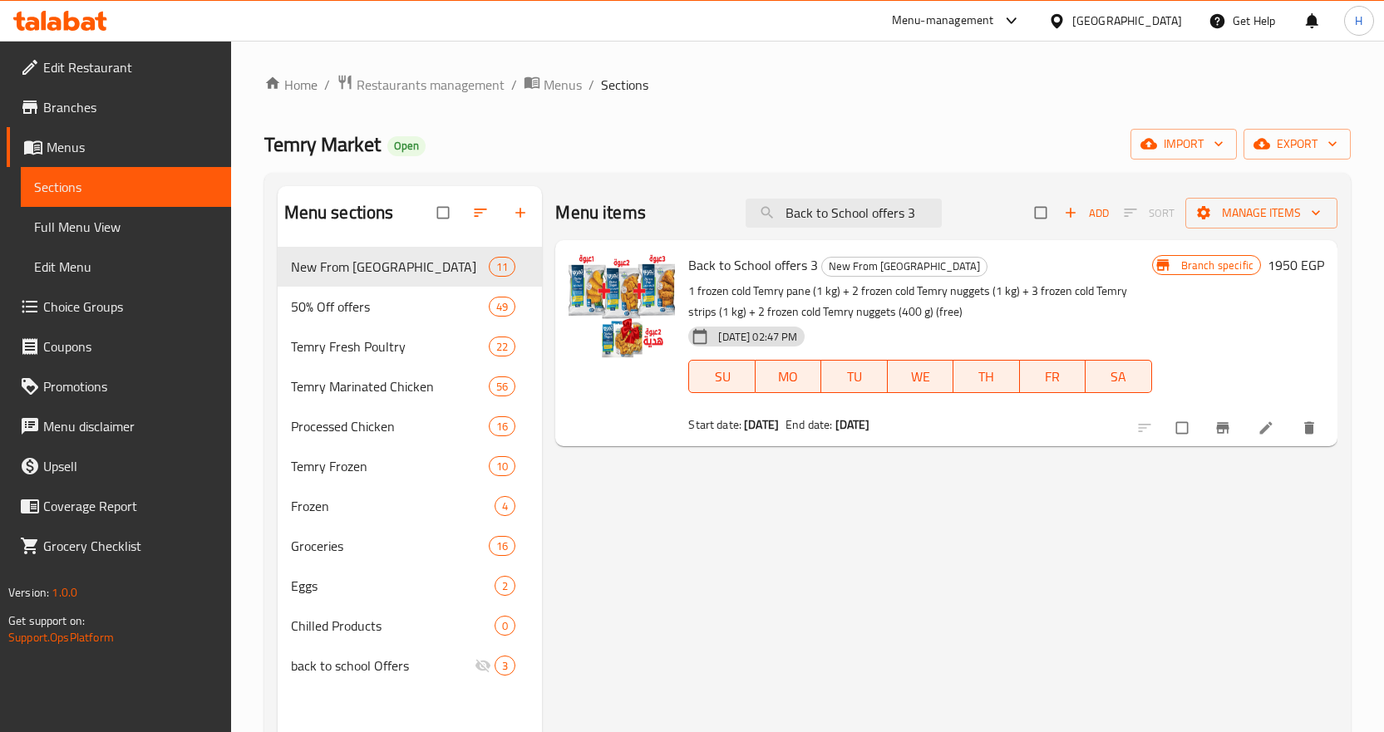
type input "Back to School offers 3"
click at [1230, 430] on icon "Branch-specific-item" at bounding box center [1222, 428] width 17 height 17
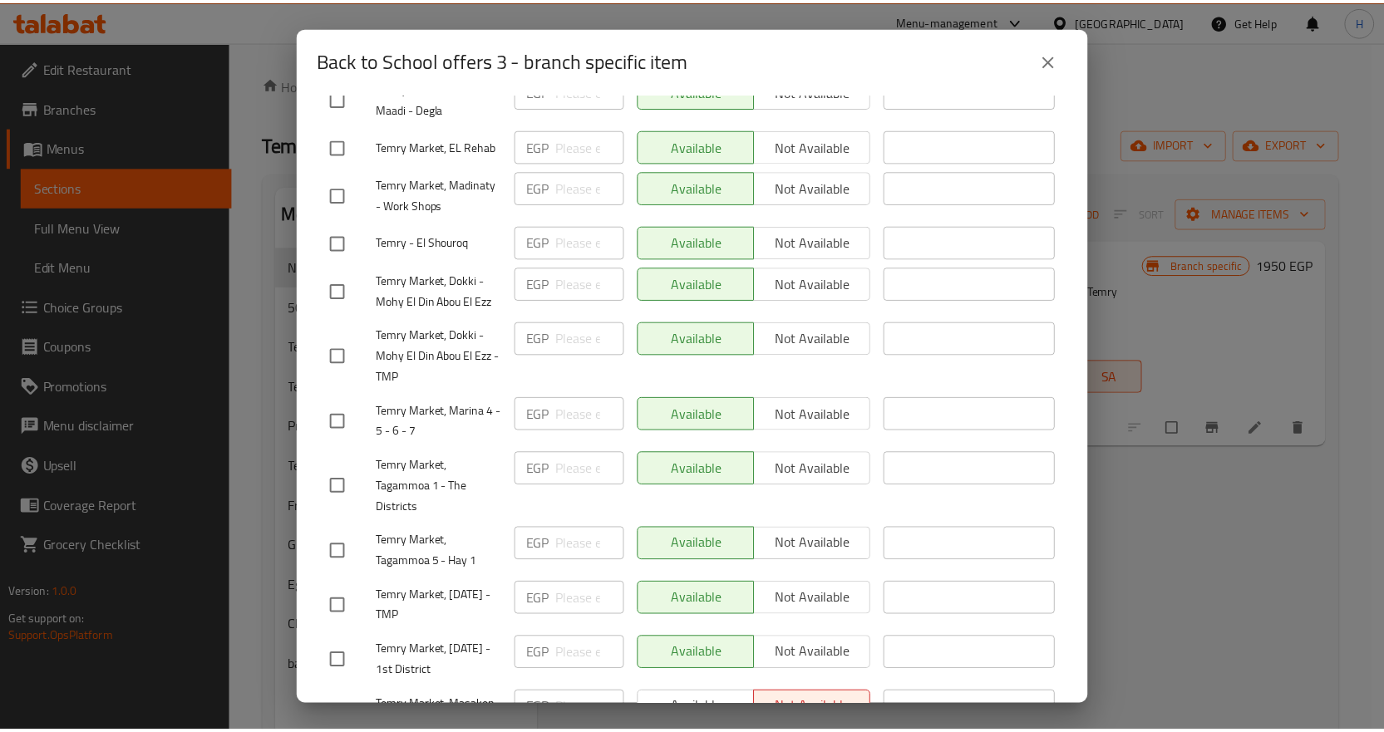
scroll to position [503, 0]
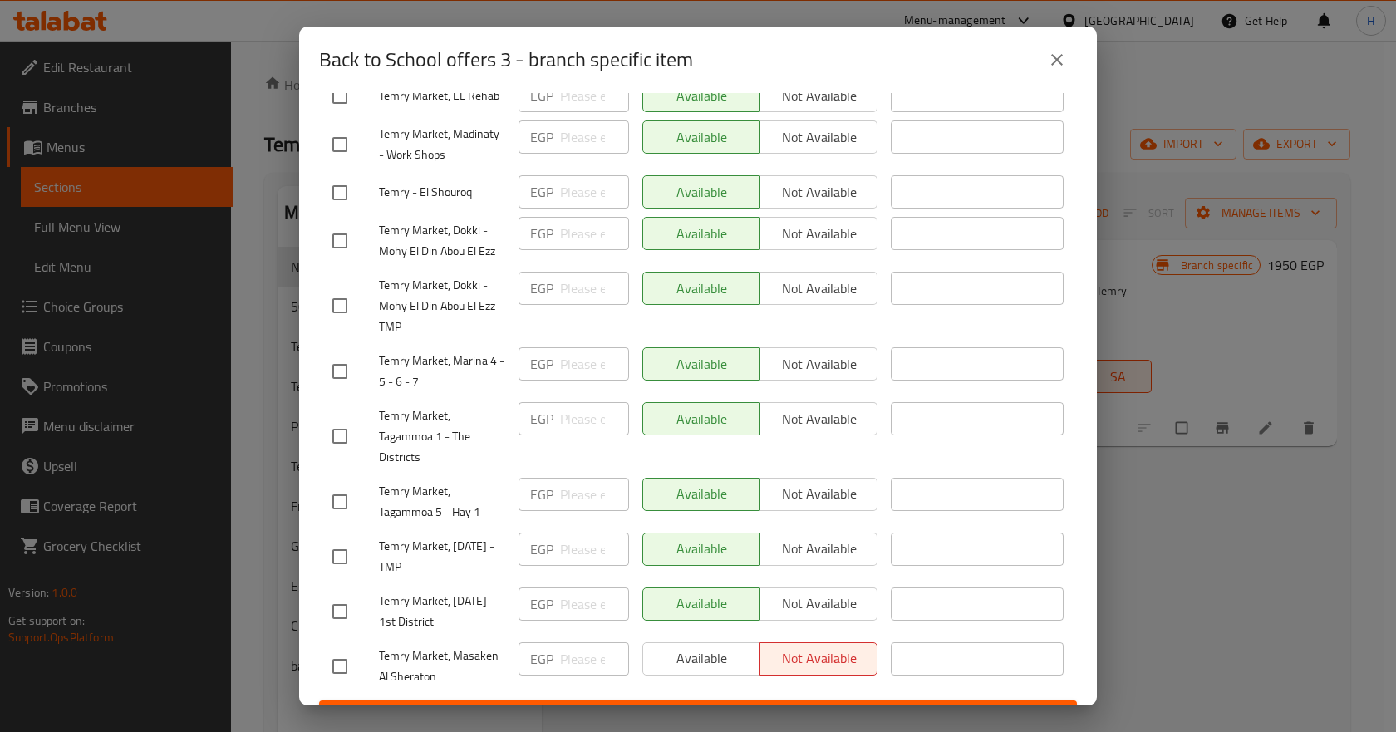
click at [1065, 71] on button "close" at bounding box center [1057, 60] width 40 height 40
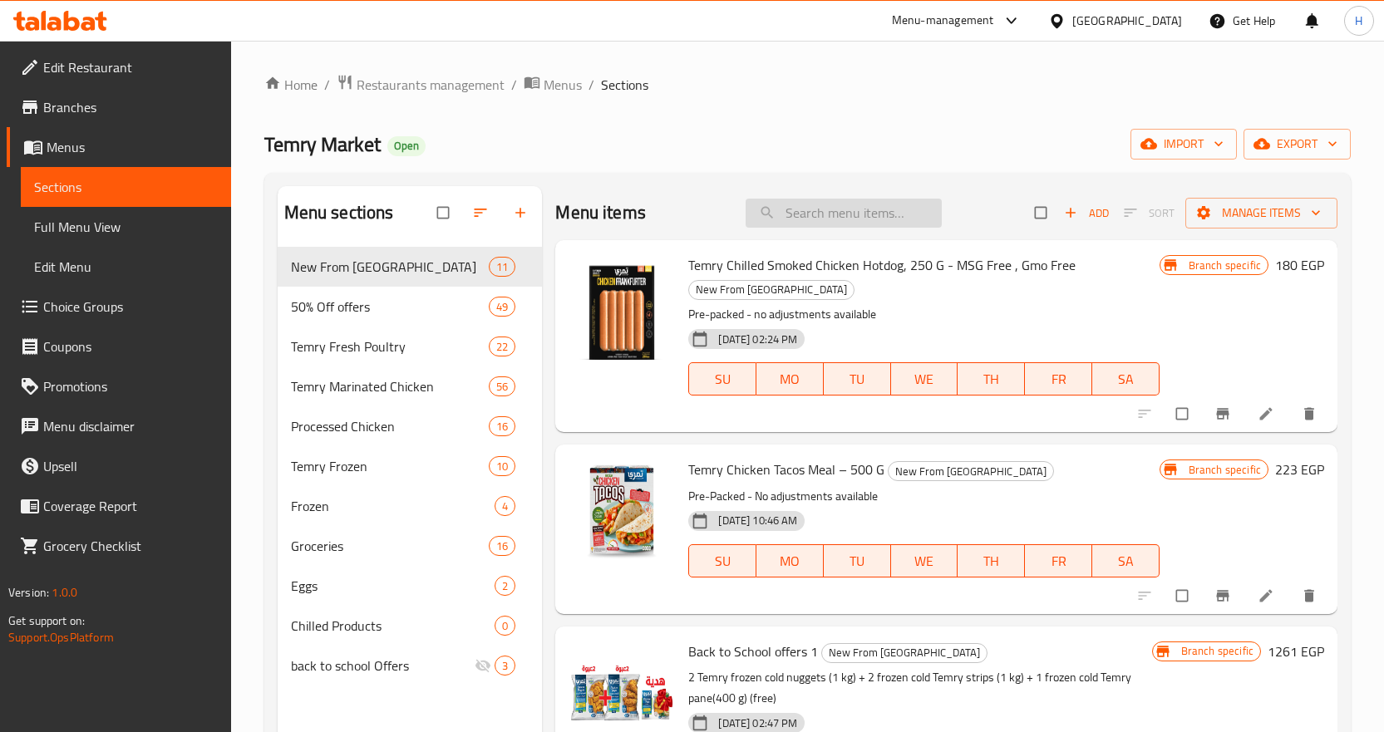
click at [817, 213] on input "search" at bounding box center [843, 213] width 196 height 29
paste input "Back to School offers 3"
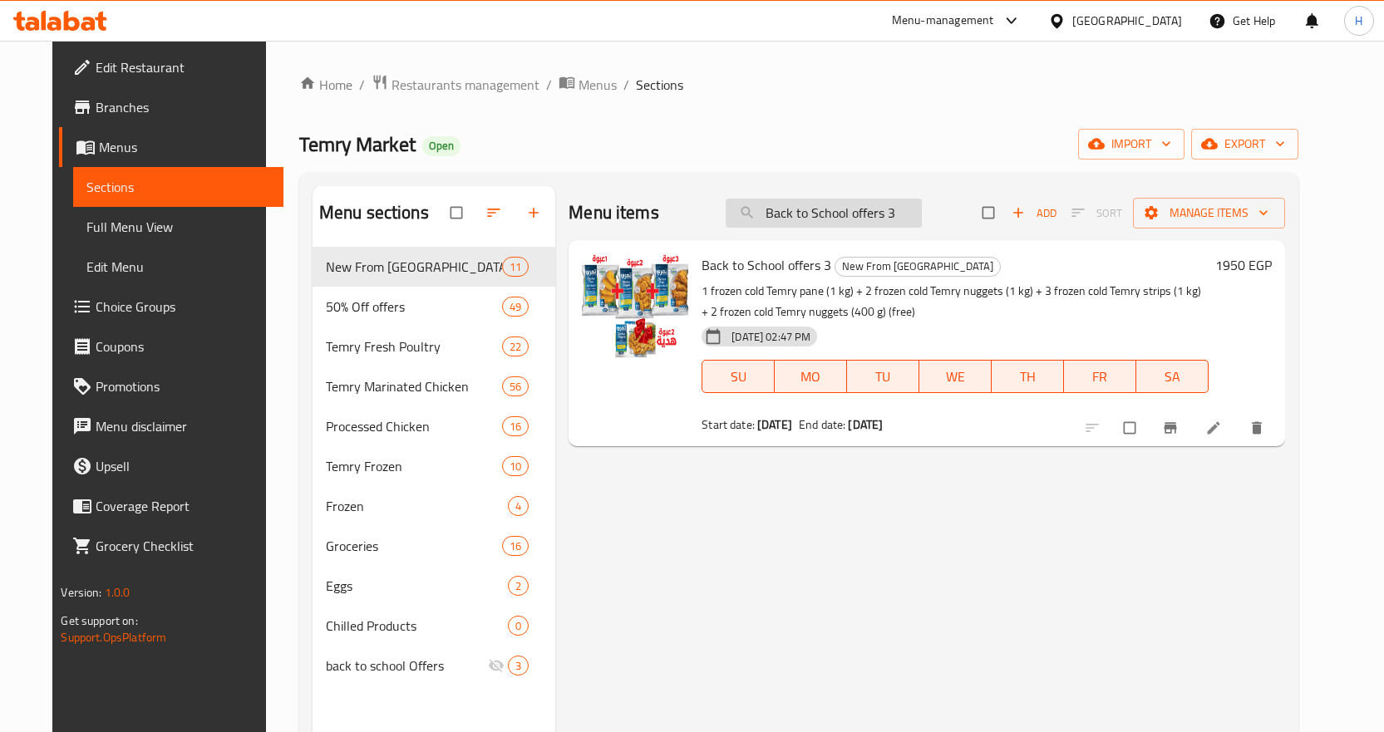
click at [875, 220] on input "Back to School offers 3" at bounding box center [824, 213] width 196 height 29
paste input "723348"
type input "723348"
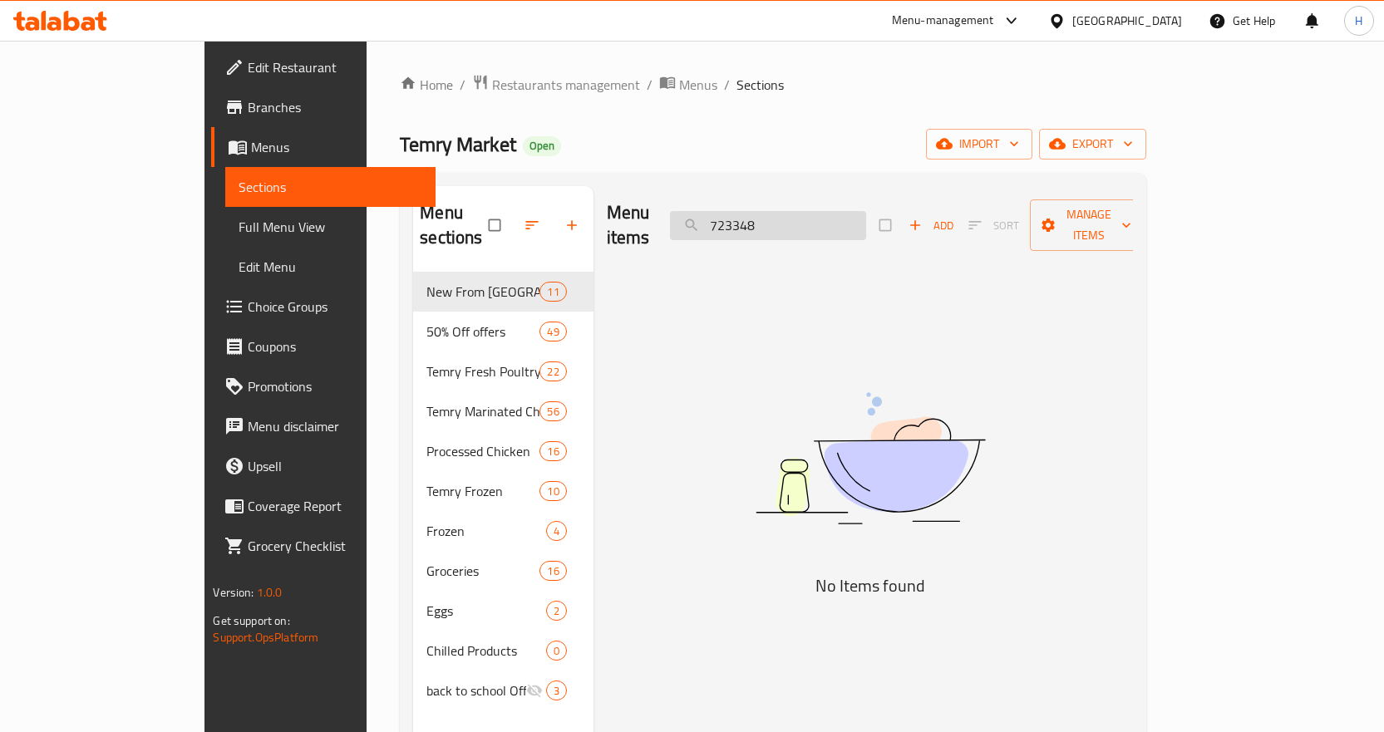
click at [824, 214] on input "723348" at bounding box center [768, 225] width 196 height 29
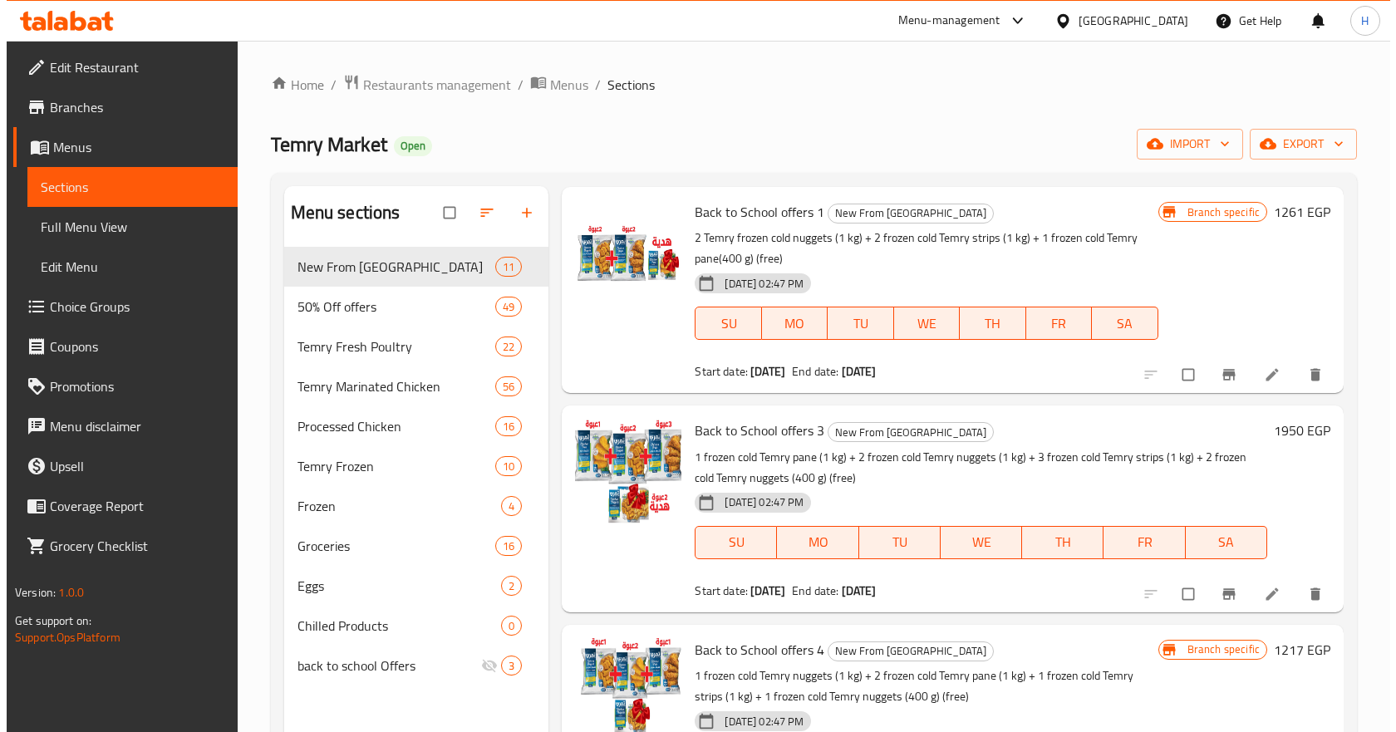
scroll to position [166, 0]
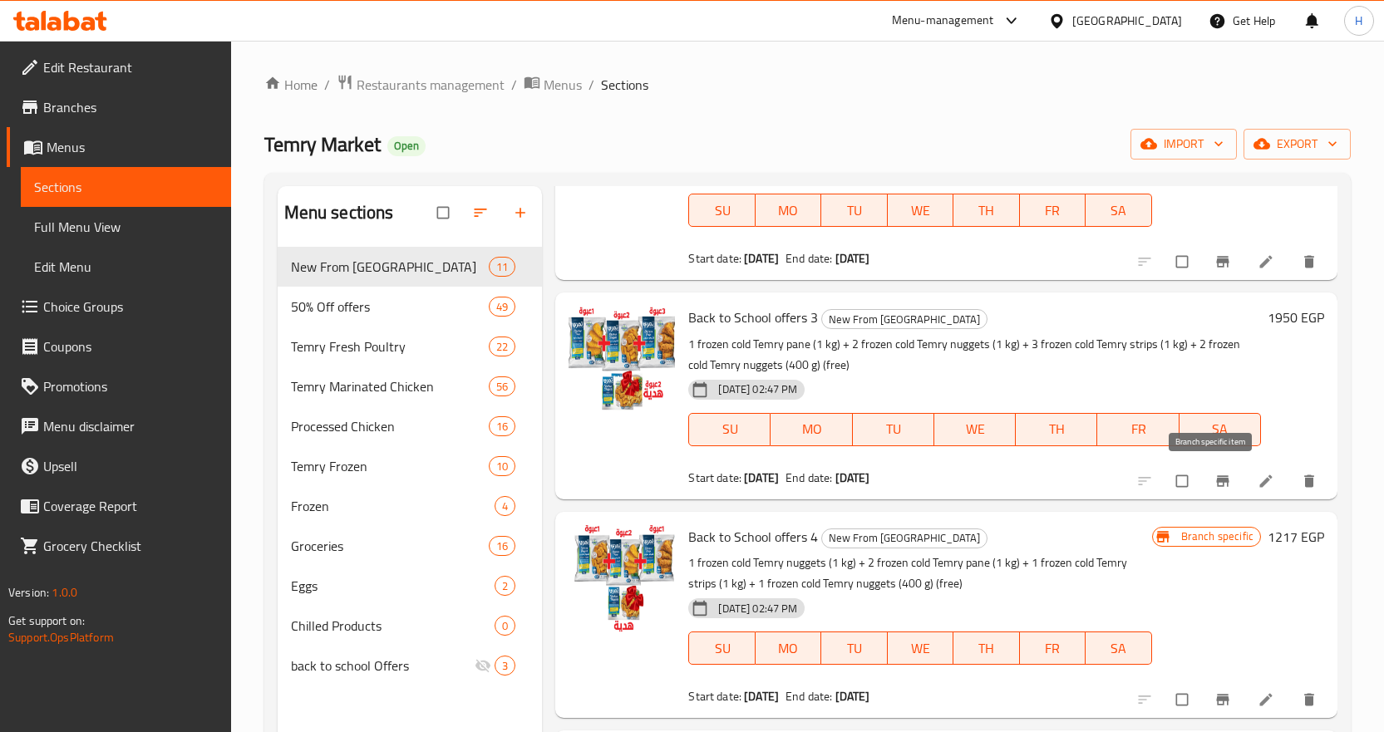
type input "back to school"
click at [1204, 479] on button "Branch-specific-item" at bounding box center [1224, 481] width 40 height 37
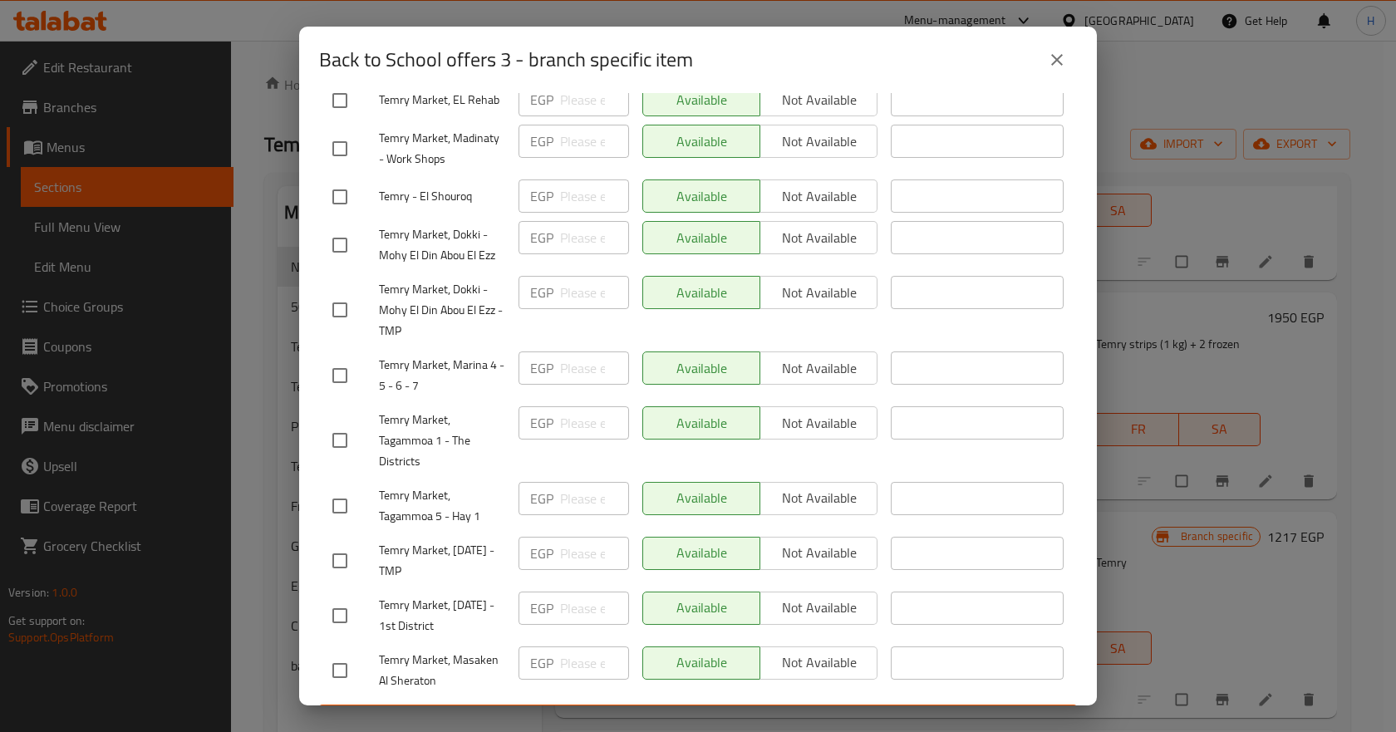
scroll to position [503, 0]
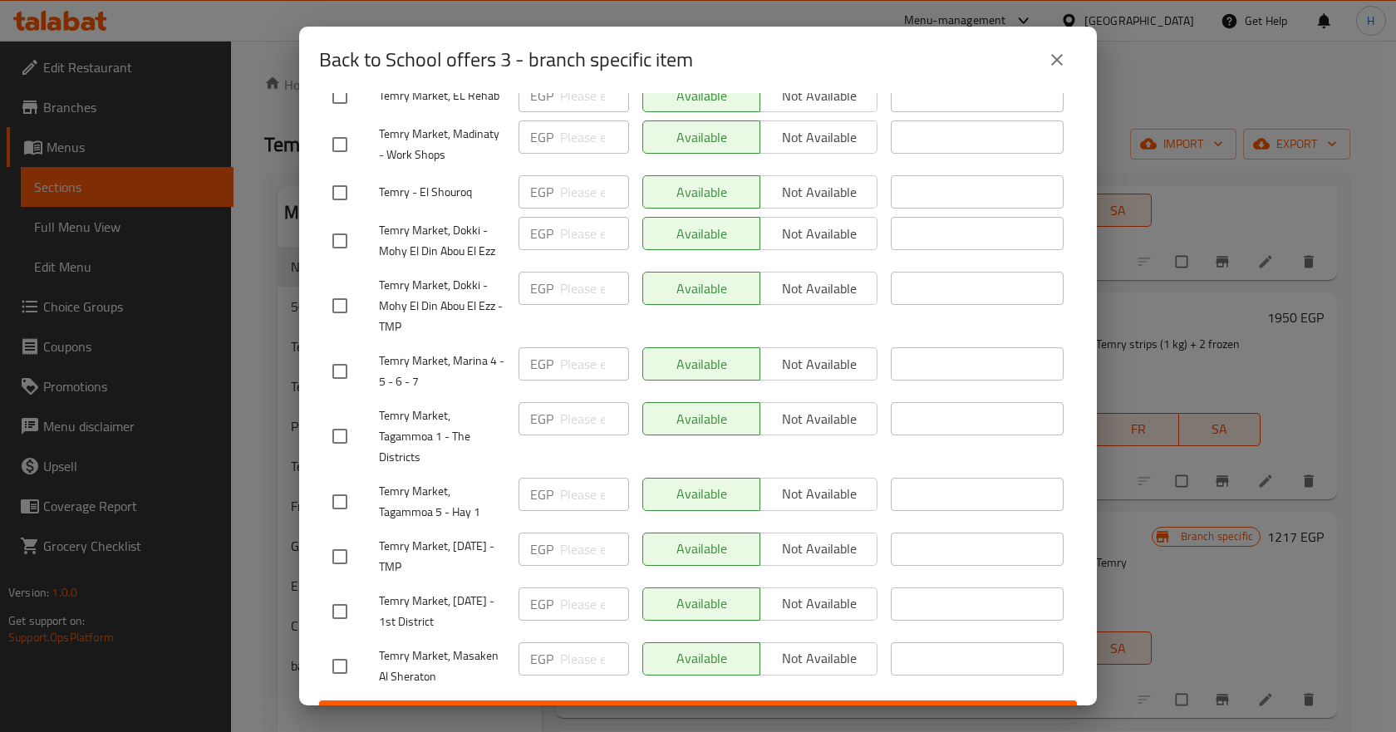
drag, startPoint x: 457, startPoint y: 513, endPoint x: 470, endPoint y: 542, distance: 31.6
click at [470, 542] on span "Temry Market, 6th of October - TMP" at bounding box center [442, 557] width 126 height 42
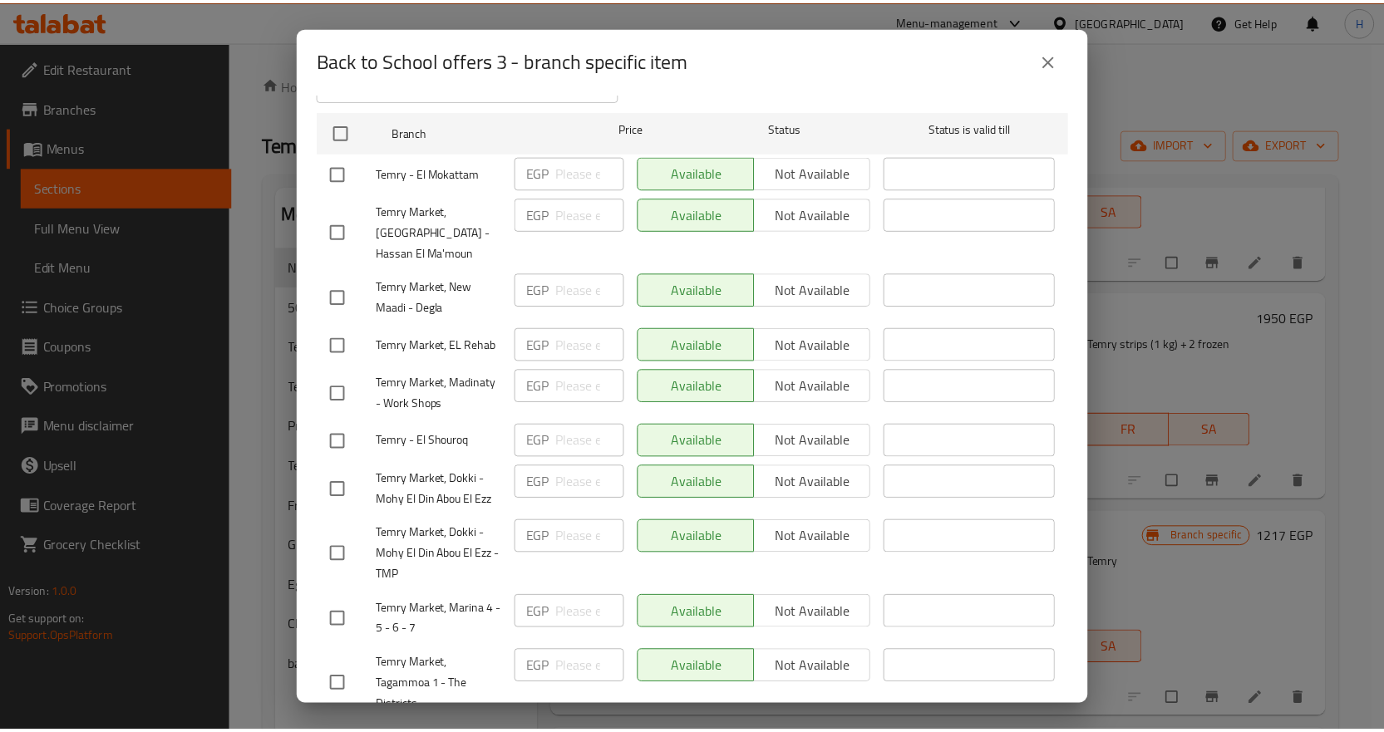
scroll to position [253, 0]
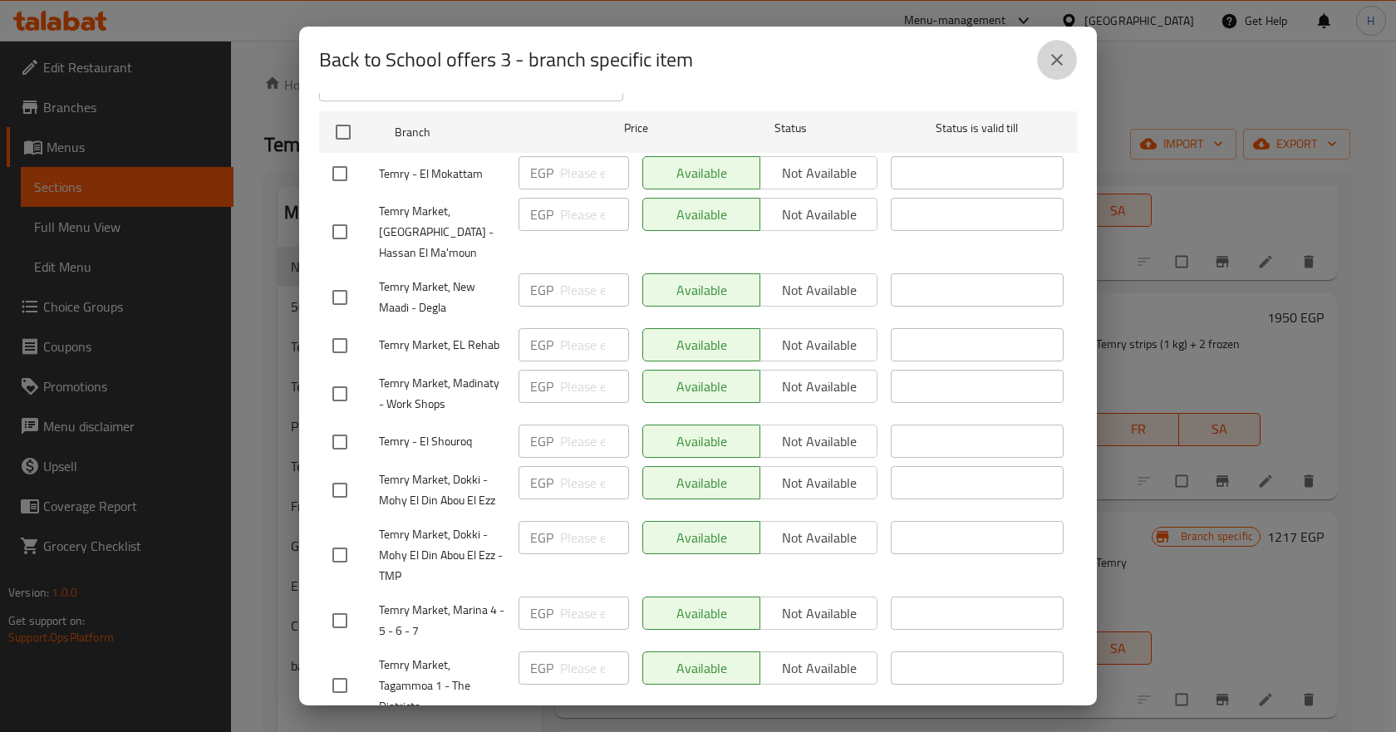
click at [1041, 51] on button "close" at bounding box center [1057, 60] width 40 height 40
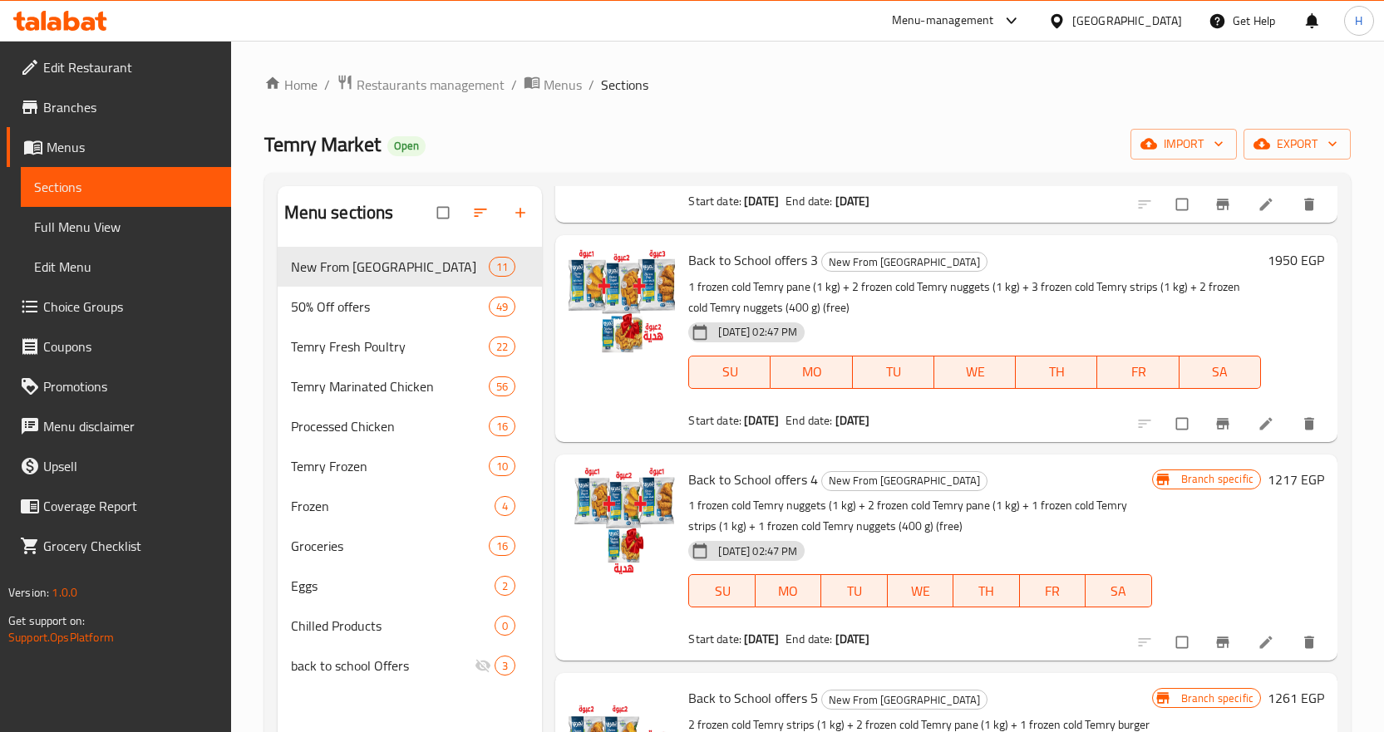
scroll to position [249, 0]
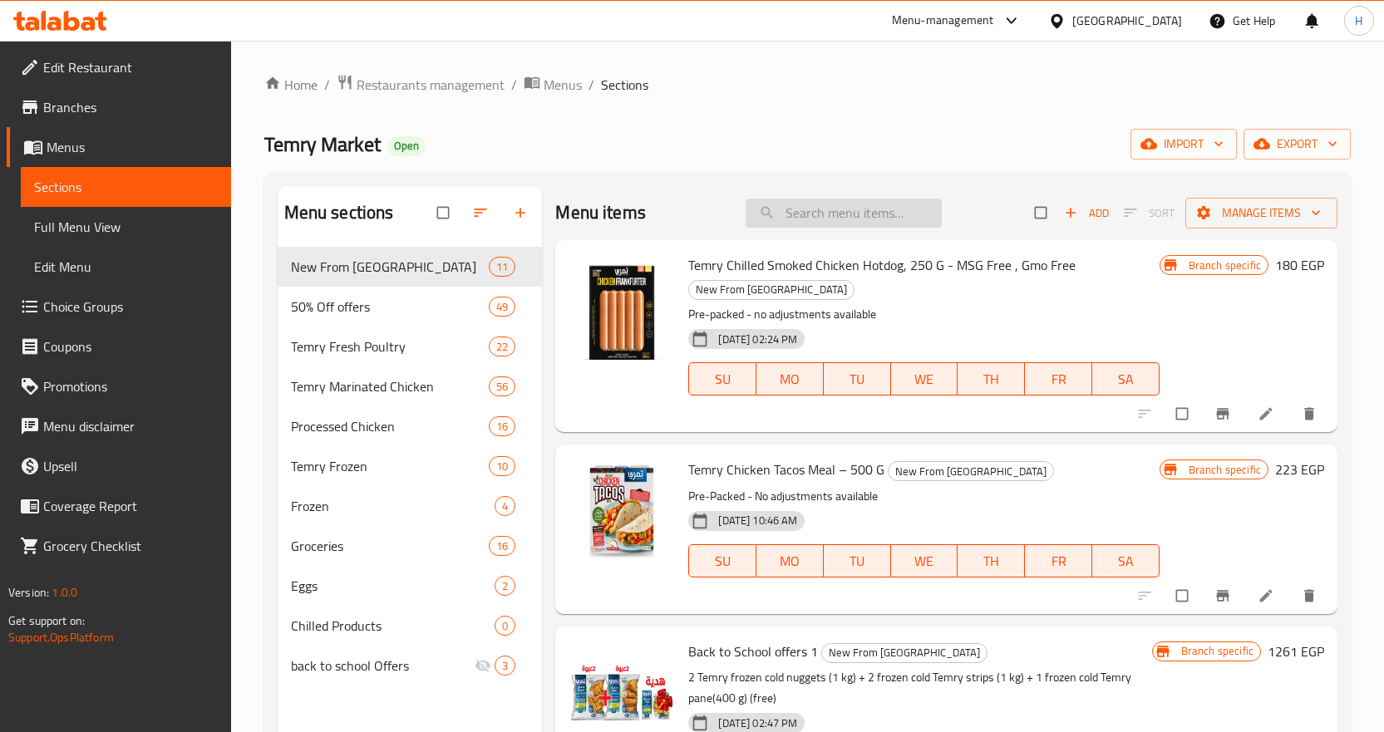
click at [774, 209] on input "search" at bounding box center [843, 213] width 196 height 29
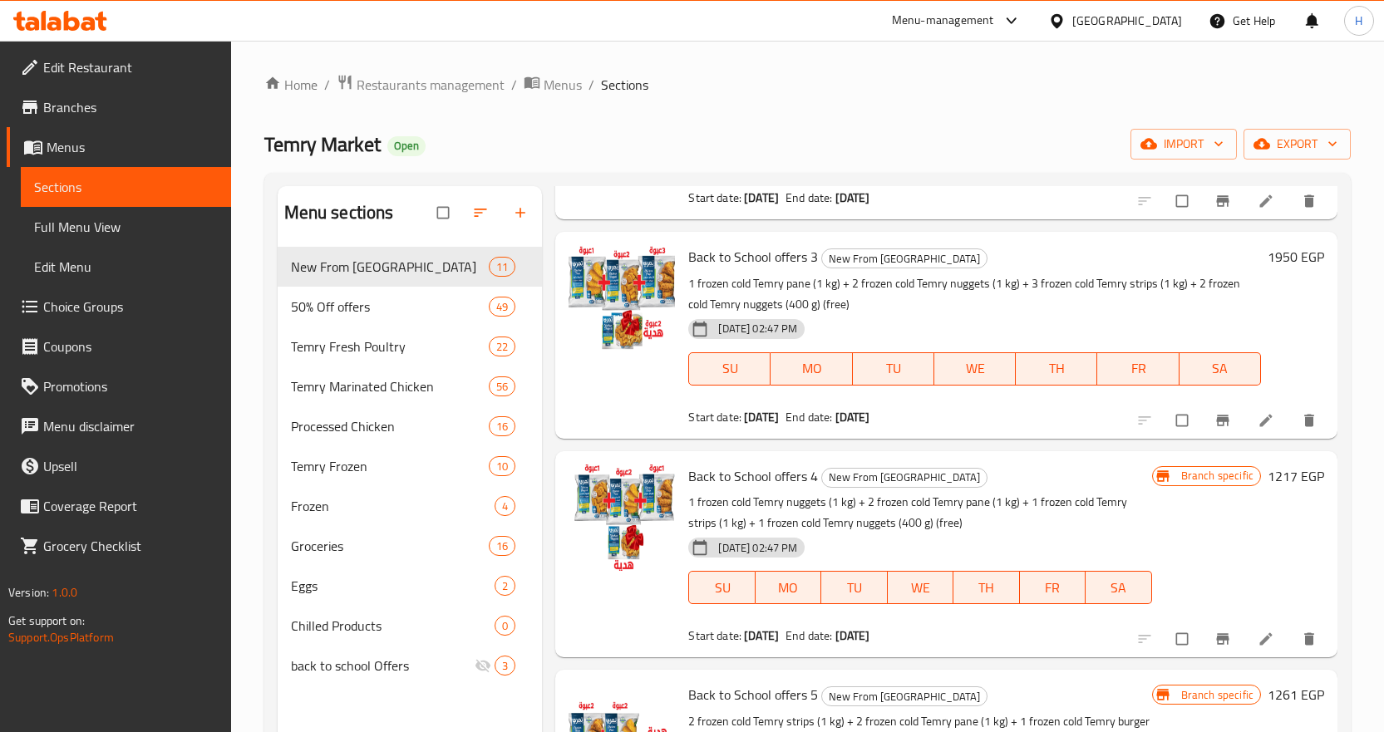
scroll to position [249, 0]
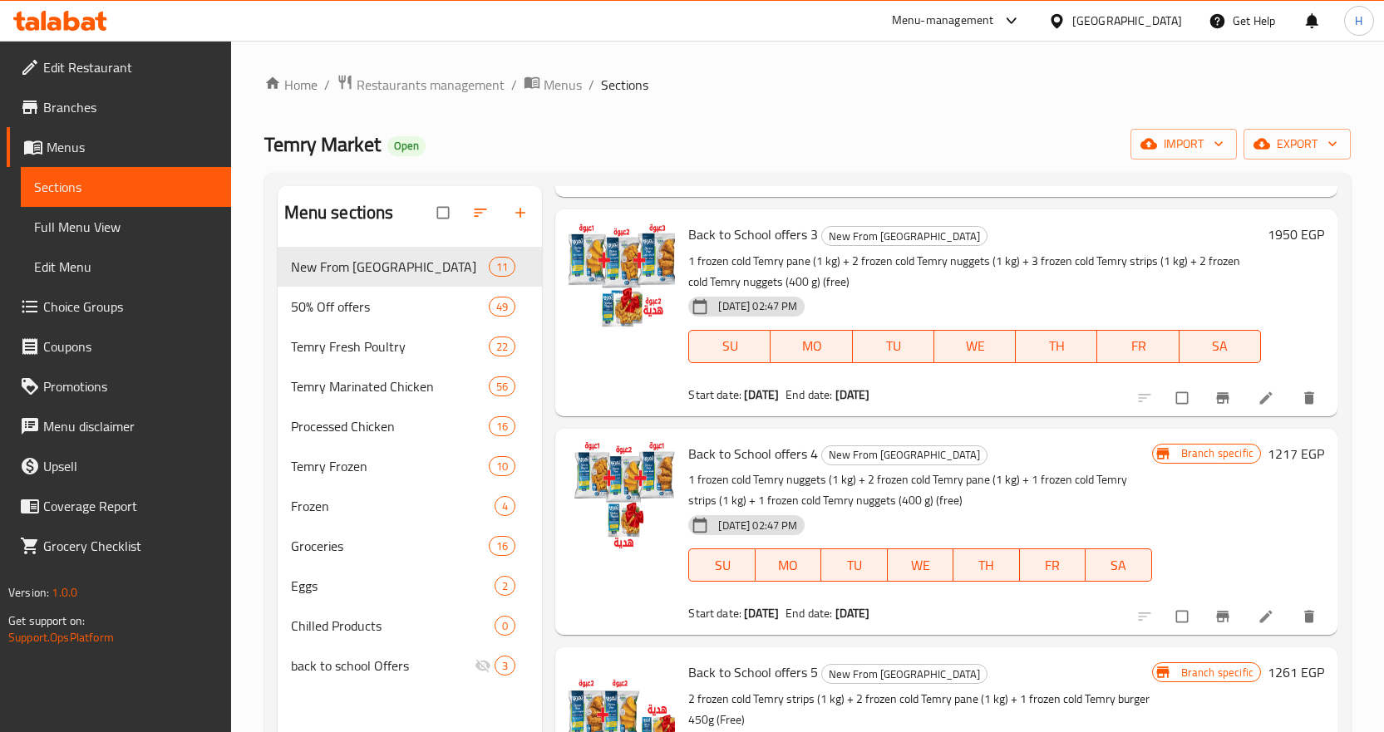
type input "back"
click at [1244, 617] on li at bounding box center [1267, 616] width 47 height 27
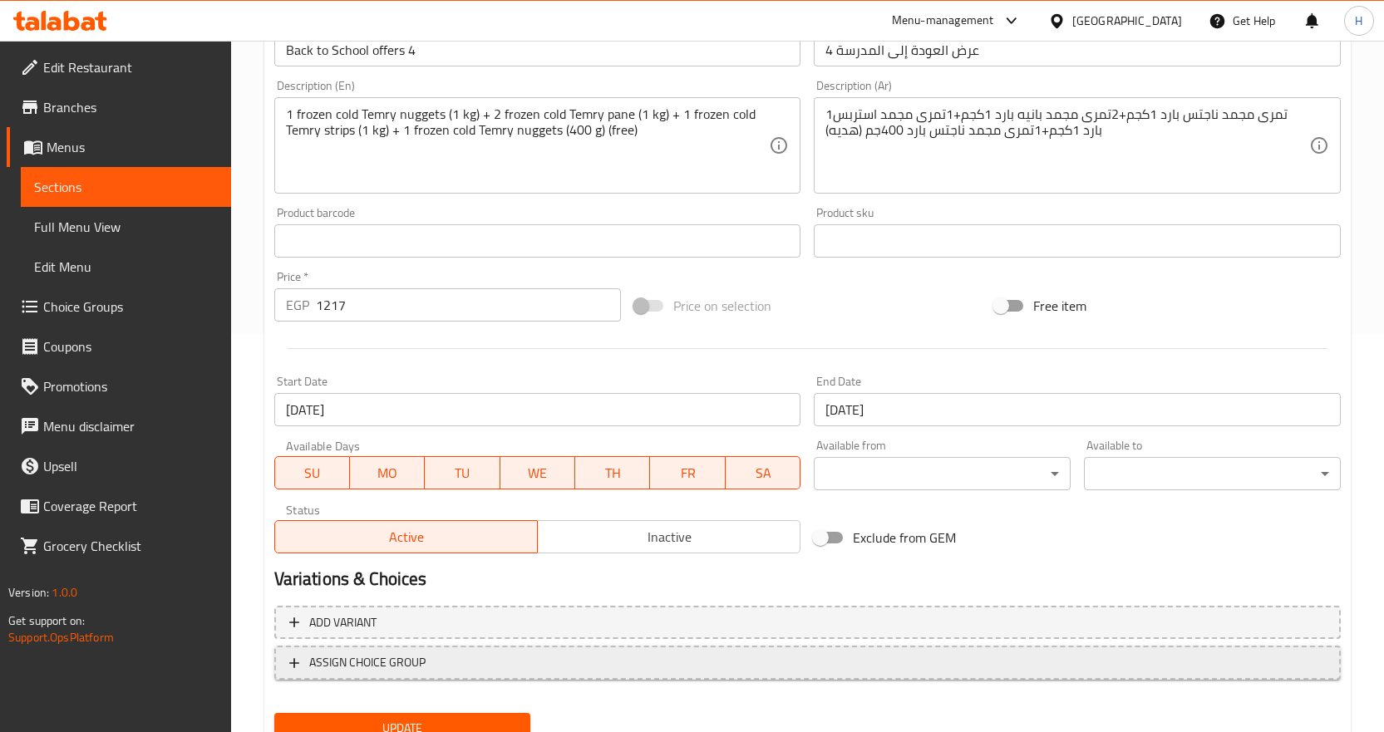
scroll to position [466, 0]
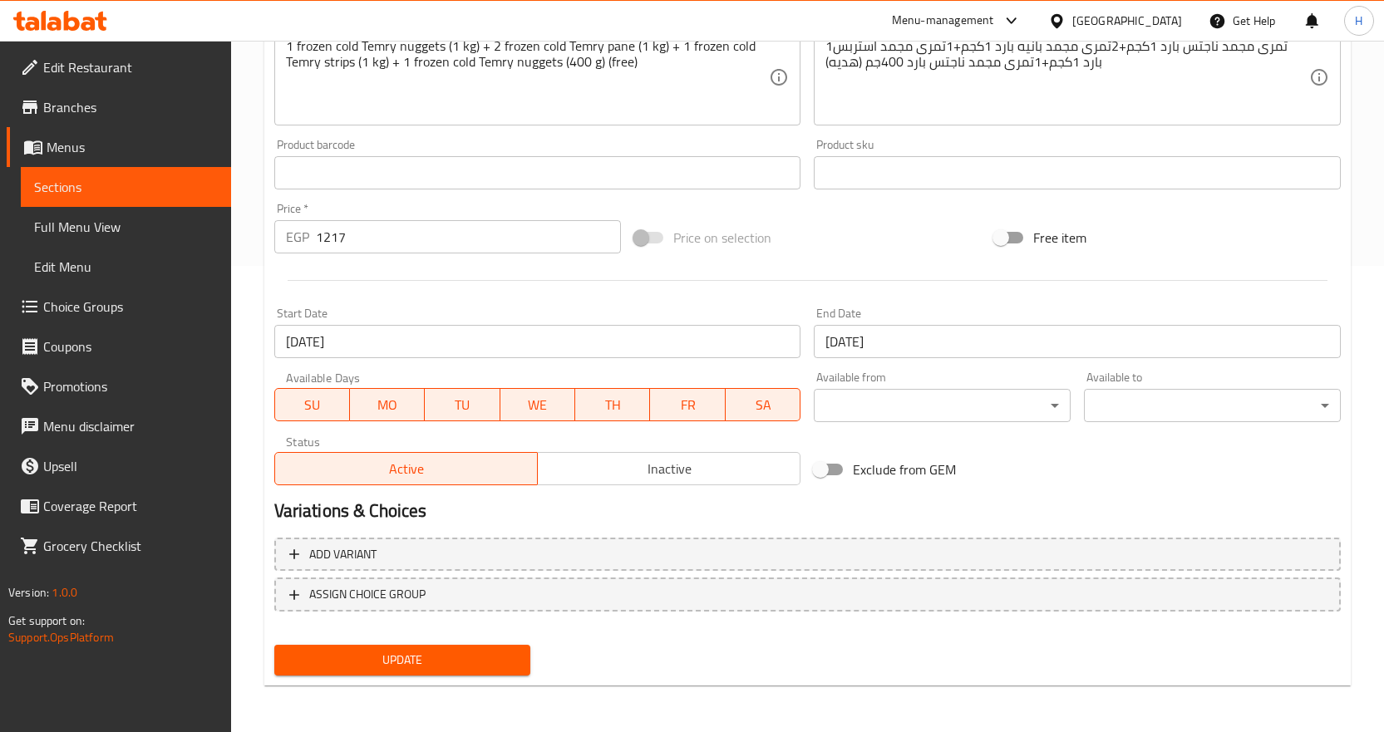
click at [521, 664] on button "Update" at bounding box center [402, 660] width 257 height 31
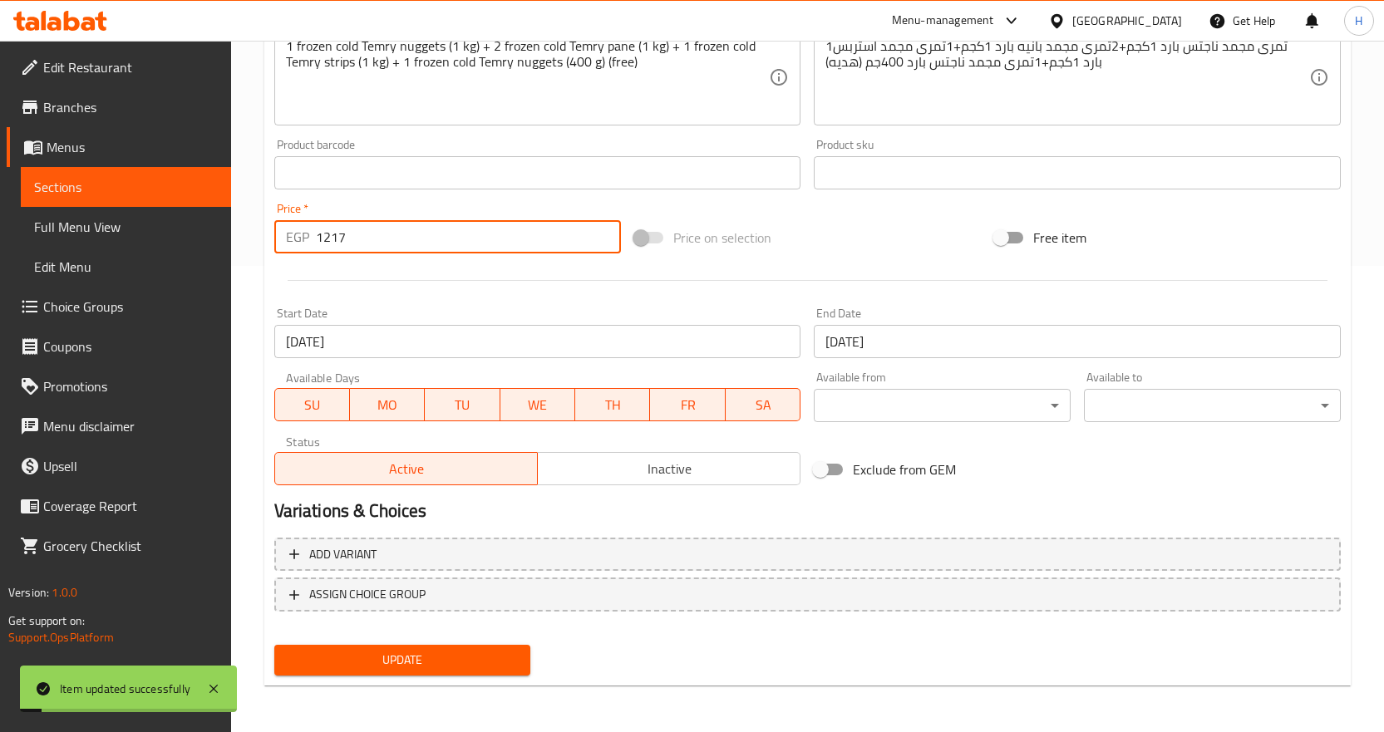
click at [362, 239] on input "1217" at bounding box center [468, 236] width 305 height 33
click at [395, 247] on input "1217" at bounding box center [468, 236] width 305 height 33
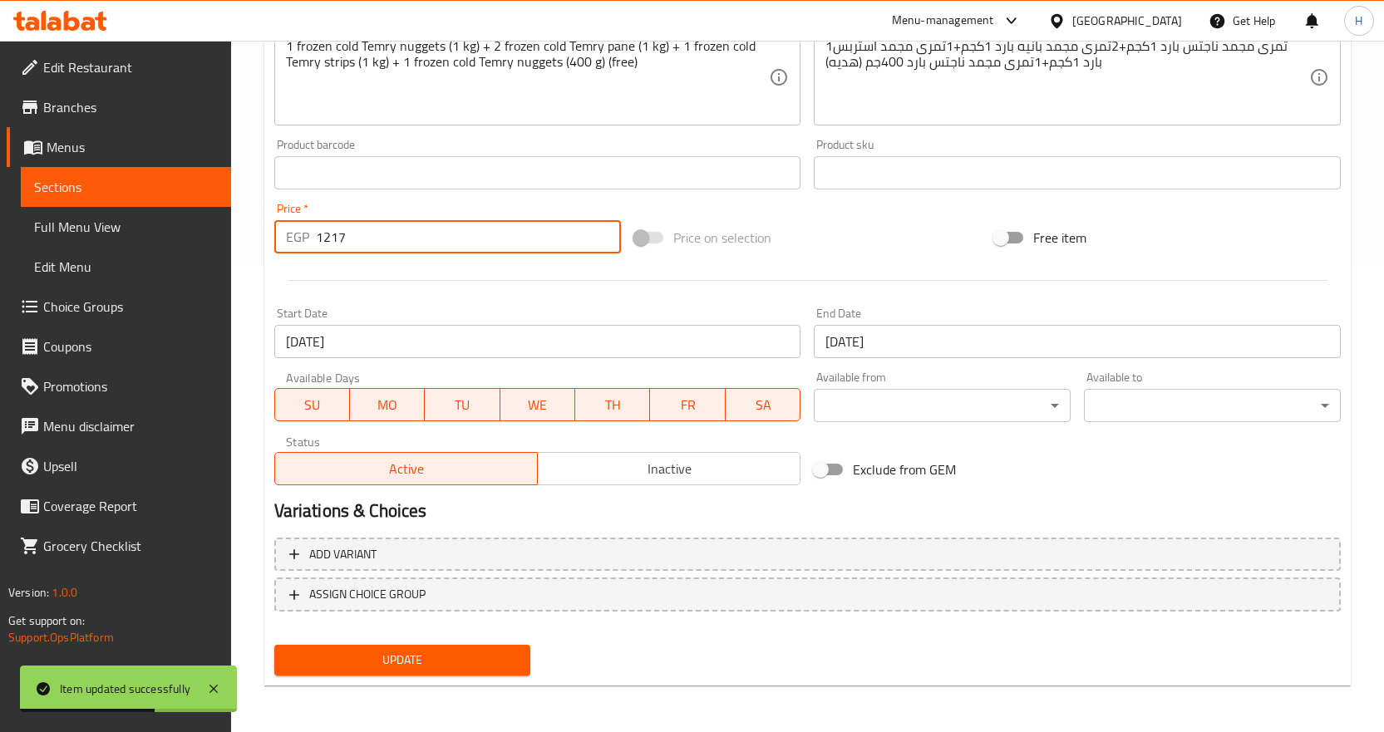
click at [395, 247] on input "1217" at bounding box center [468, 236] width 305 height 33
click at [435, 645] on button "Update" at bounding box center [402, 660] width 257 height 31
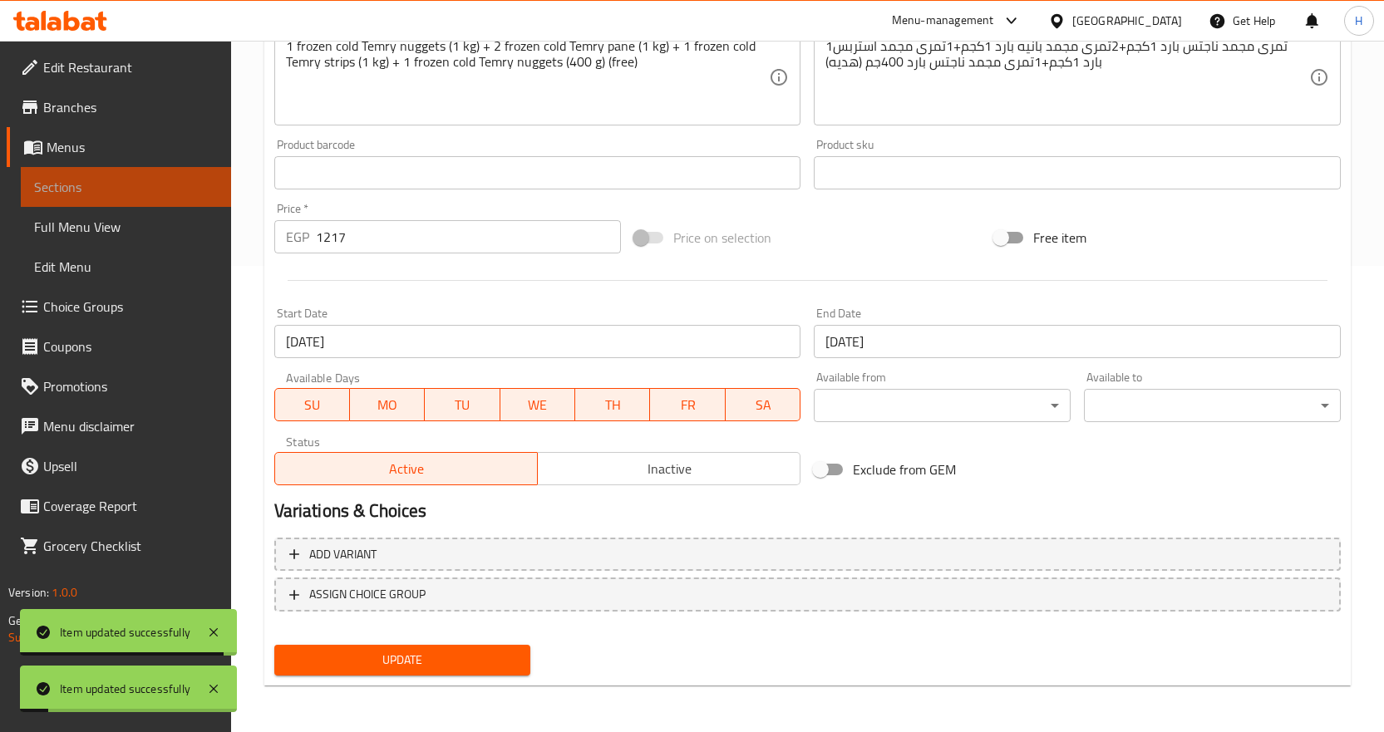
click at [192, 197] on link "Sections" at bounding box center [126, 187] width 210 height 40
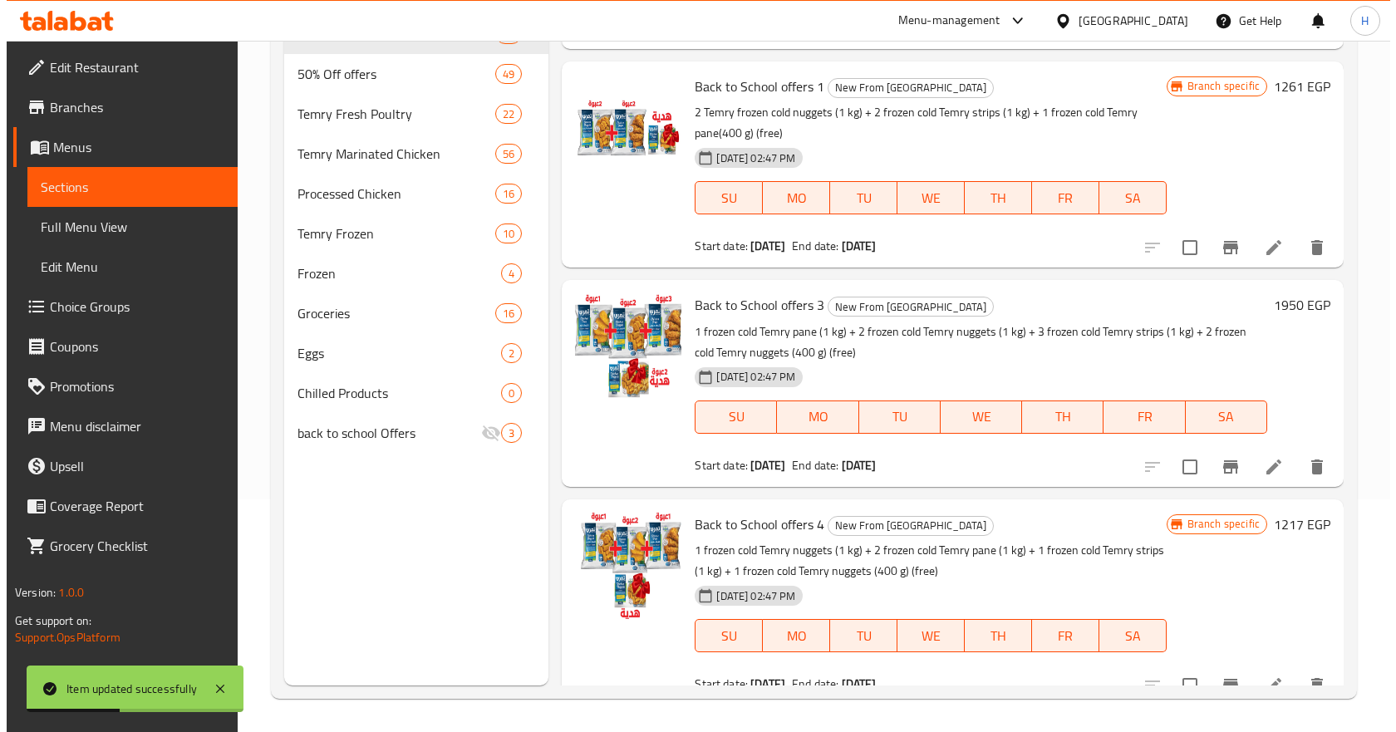
scroll to position [416, 0]
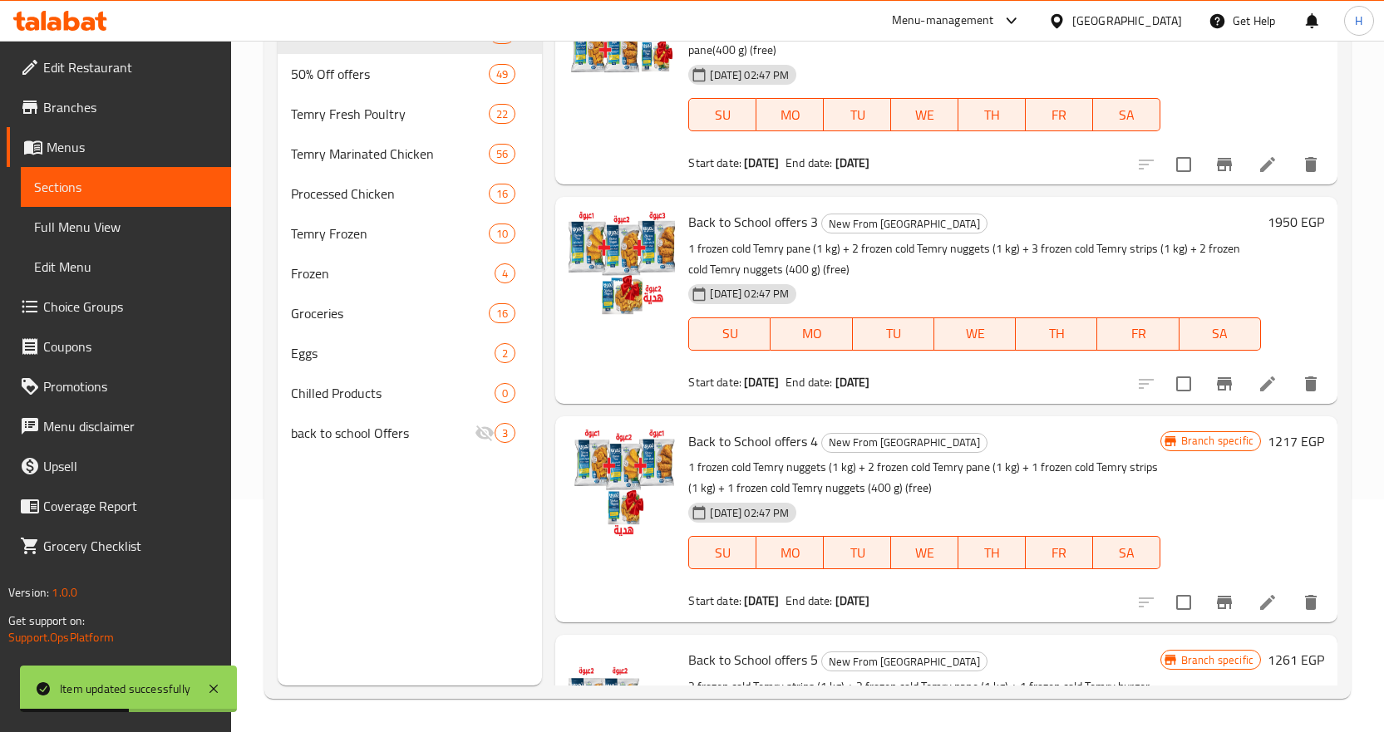
click at [1223, 445] on span "Branch specific" at bounding box center [1217, 441] width 86 height 16
click at [1214, 603] on icon "Branch-specific-item" at bounding box center [1224, 603] width 20 height 20
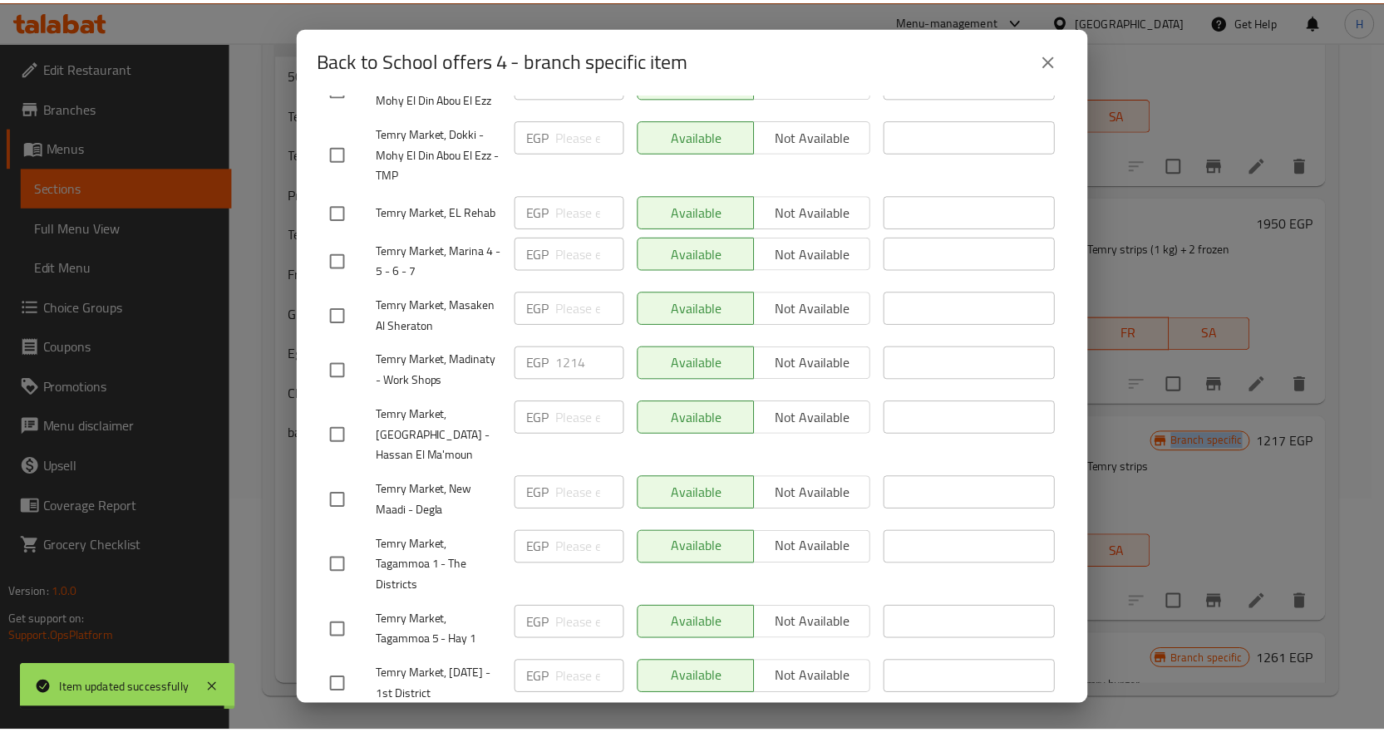
scroll to position [503, 0]
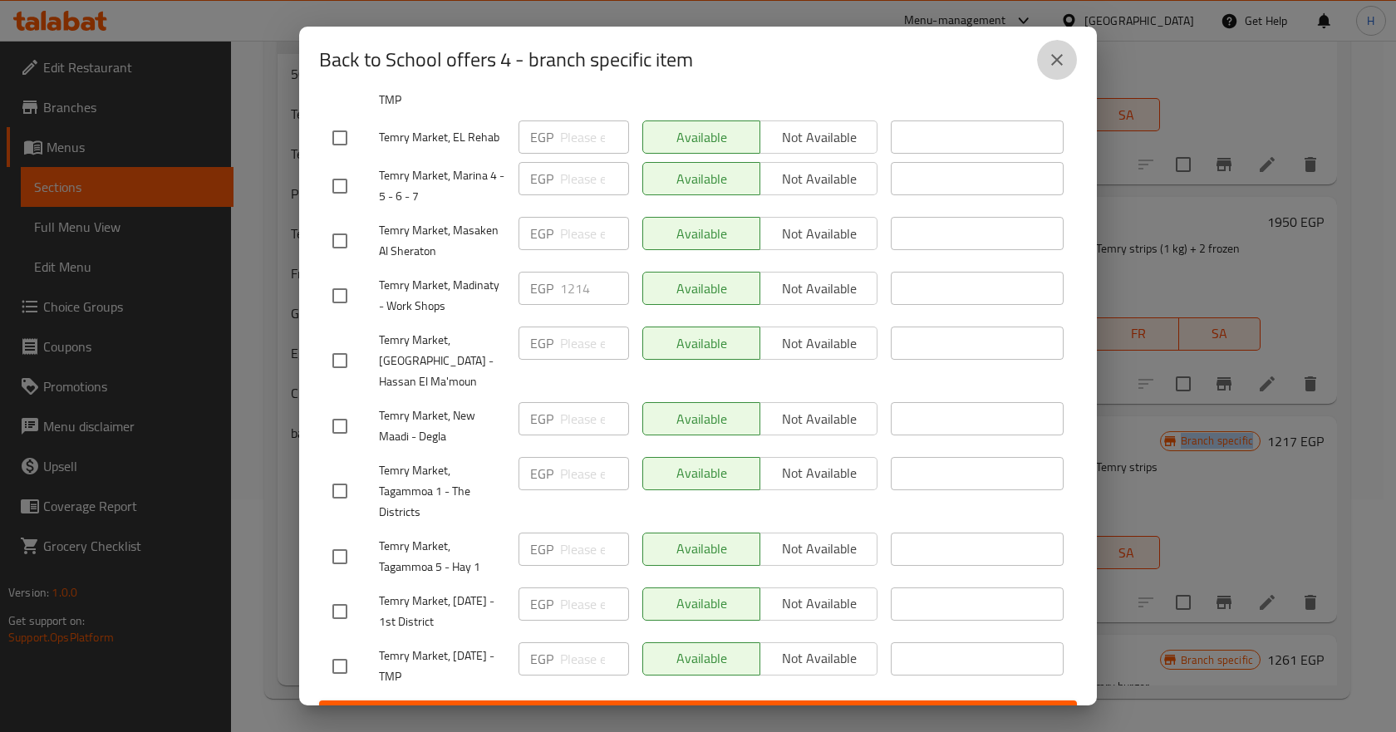
click at [1075, 60] on button "close" at bounding box center [1057, 60] width 40 height 40
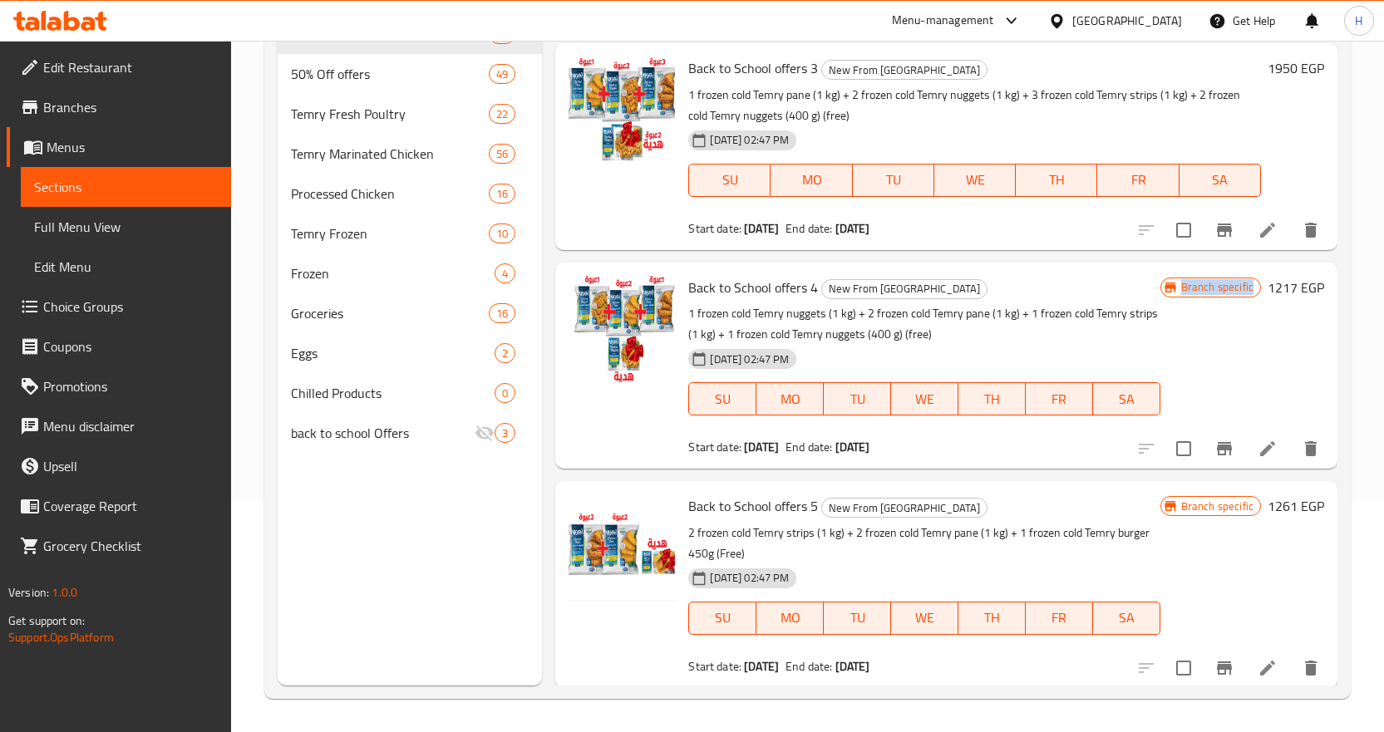
scroll to position [582, 0]
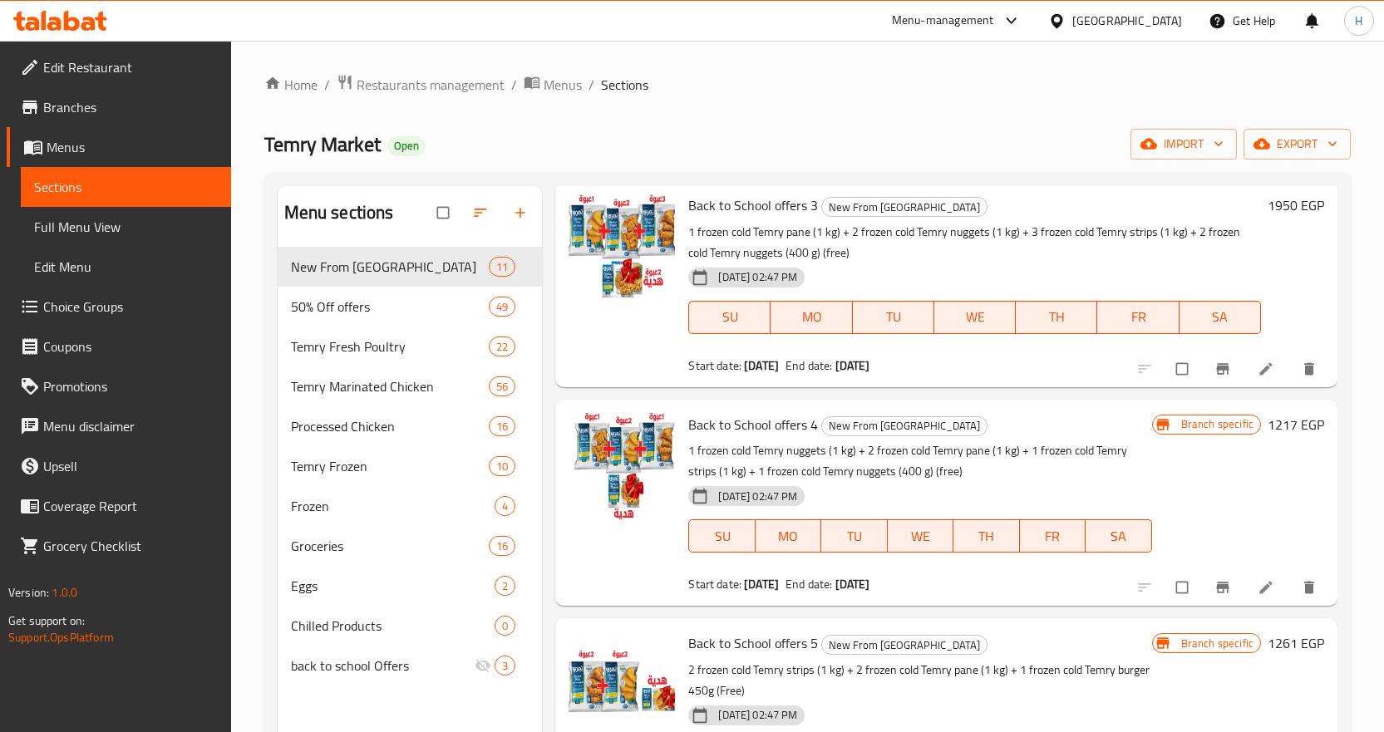
scroll to position [582, 0]
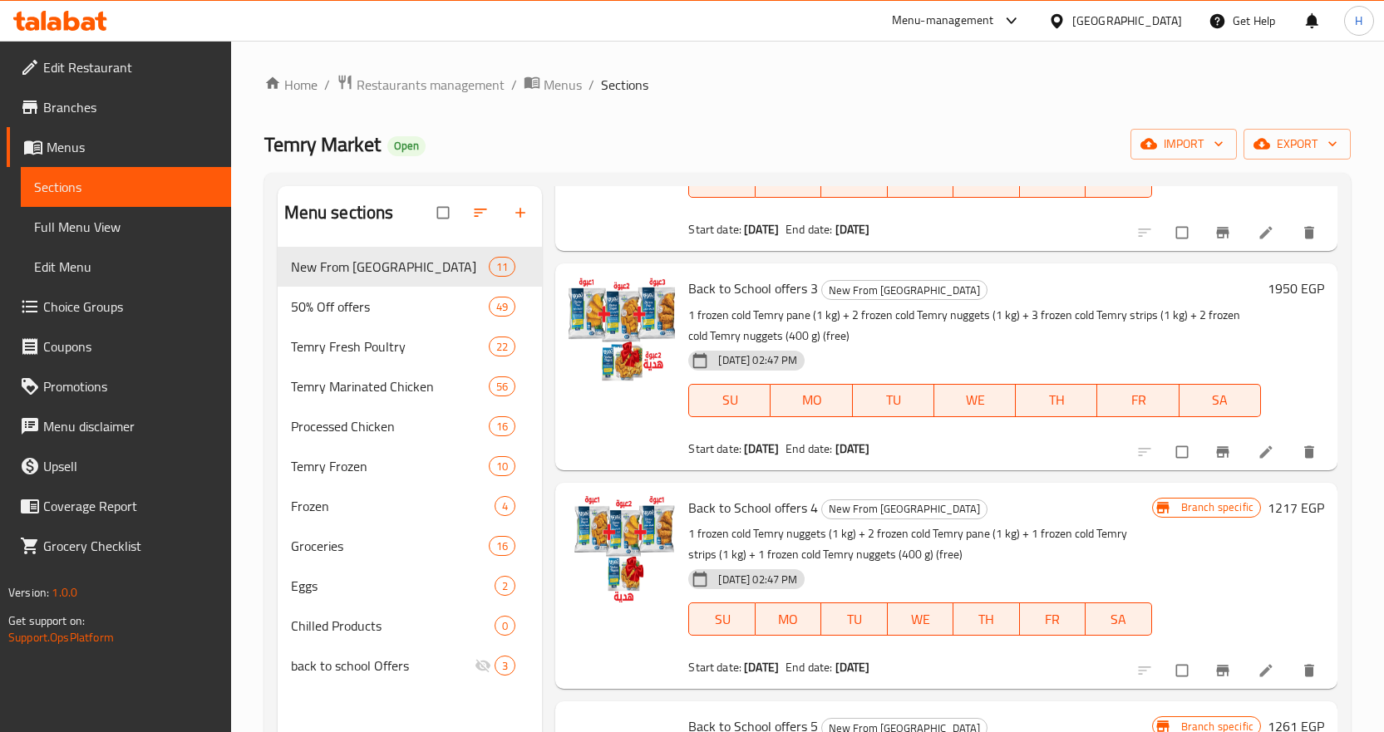
click at [1198, 505] on span "Branch specific" at bounding box center [1217, 507] width 86 height 16
click at [1208, 501] on span "Branch specific" at bounding box center [1217, 507] width 86 height 16
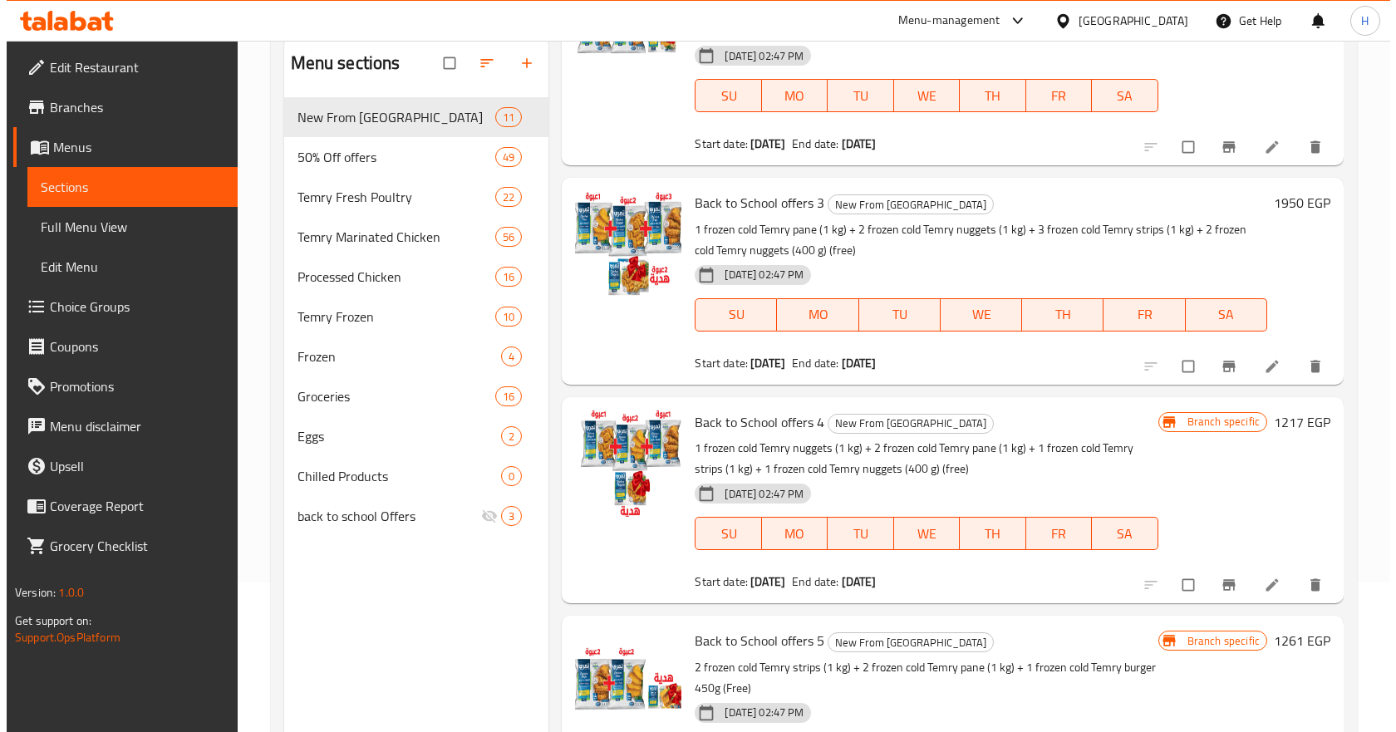
scroll to position [582, 0]
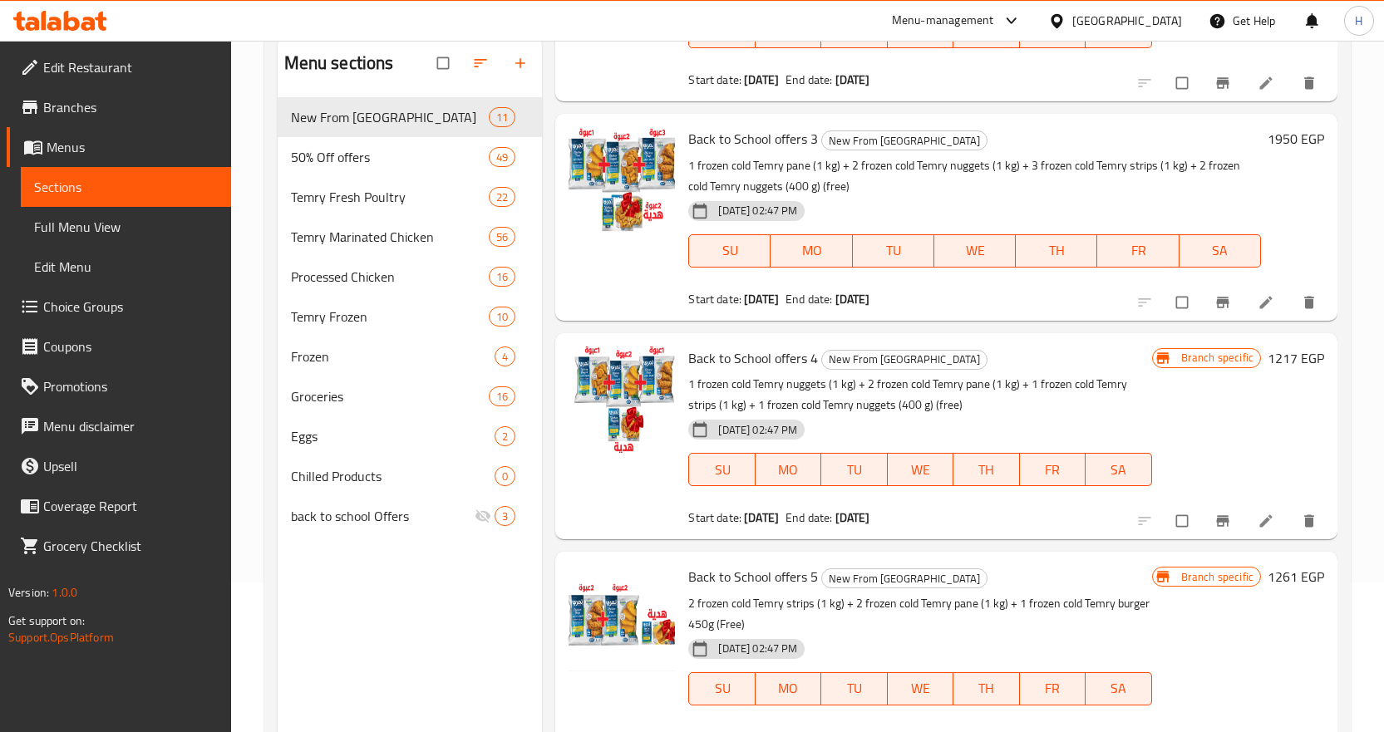
click at [1194, 348] on div "Branch specific" at bounding box center [1206, 358] width 109 height 20
click at [1213, 512] on button "Branch-specific-item" at bounding box center [1224, 521] width 40 height 37
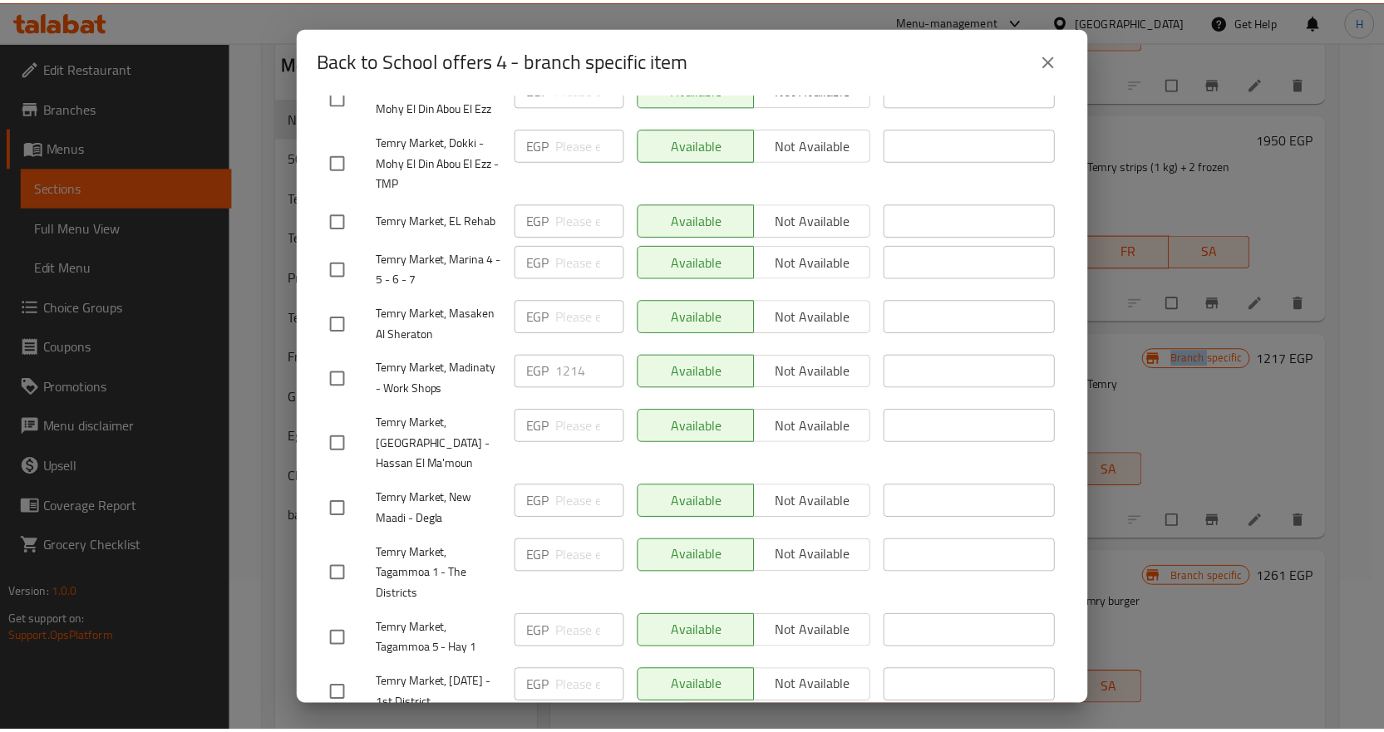
scroll to position [503, 0]
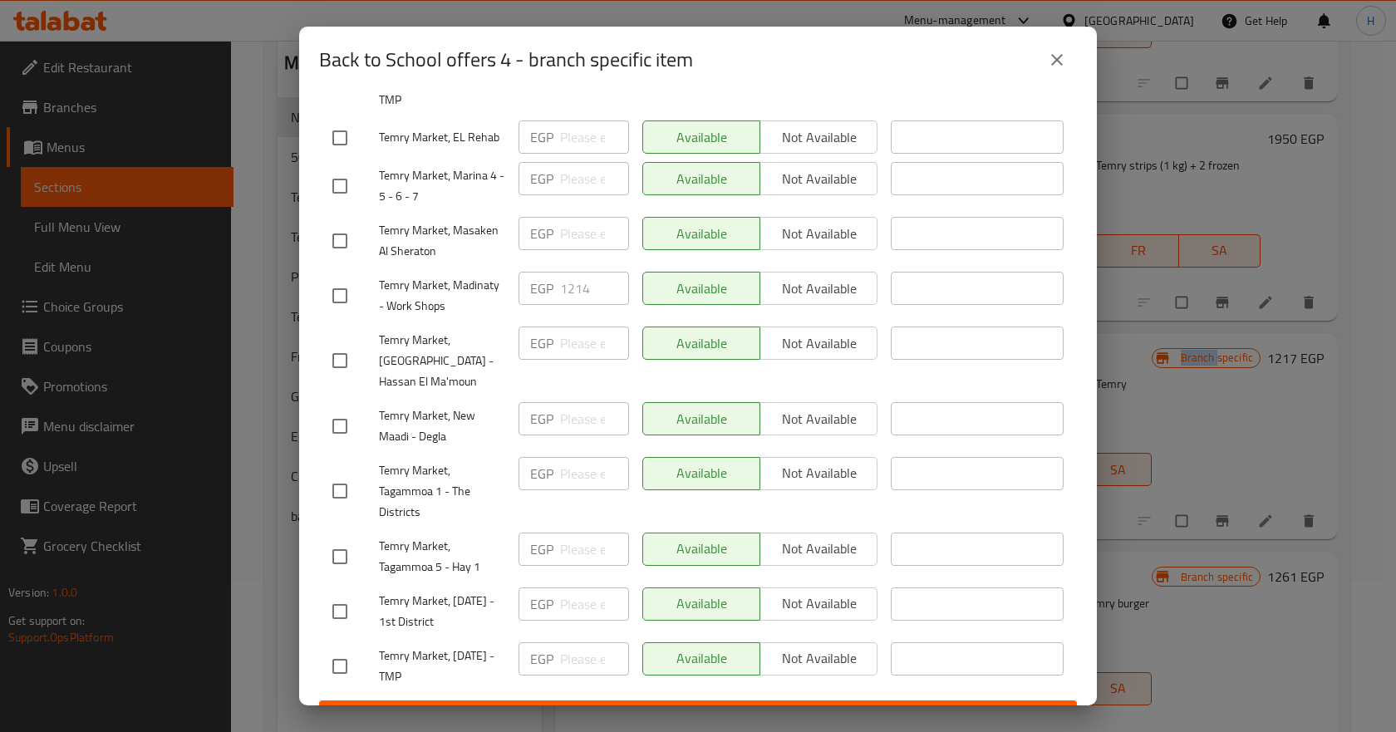
click at [1041, 69] on button "close" at bounding box center [1057, 60] width 40 height 40
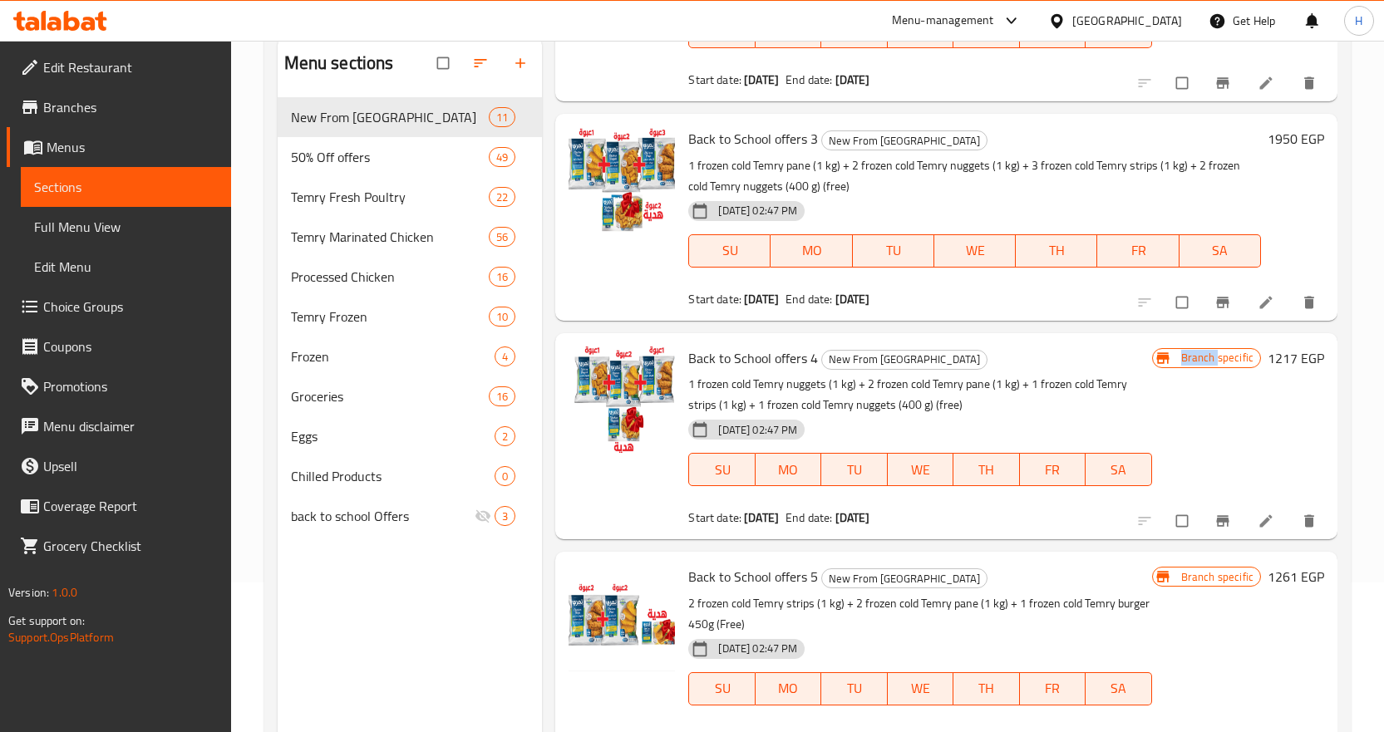
click at [1244, 519] on li at bounding box center [1267, 521] width 47 height 27
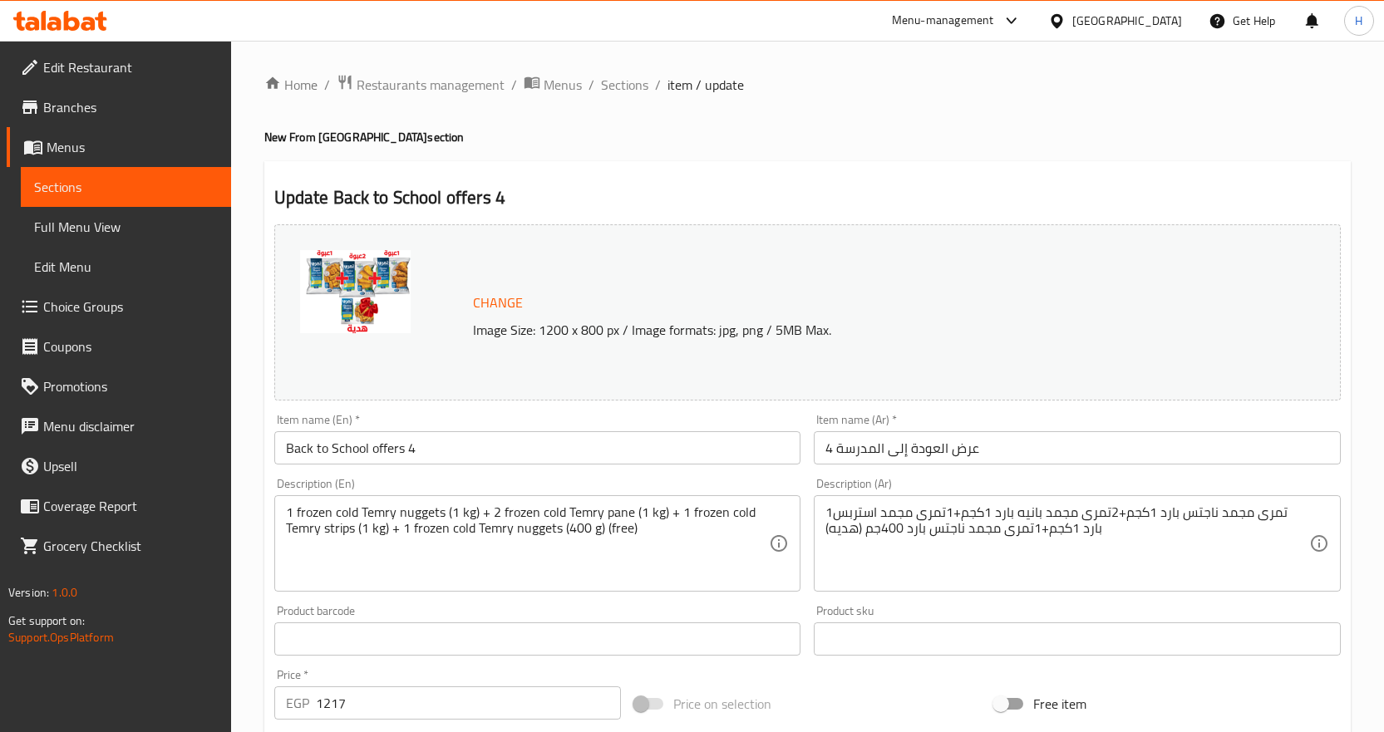
click at [181, 187] on span "Sections" at bounding box center [126, 187] width 184 height 20
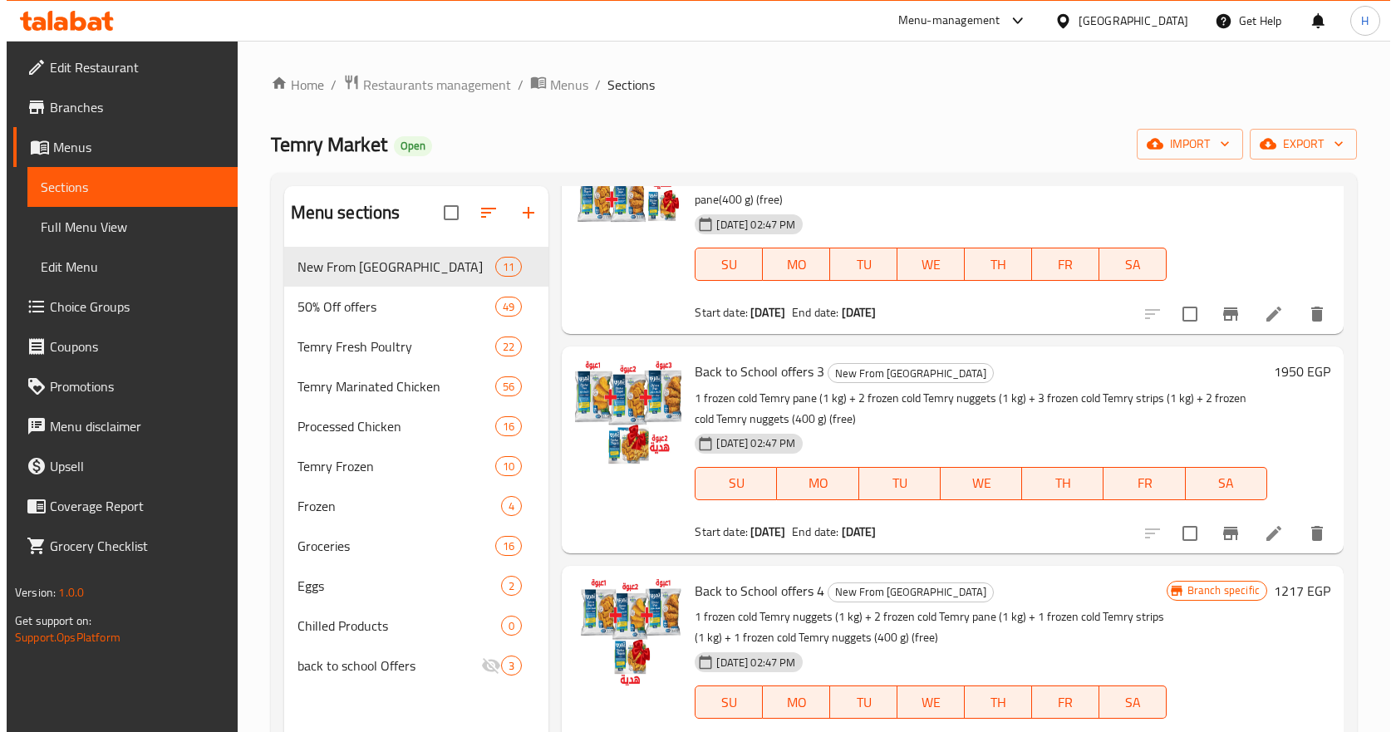
scroll to position [582, 0]
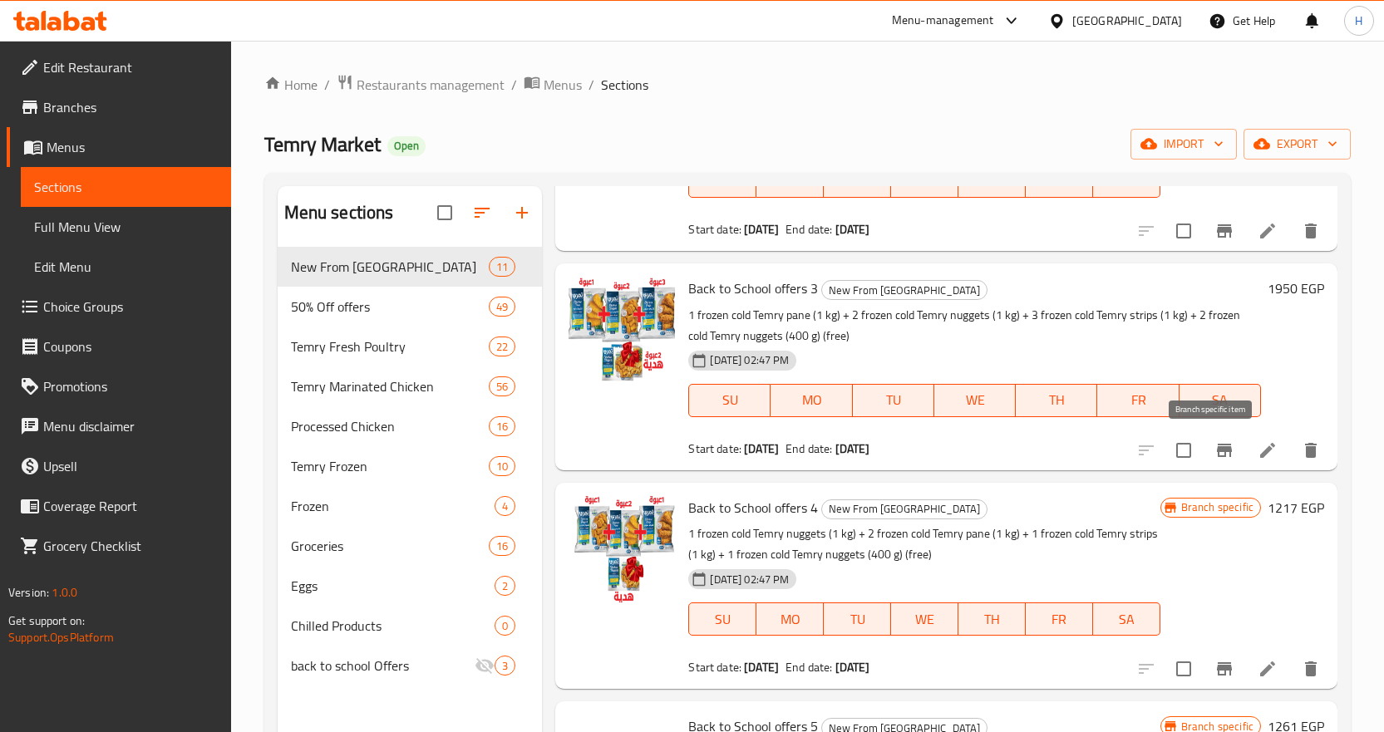
click at [1204, 448] on button "Branch-specific-item" at bounding box center [1224, 450] width 40 height 40
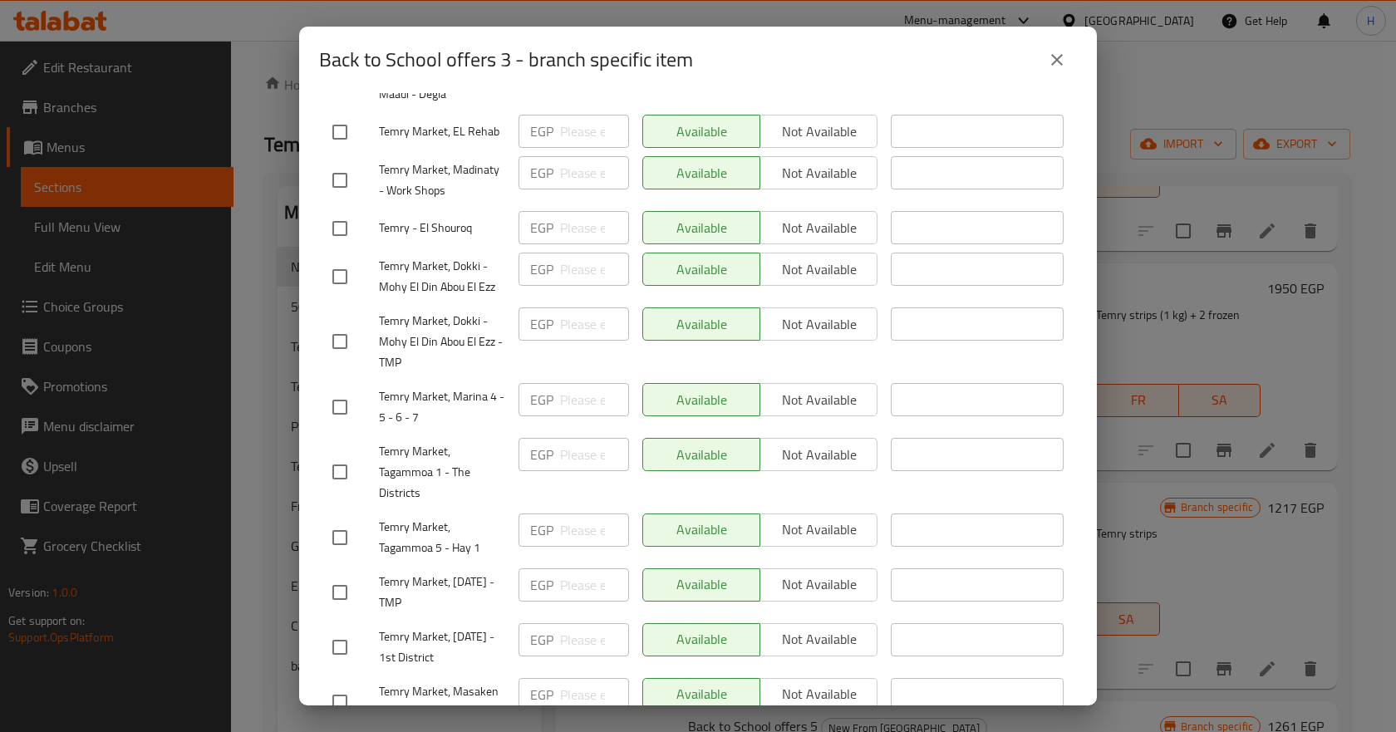
scroll to position [503, 0]
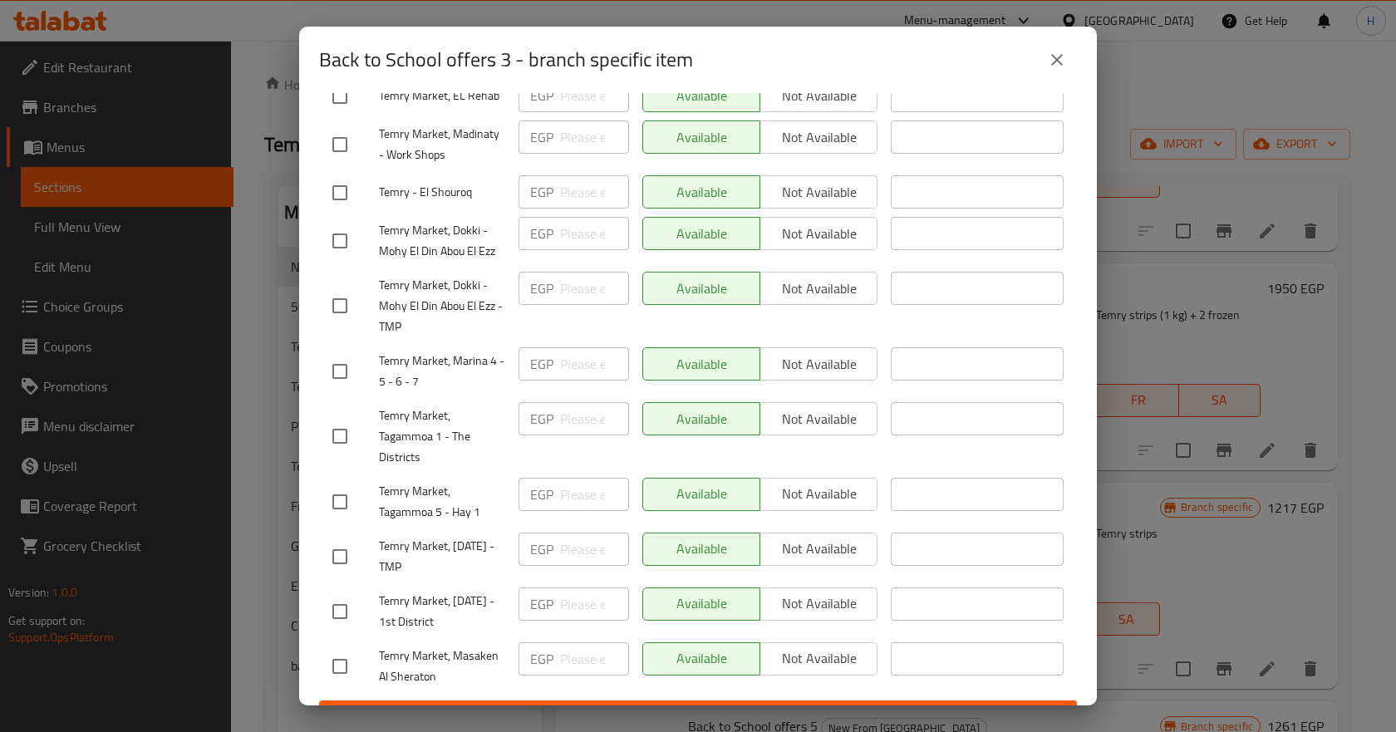
click at [1071, 80] on div "Back to School offers 3 - branch specific item" at bounding box center [698, 60] width 798 height 66
click at [1066, 72] on button "close" at bounding box center [1057, 60] width 40 height 40
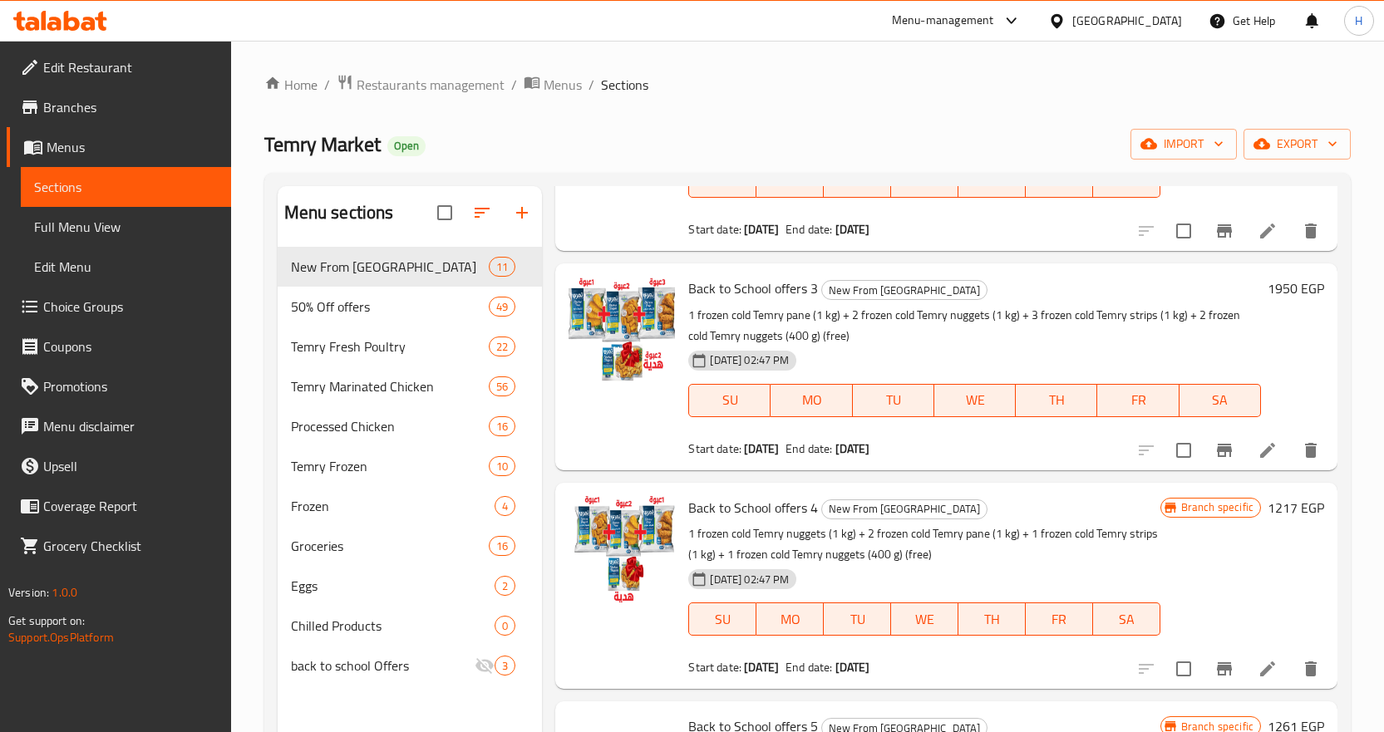
click at [1217, 674] on icon "Branch-specific-item" at bounding box center [1224, 668] width 15 height 13
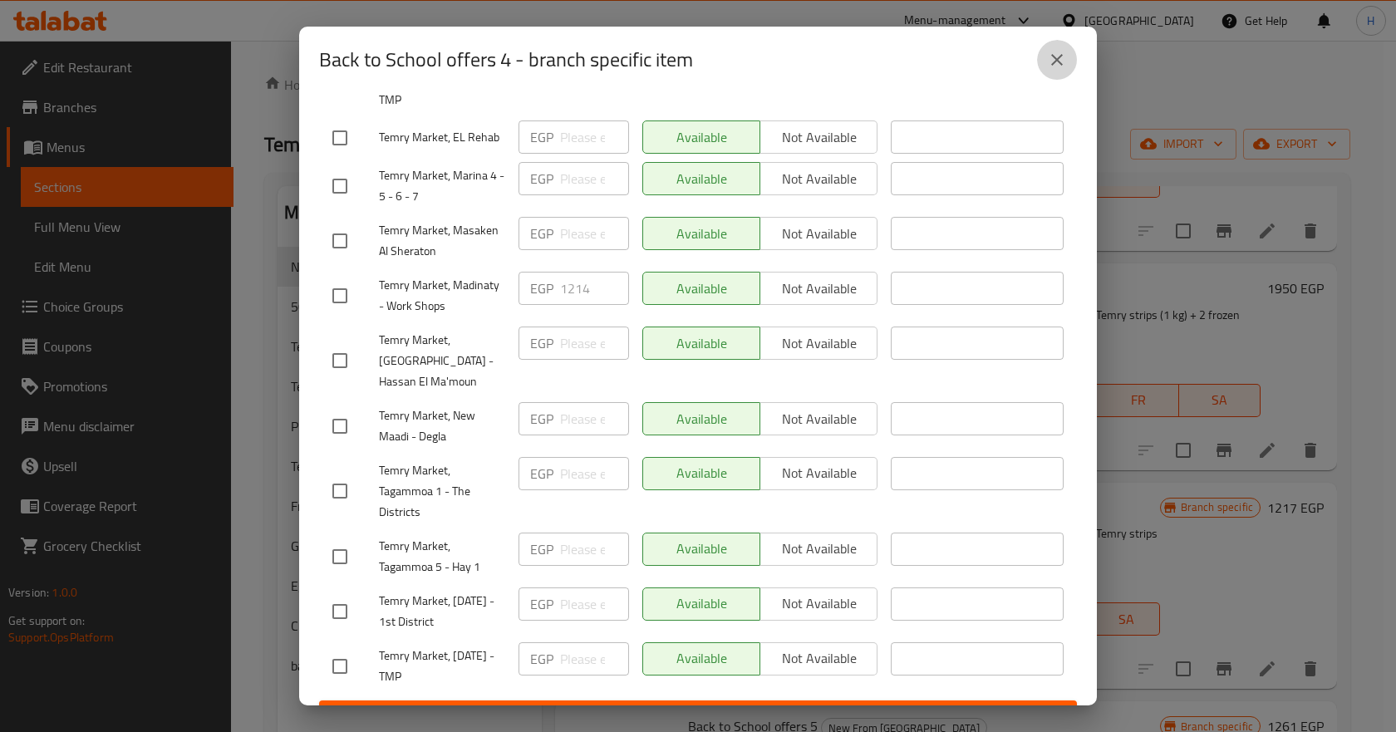
click at [1068, 66] on button "close" at bounding box center [1057, 60] width 40 height 40
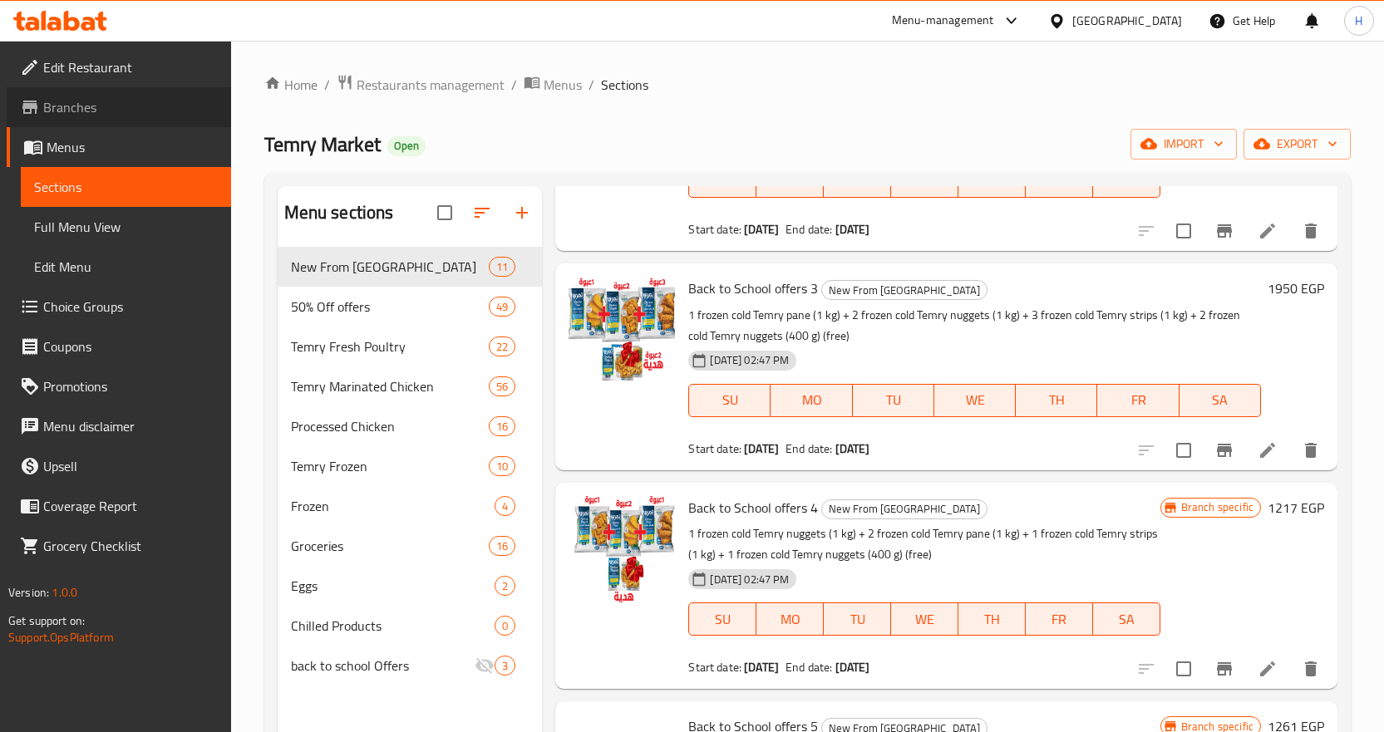
click at [190, 105] on span "Branches" at bounding box center [130, 107] width 175 height 20
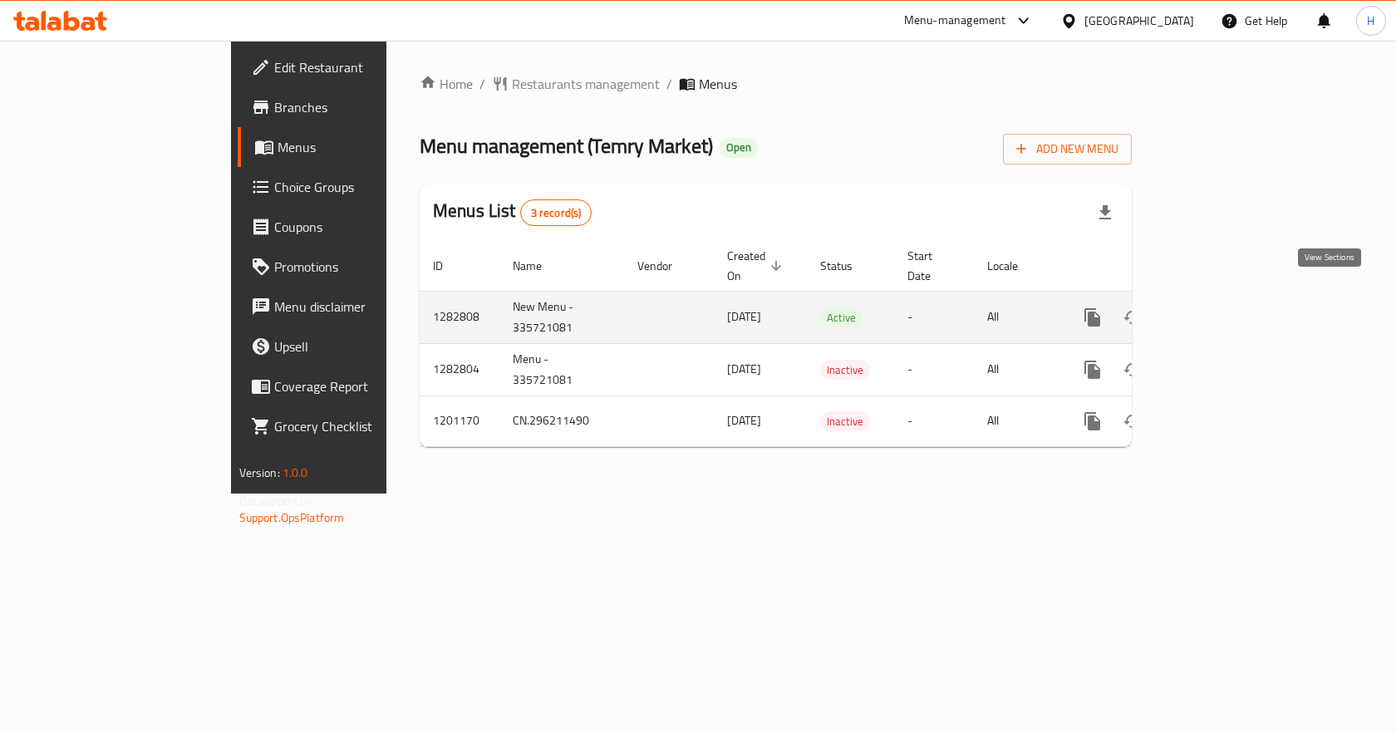
click at [1223, 307] on icon "enhanced table" at bounding box center [1213, 317] width 20 height 20
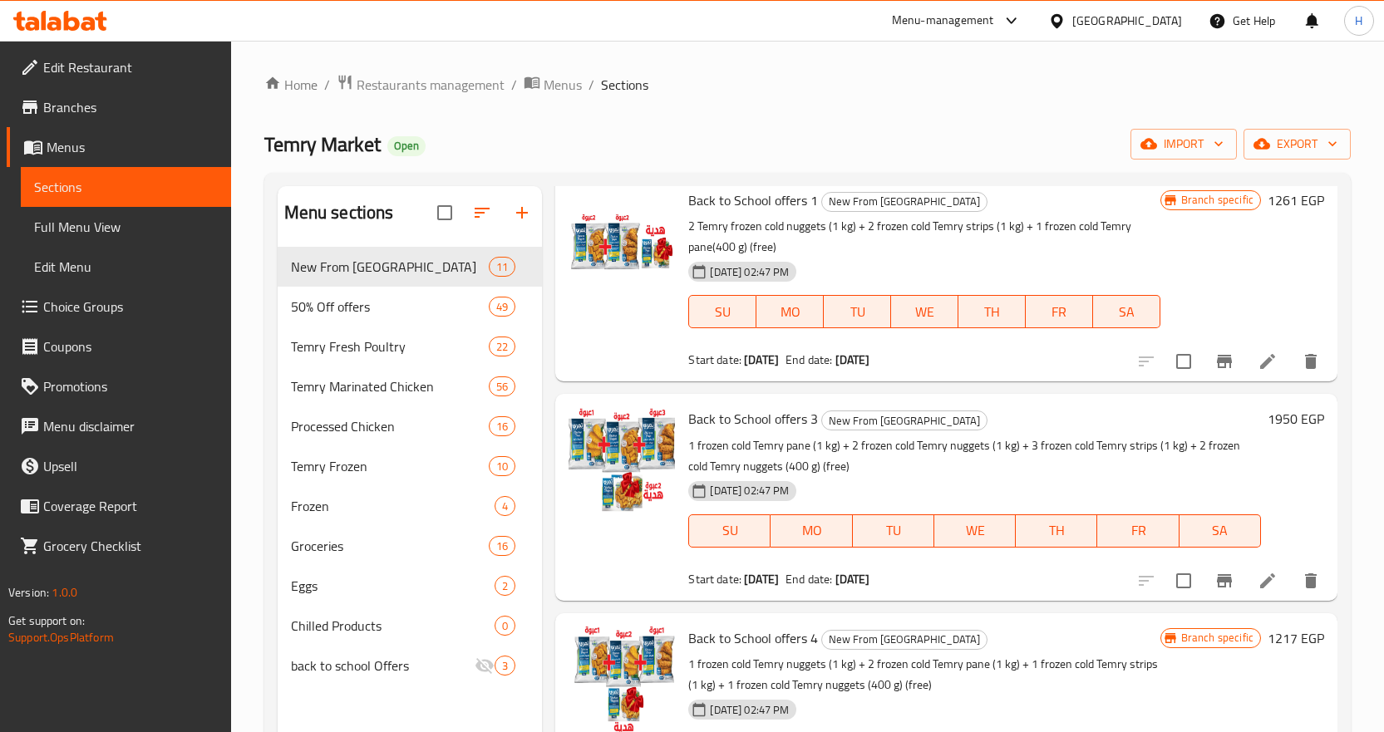
scroll to position [582, 0]
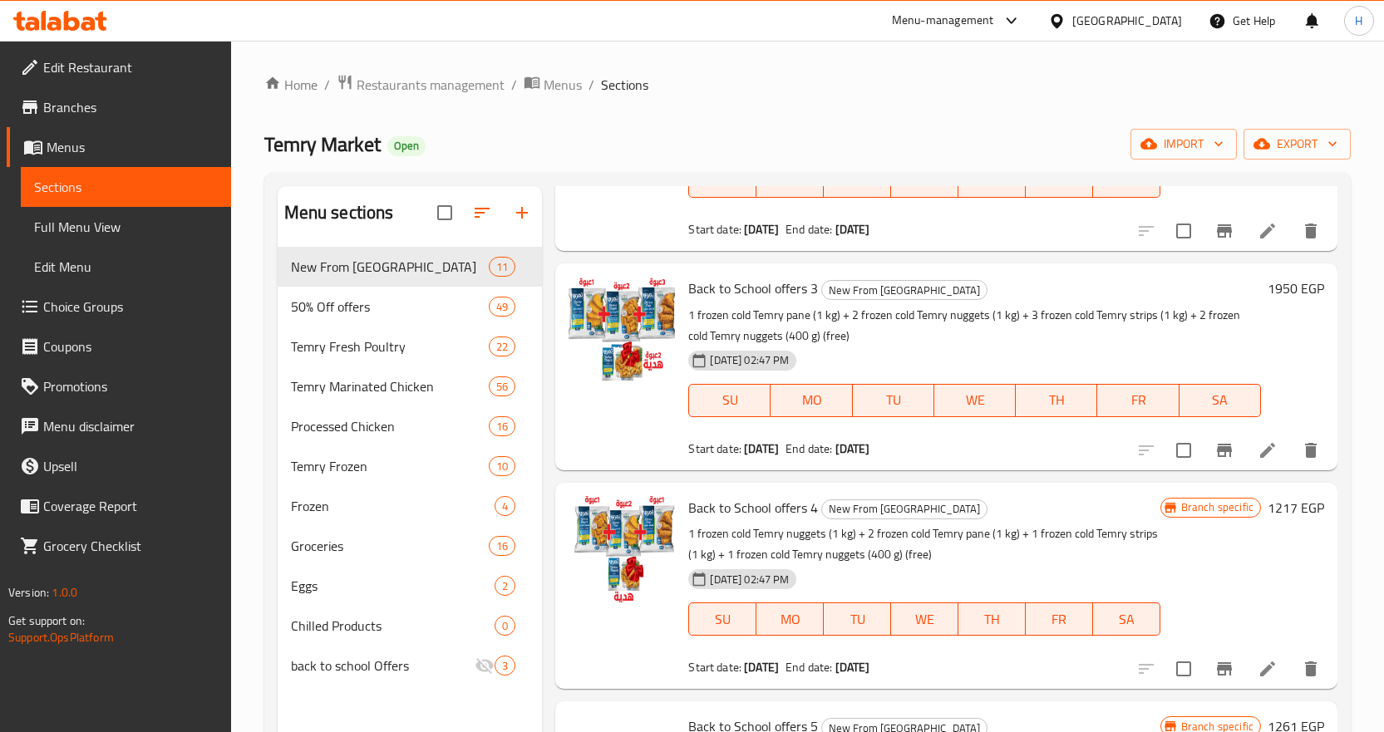
click at [1265, 450] on li at bounding box center [1267, 450] width 47 height 30
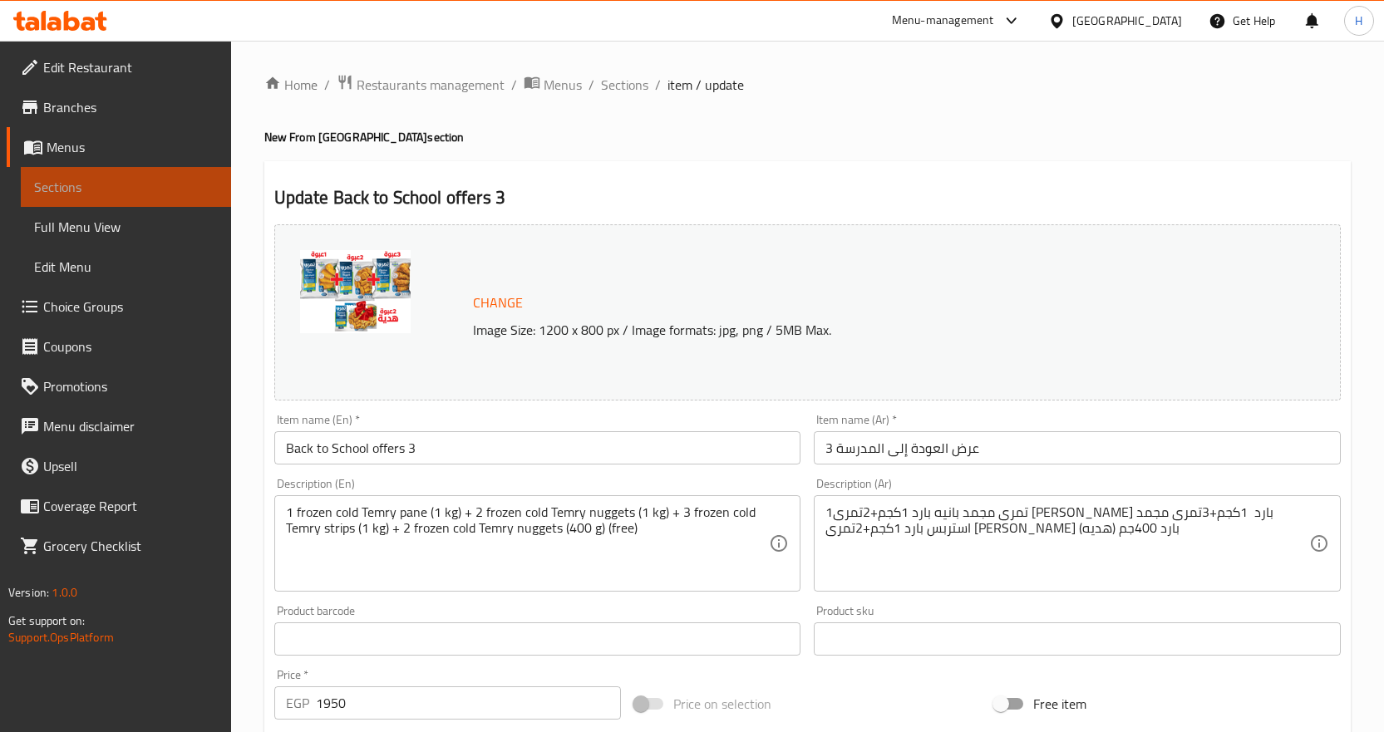
click at [114, 179] on span "Sections" at bounding box center [126, 187] width 184 height 20
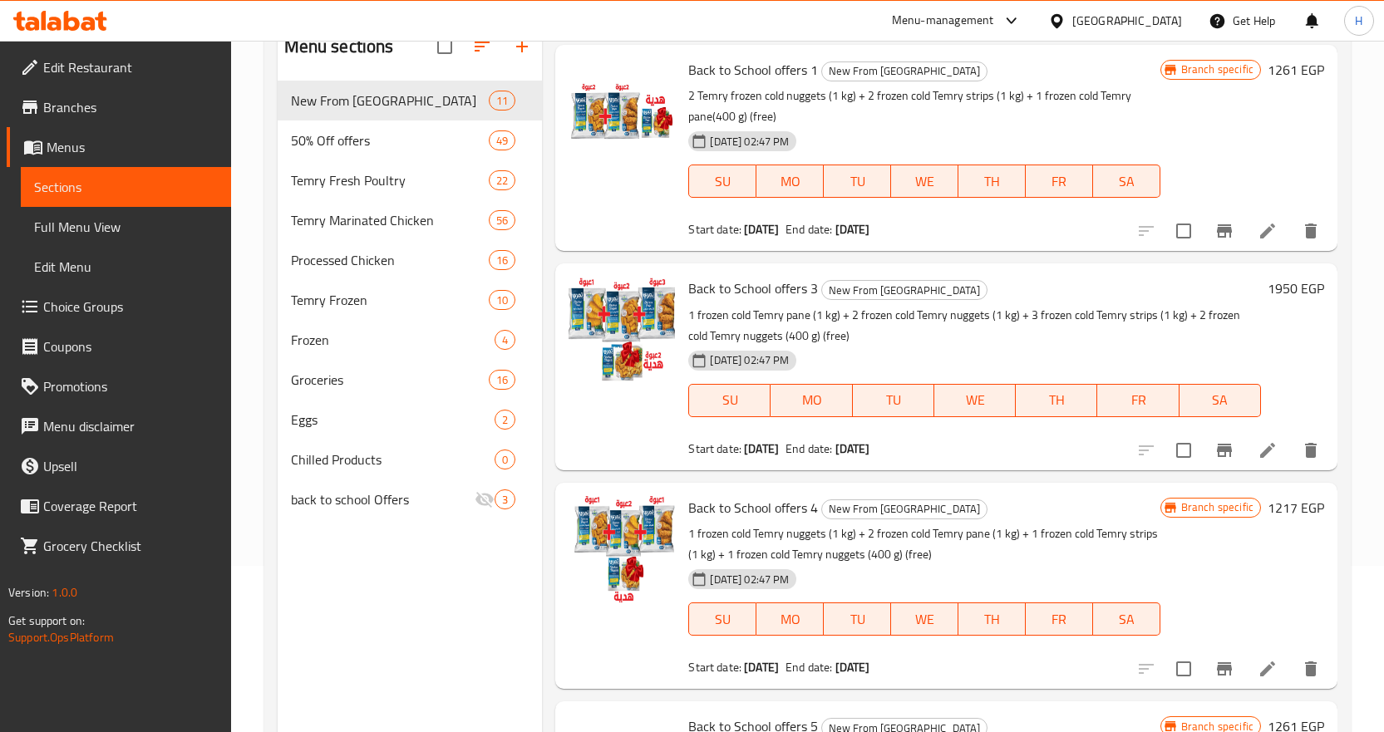
scroll to position [499, 0]
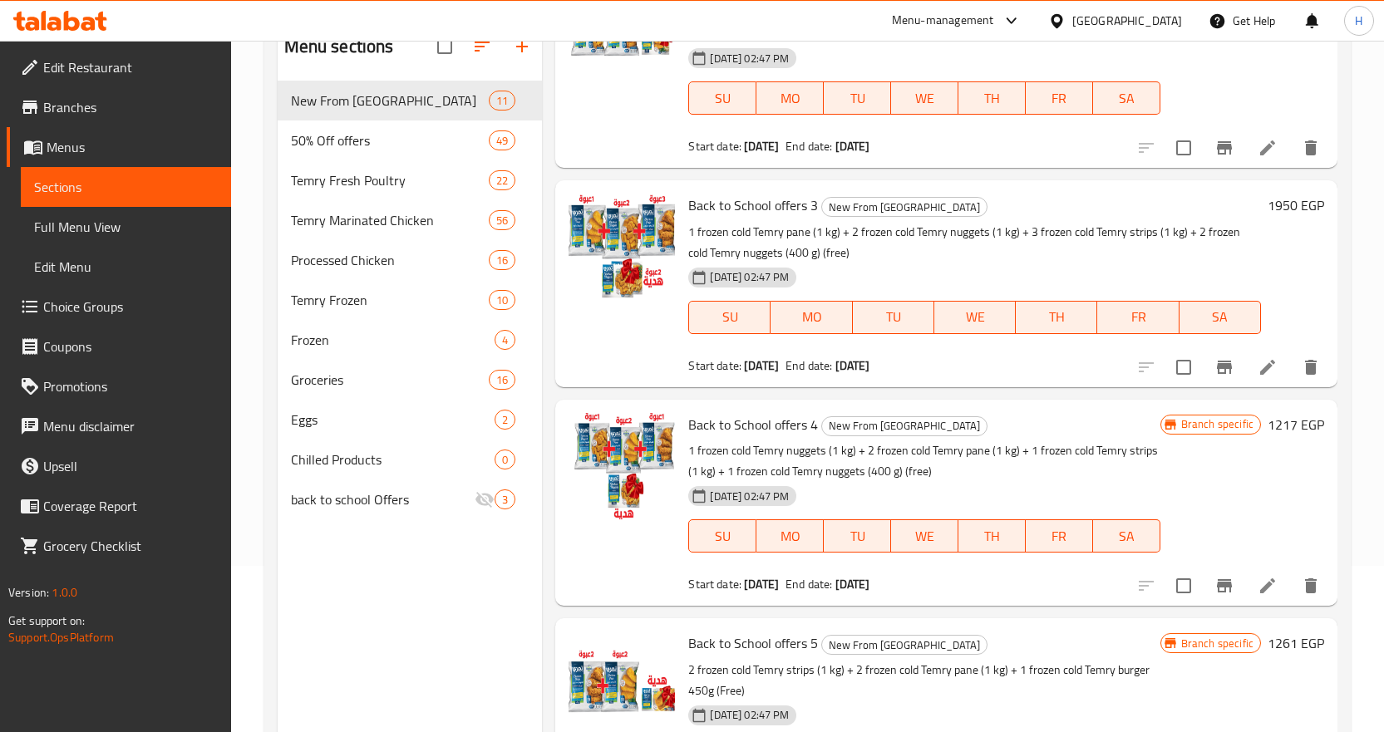
click at [1260, 589] on icon at bounding box center [1267, 585] width 15 height 15
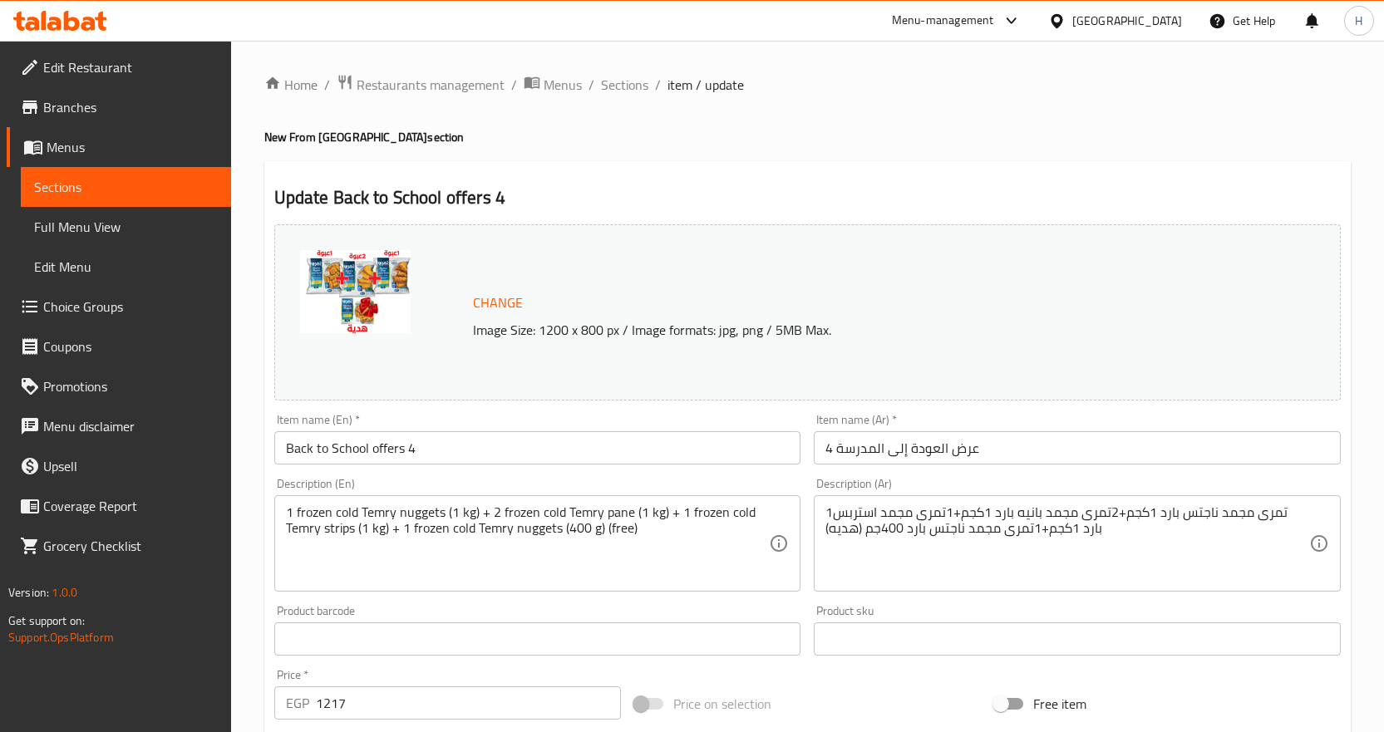
click at [878, 183] on div "Update Back to School offers 4 Change Image Size: 1200 x 800 px / Image formats…" at bounding box center [807, 656] width 1086 height 991
click at [75, 58] on span "Edit Restaurant" at bounding box center [130, 67] width 175 height 20
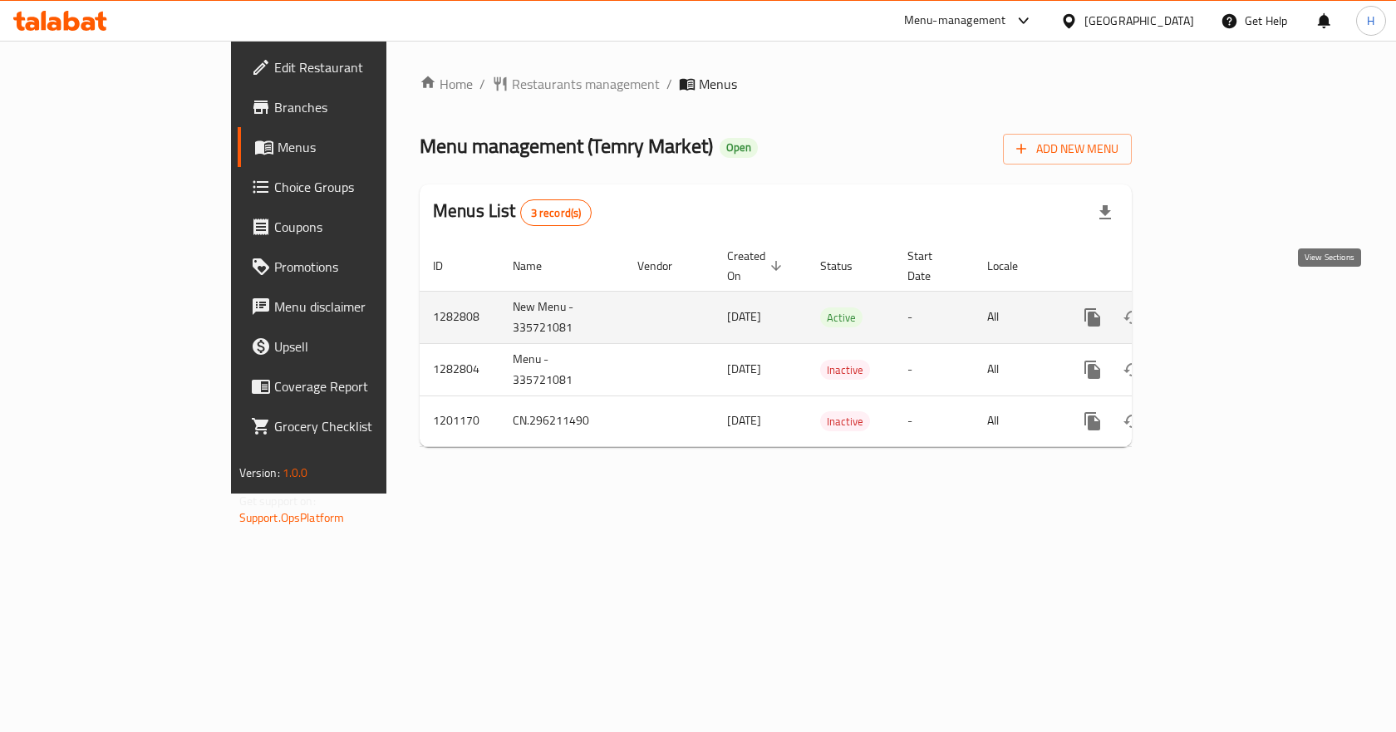
click at [1223, 307] on icon "enhanced table" at bounding box center [1213, 317] width 20 height 20
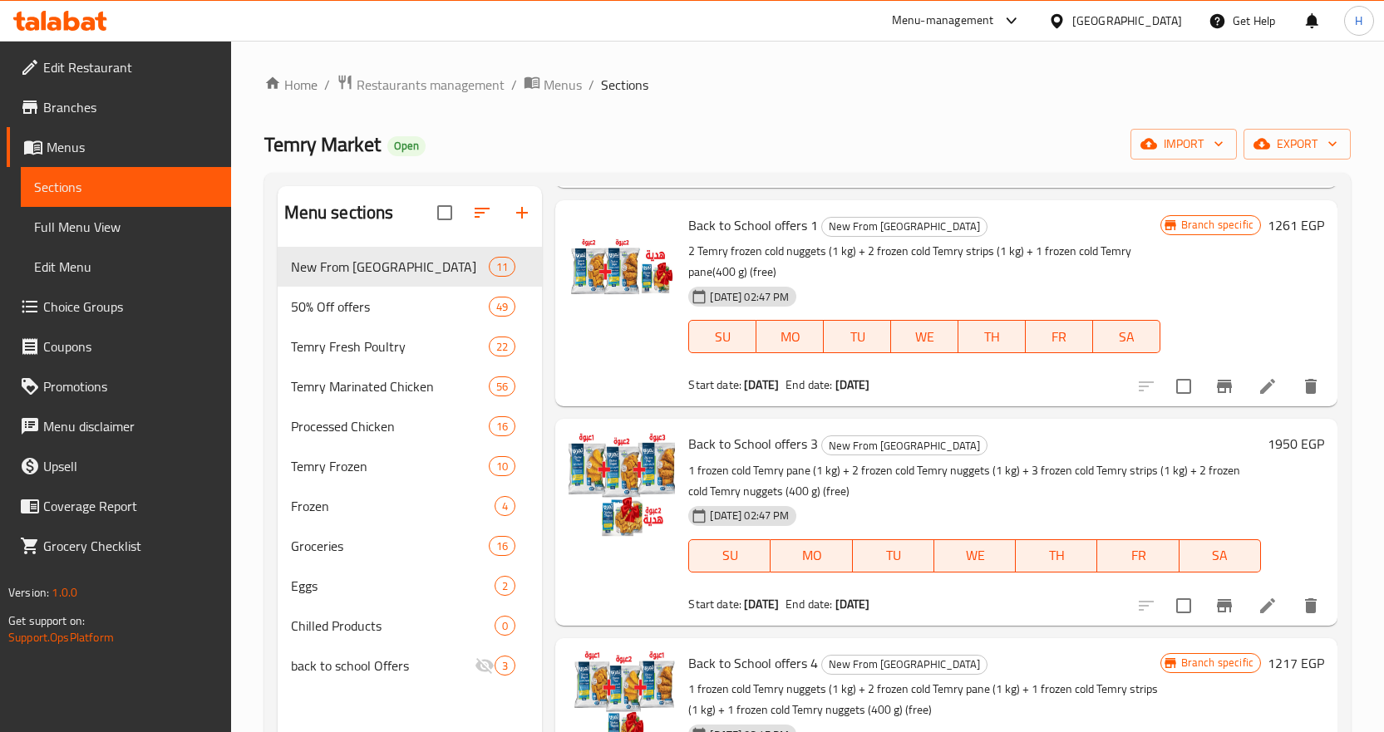
scroll to position [499, 0]
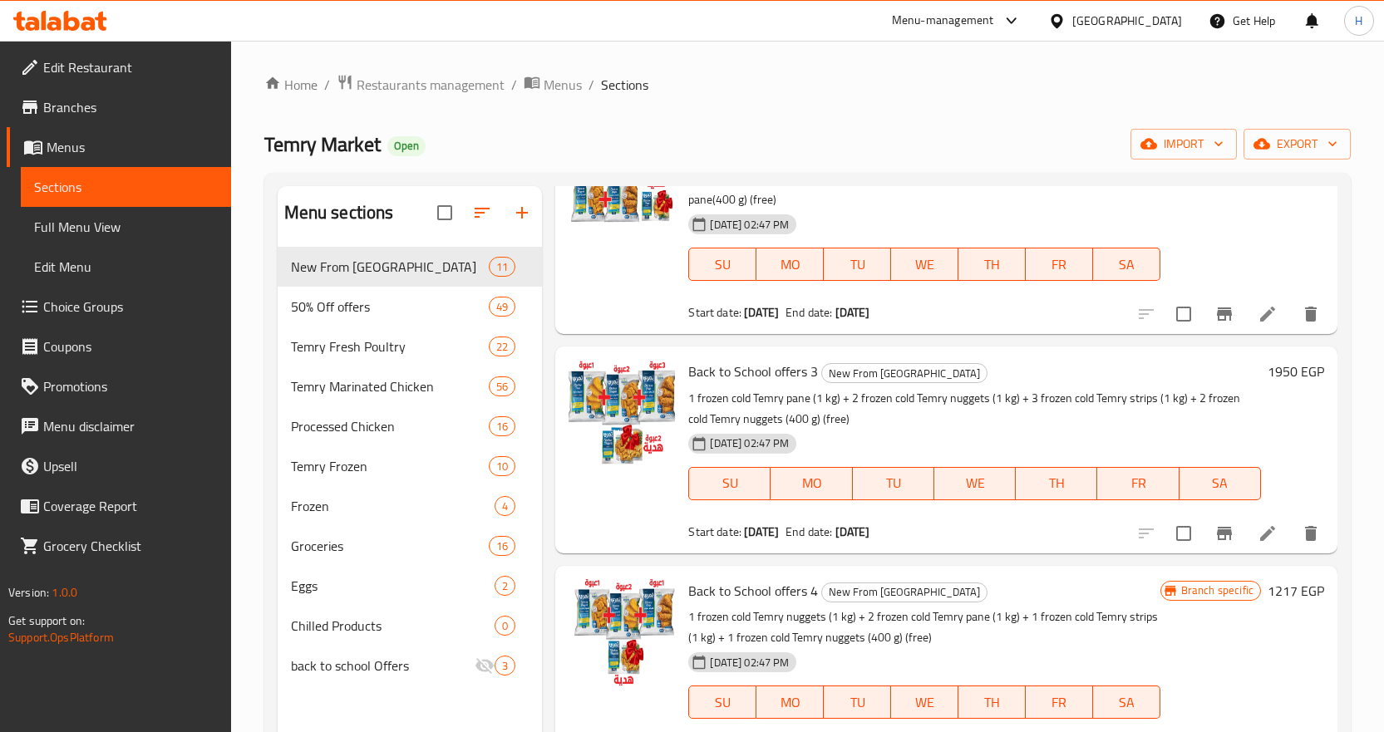
click at [1267, 377] on h6 "1950 EGP" at bounding box center [1295, 371] width 57 height 23
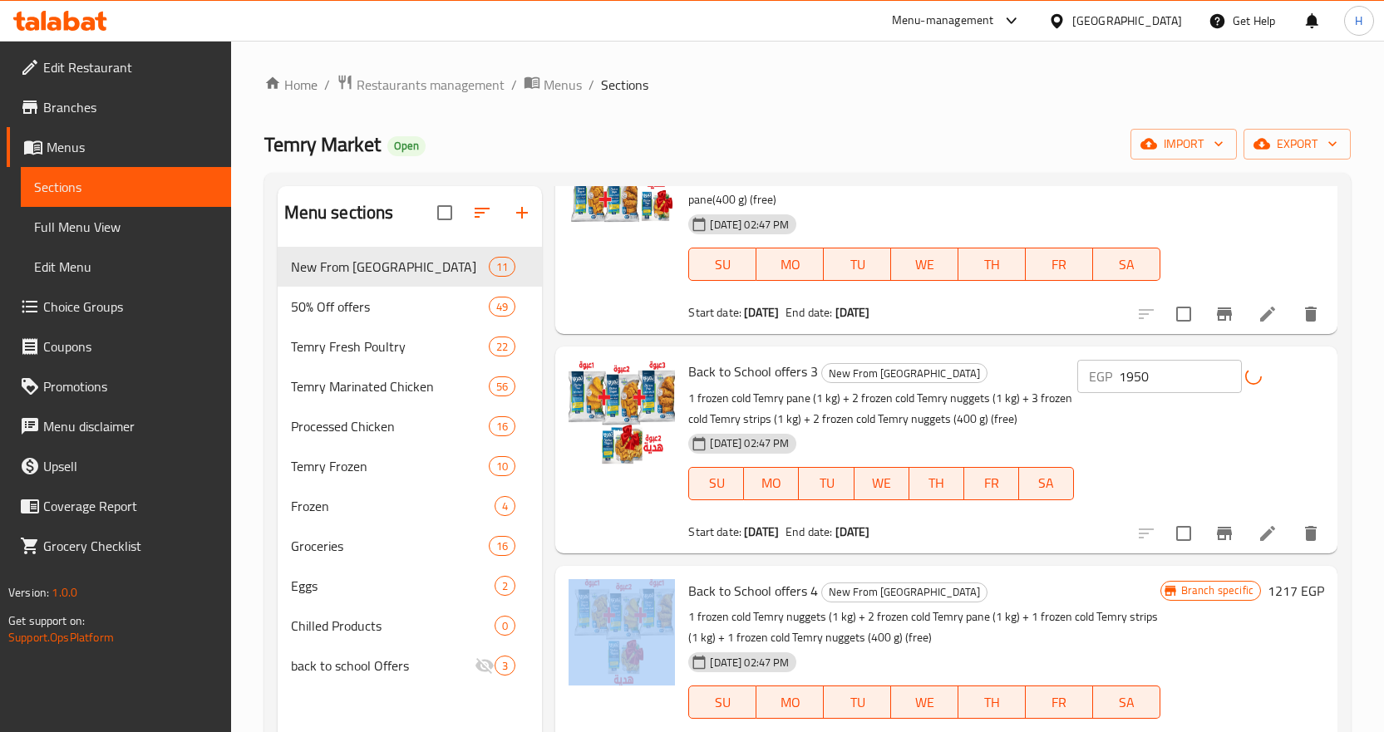
click at [1264, 377] on div "EGP 1950 ​" at bounding box center [1200, 376] width 247 height 33
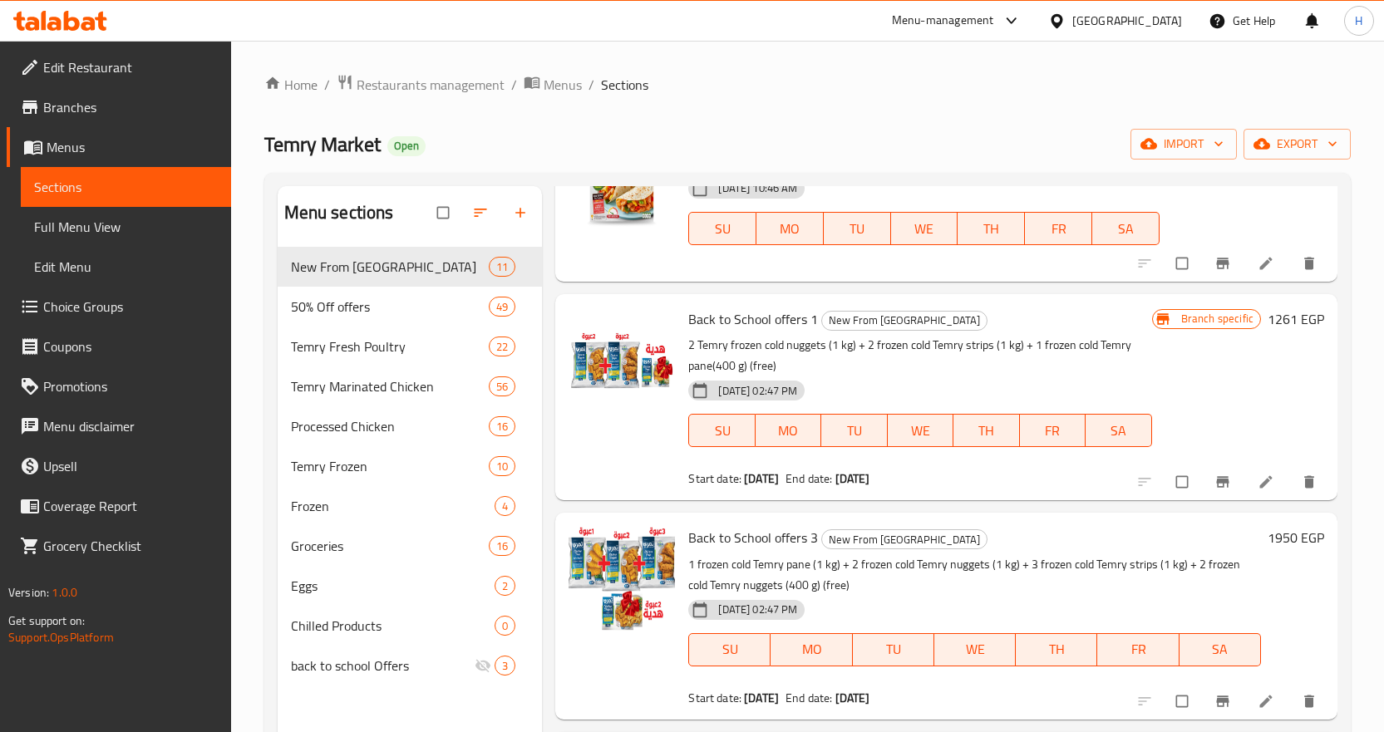
scroll to position [499, 0]
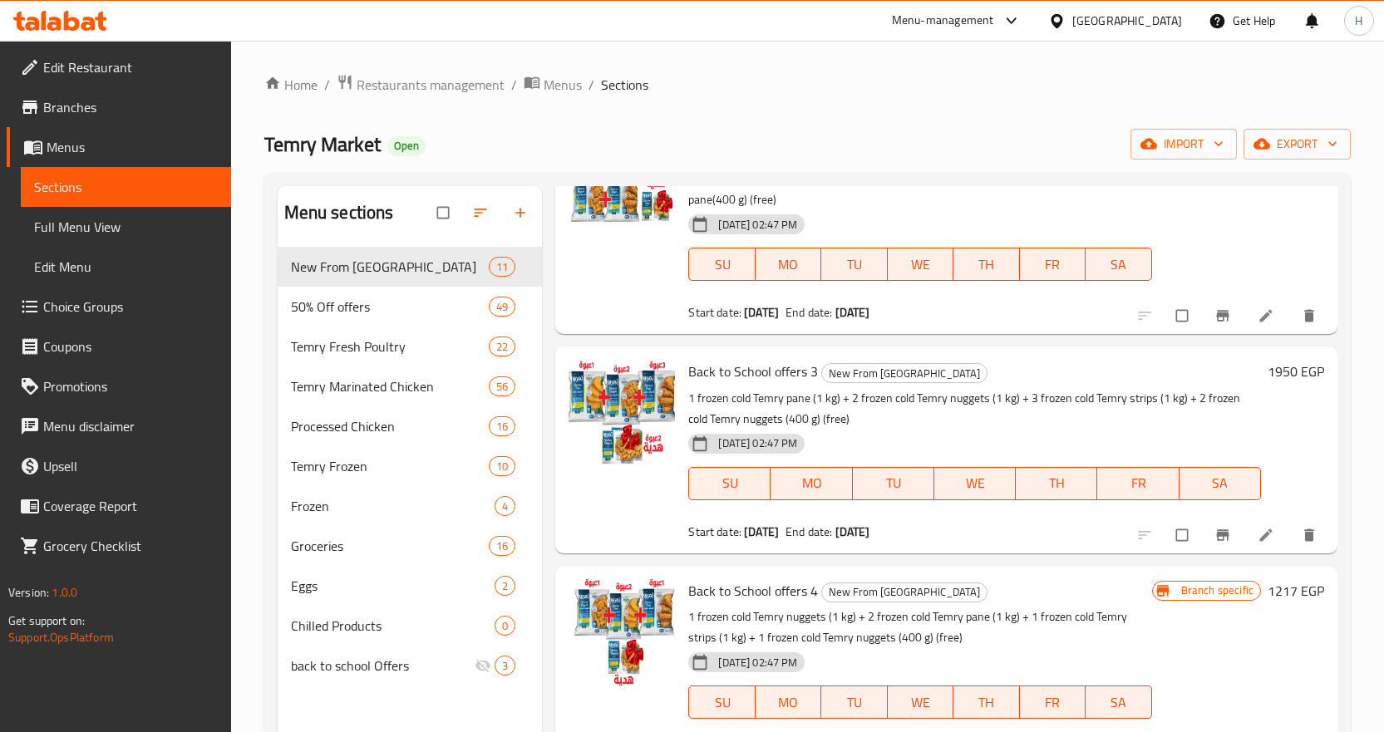
click at [1267, 372] on h6 "1950 EGP" at bounding box center [1295, 371] width 57 height 23
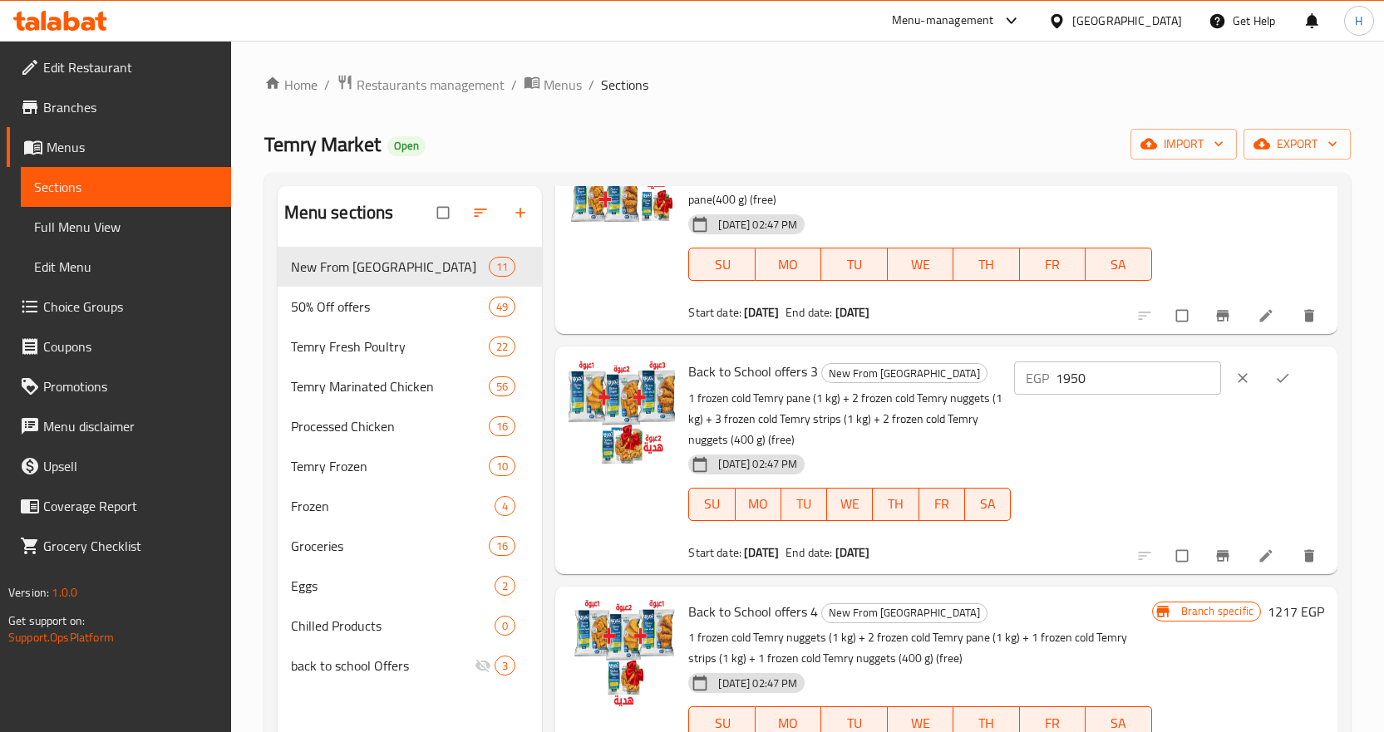
click at [1241, 376] on icon "clear" at bounding box center [1242, 378] width 17 height 17
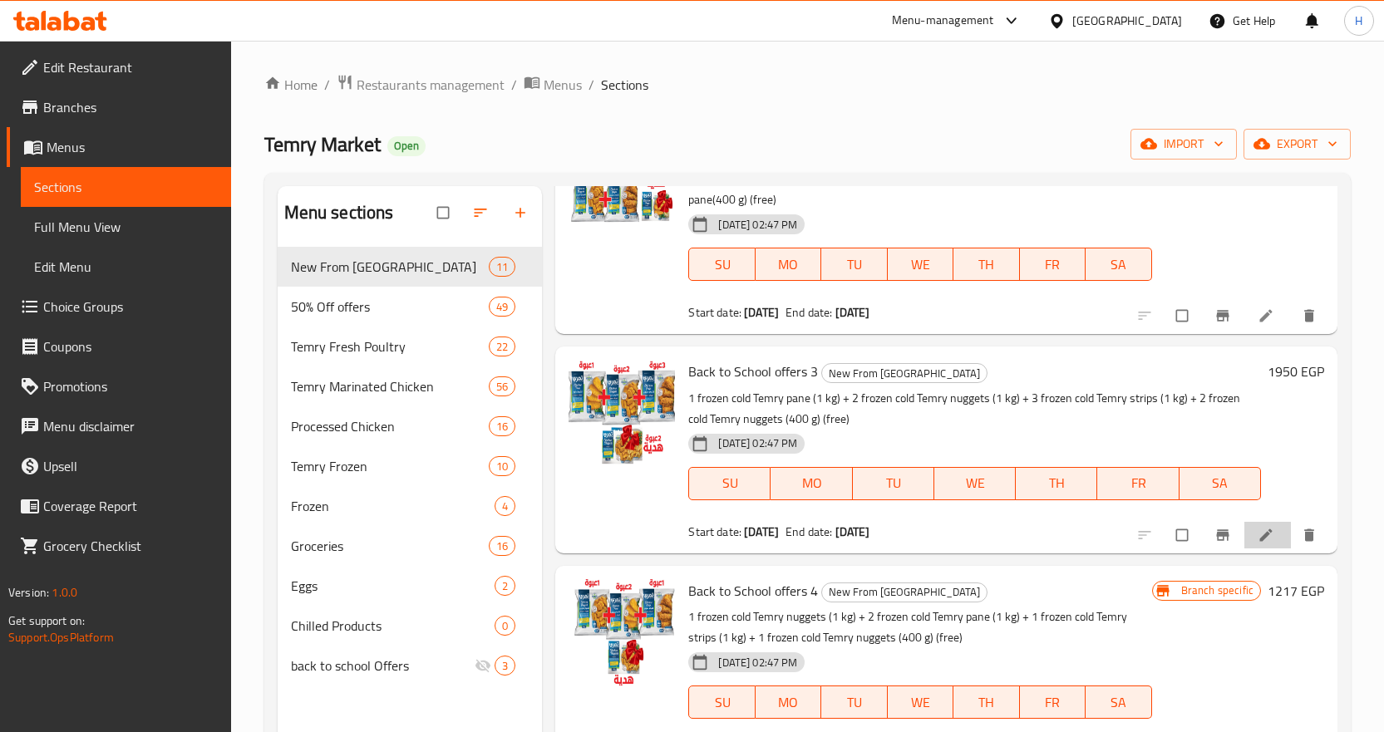
click at [1267, 531] on li at bounding box center [1267, 535] width 47 height 27
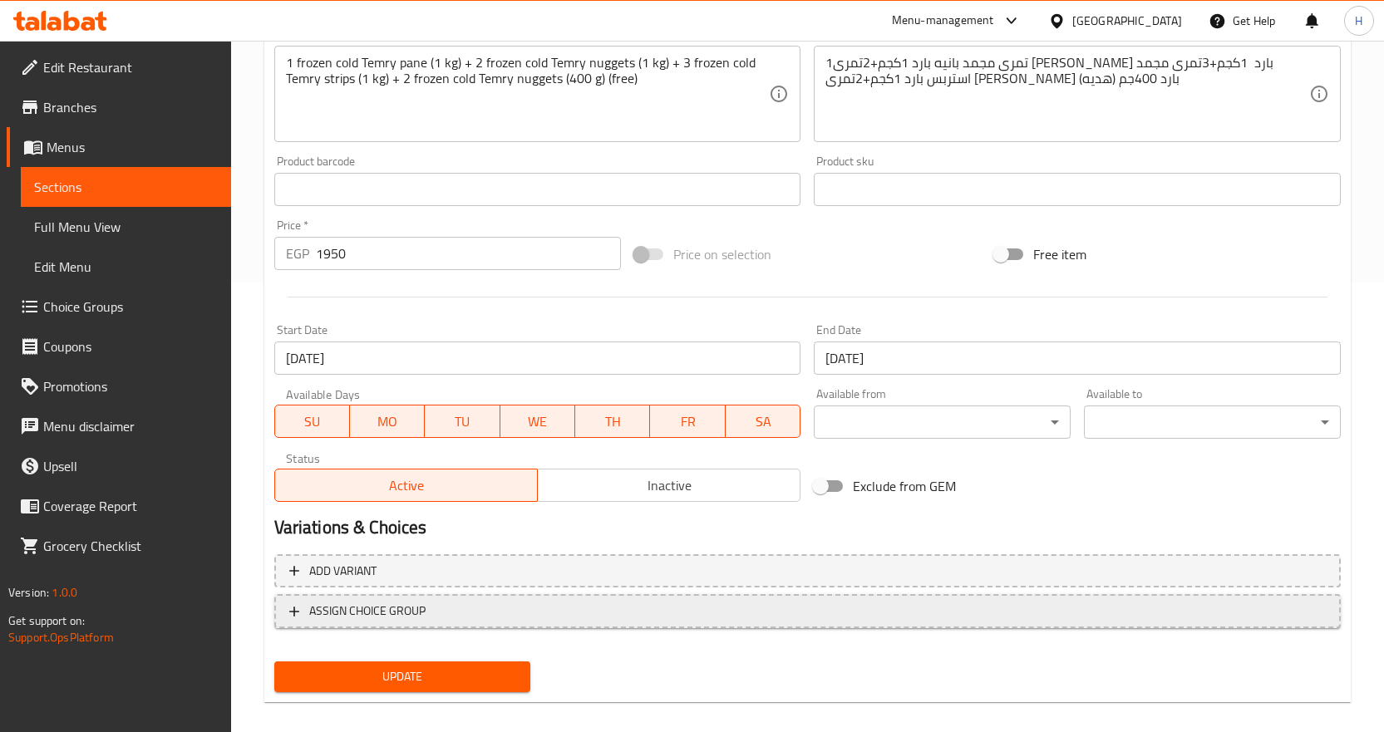
scroll to position [466, 0]
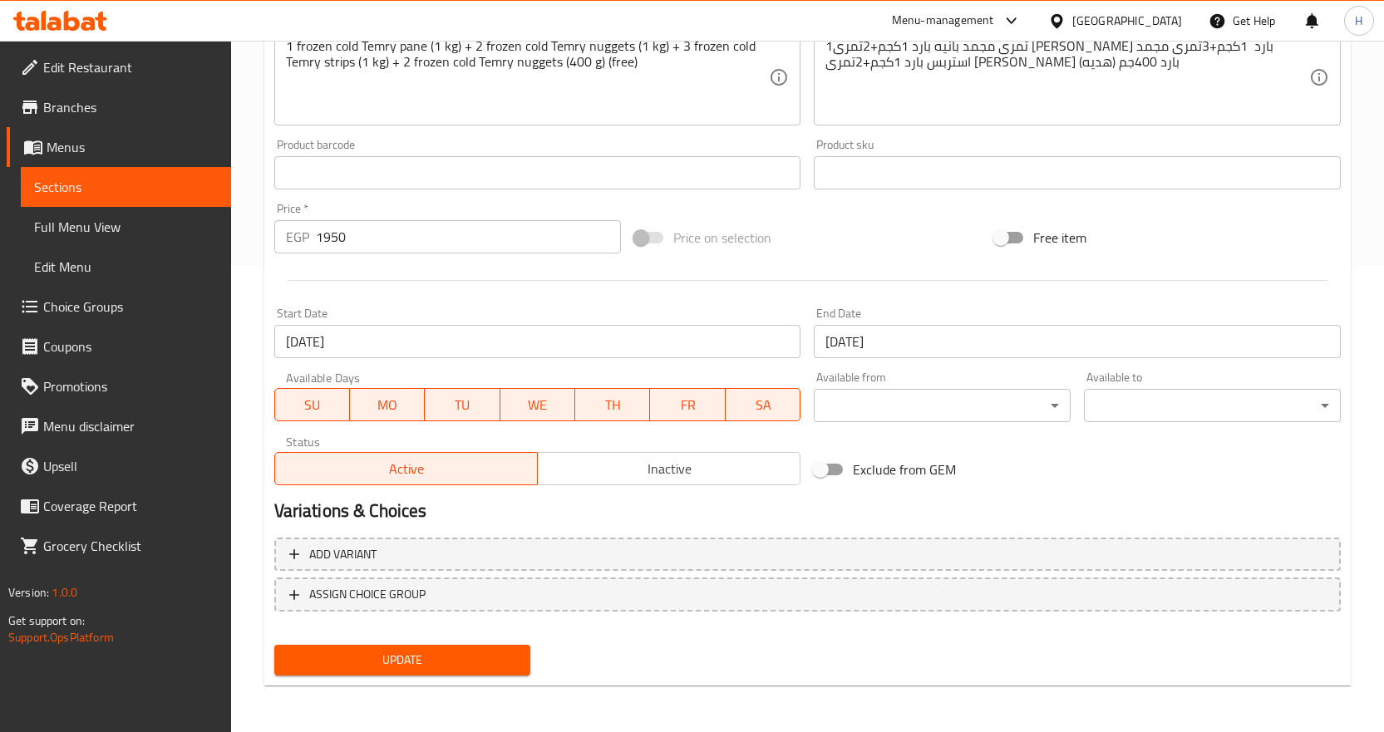
click at [469, 661] on span "Update" at bounding box center [403, 660] width 230 height 21
click at [134, 177] on span "Sections" at bounding box center [126, 187] width 184 height 20
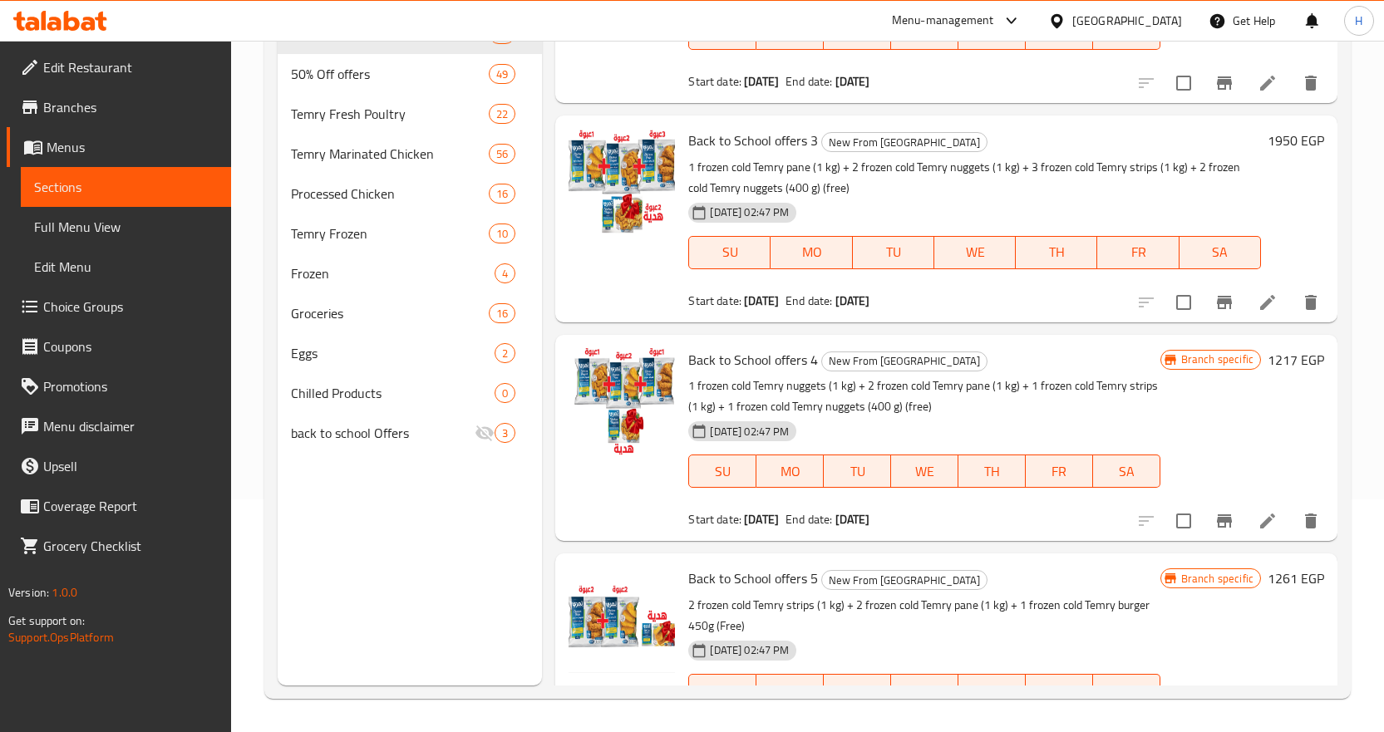
scroll to position [499, 0]
click at [1257, 515] on icon at bounding box center [1267, 519] width 20 height 20
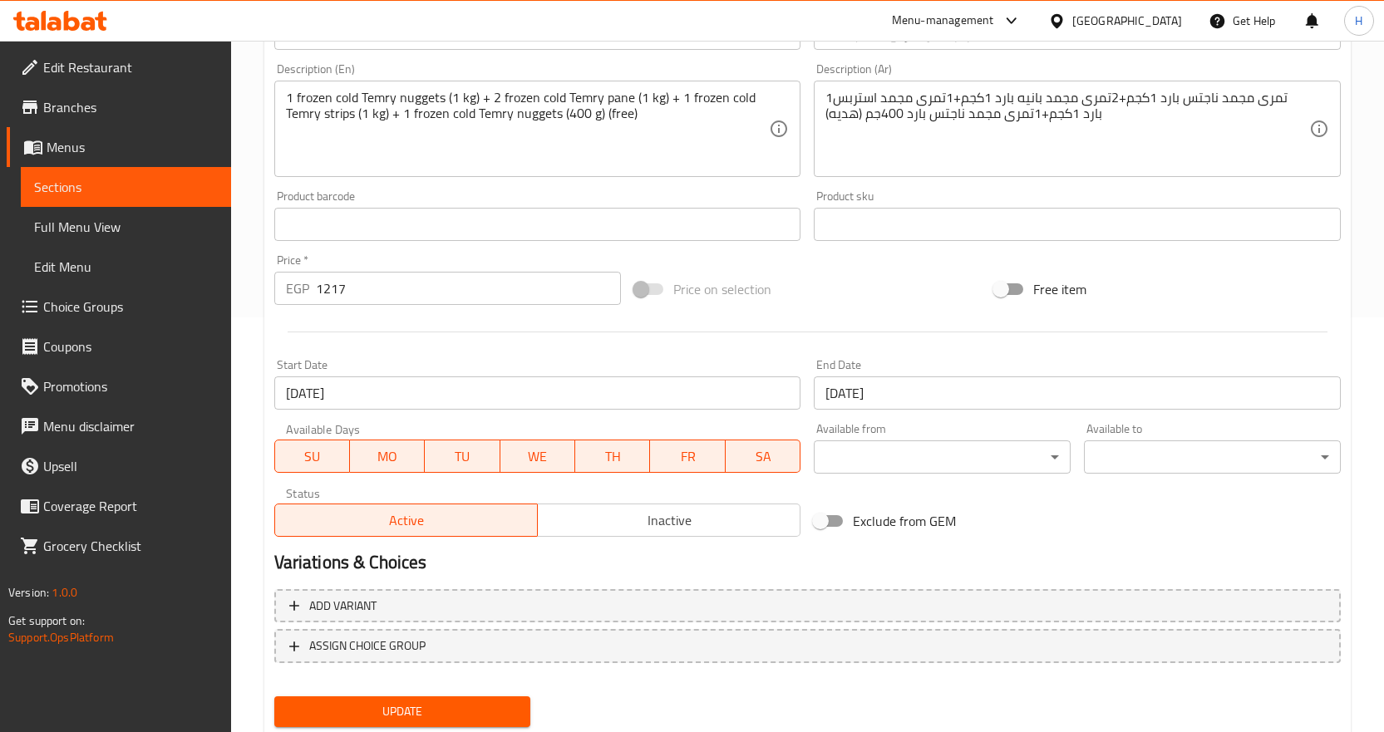
scroll to position [416, 0]
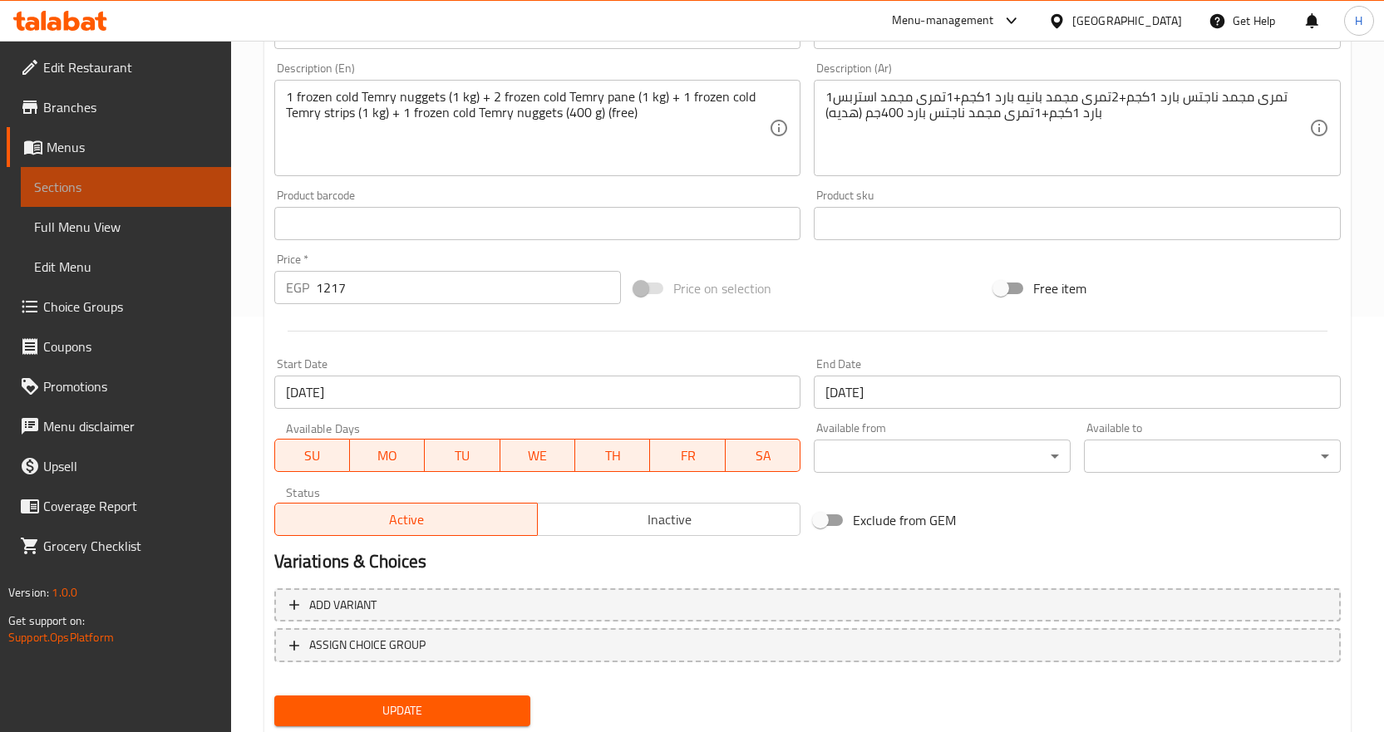
click at [165, 180] on span "Sections" at bounding box center [126, 187] width 184 height 20
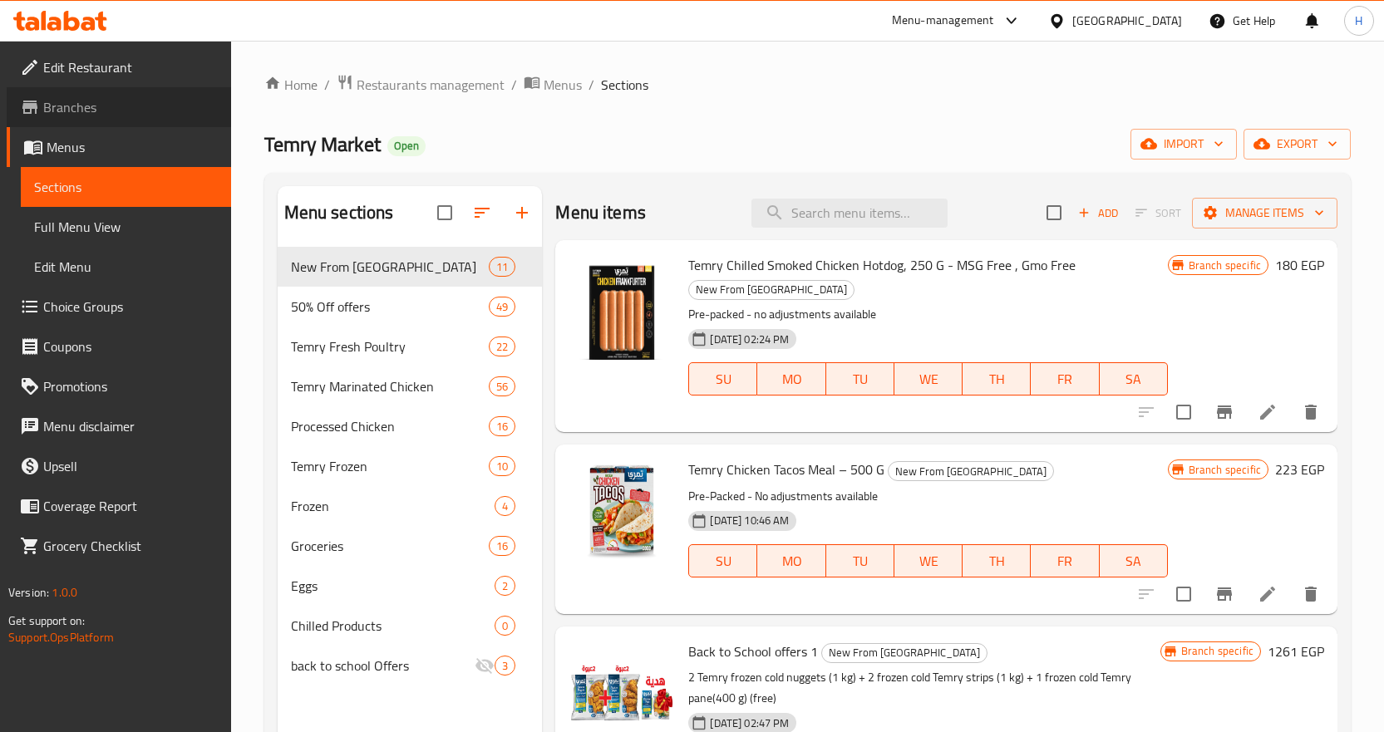
click at [85, 92] on link "Branches" at bounding box center [119, 107] width 224 height 40
